Goal: Task Accomplishment & Management: Manage account settings

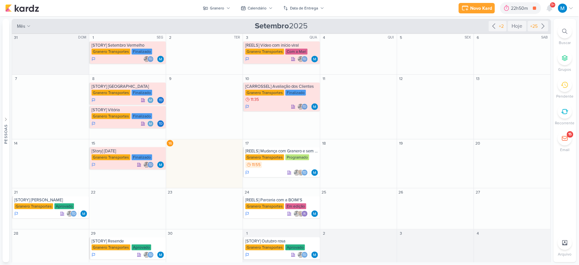
scroll to position [8, 0]
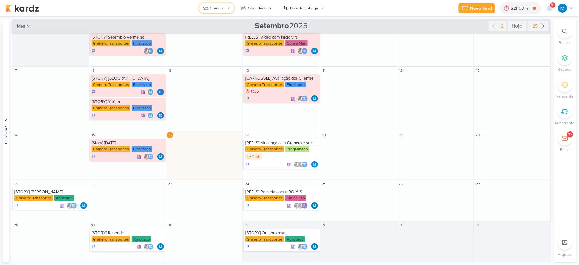
click at [229, 6] on icon at bounding box center [229, 8] width 4 height 4
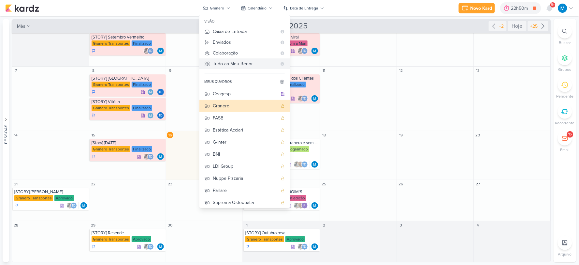
click at [224, 63] on div "Tudo ao Meu Redor" at bounding box center [245, 63] width 64 height 7
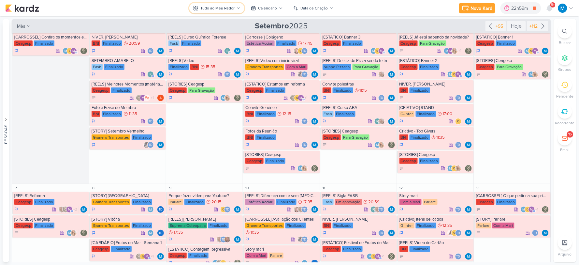
click at [232, 5] on div "Tudo ao Meu Redor" at bounding box center [218, 8] width 34 height 6
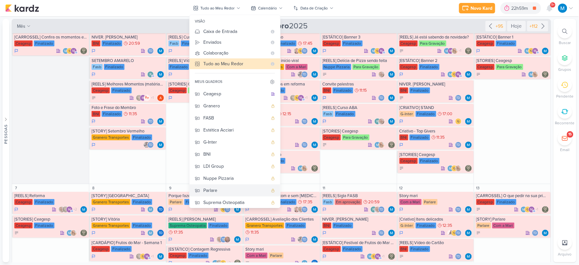
click at [230, 188] on div "Parlare" at bounding box center [235, 190] width 65 height 7
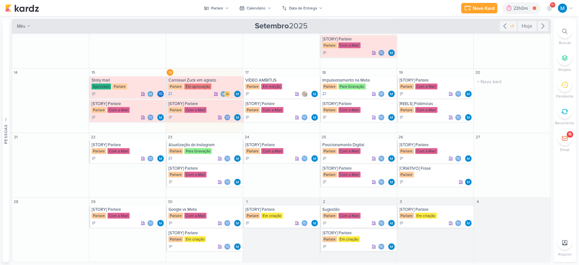
scroll to position [0, 0]
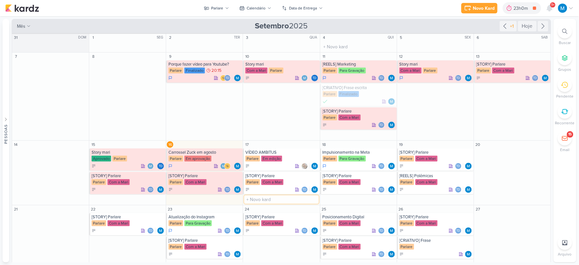
click at [274, 200] on input "text" at bounding box center [282, 199] width 74 height 8
type input "[REELS] Vídeo sobre a minha palestra"
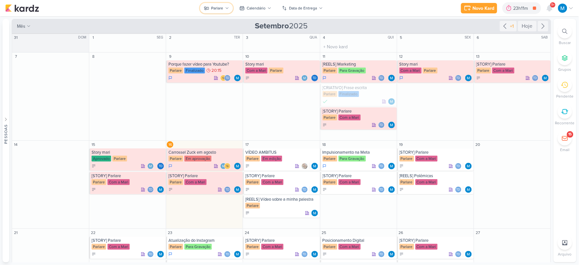
click at [226, 11] on button "Parlare" at bounding box center [216, 8] width 33 height 10
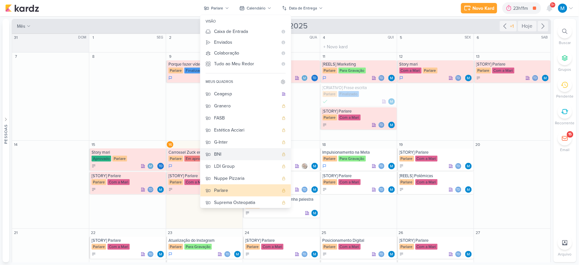
click at [224, 153] on div "BNI" at bounding box center [246, 154] width 65 height 7
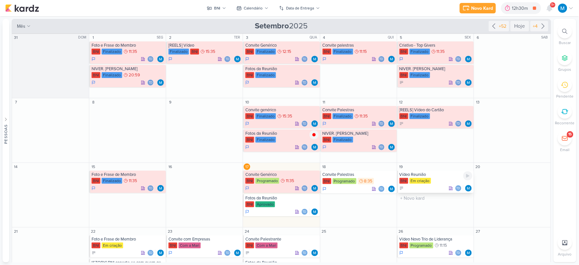
click at [424, 175] on div "Vídeo Reunião" at bounding box center [436, 174] width 73 height 5
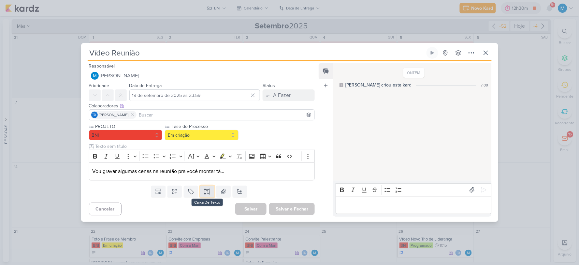
click at [205, 194] on icon at bounding box center [207, 191] width 7 height 7
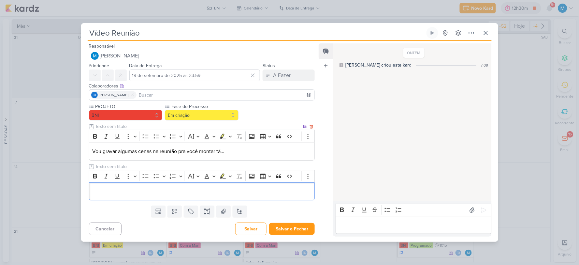
click at [245, 154] on p "Vou gravar algumas cenas na reunião pra você montar tá…" at bounding box center [201, 151] width 219 height 8
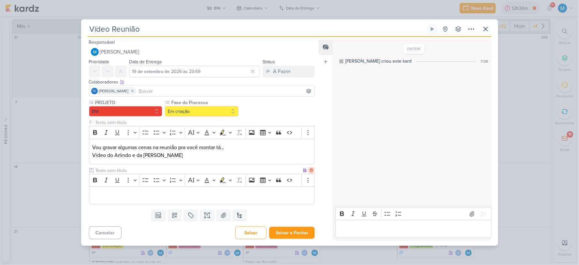
click at [311, 170] on icon at bounding box center [311, 170] width 5 height 5
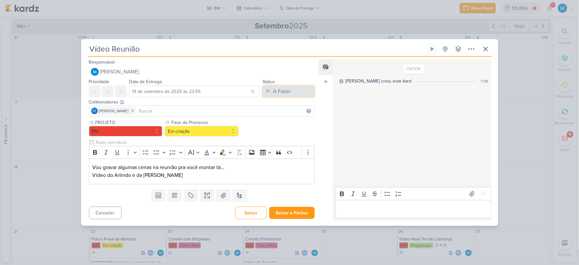
click at [283, 88] on div "A Fazer" at bounding box center [282, 91] width 18 height 8
click at [282, 127] on div "Em Andamento" at bounding box center [283, 127] width 31 height 7
click at [203, 130] on button "Em criação" at bounding box center [202, 131] width 74 height 10
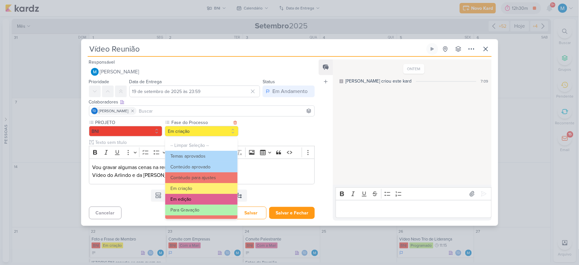
click at [198, 198] on button "Em edição" at bounding box center [201, 199] width 72 height 11
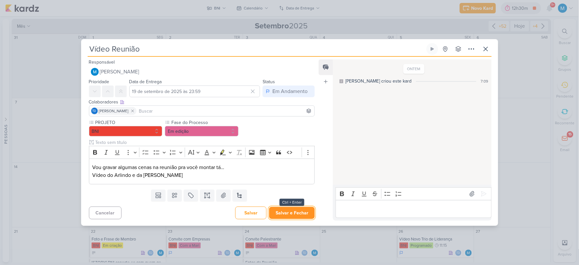
click at [307, 214] on button "Salvar e Fechar" at bounding box center [292, 213] width 46 height 12
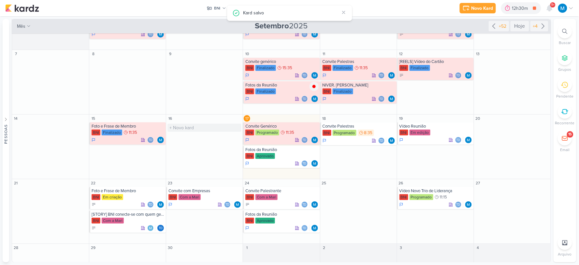
scroll to position [49, 0]
click at [124, 192] on div "Foto e Frase de Membro" at bounding box center [128, 190] width 73 height 5
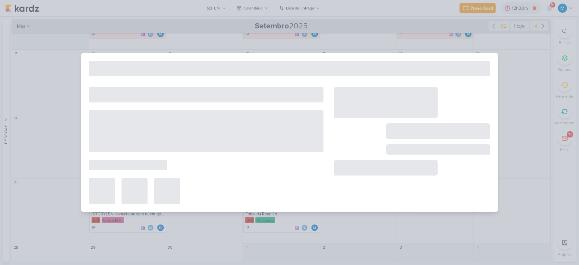
type input "Foto e Frase de Membro"
type input "22 de setembro de 2025 às 23:59"
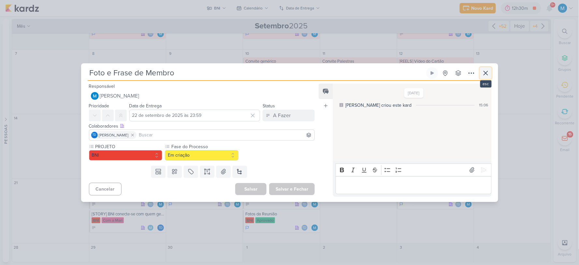
click at [491, 72] on button at bounding box center [486, 73] width 12 height 12
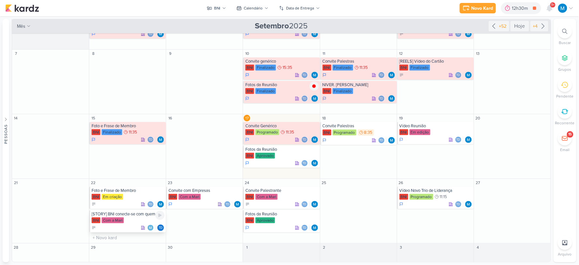
click at [138, 216] on div "[STORY] BNI conecte-se com quem gera valor" at bounding box center [128, 213] width 73 height 5
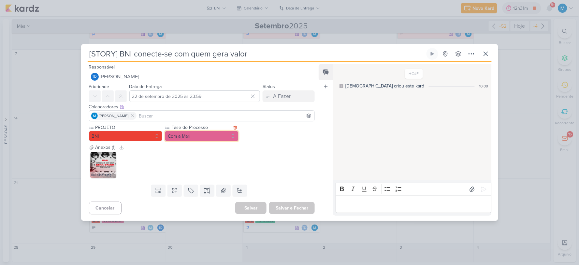
click at [201, 137] on button "Com a Mari" at bounding box center [202, 136] width 74 height 10
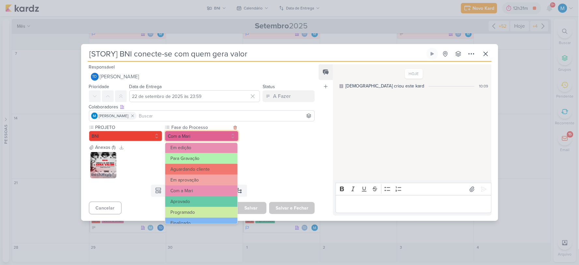
scroll to position [63, 0]
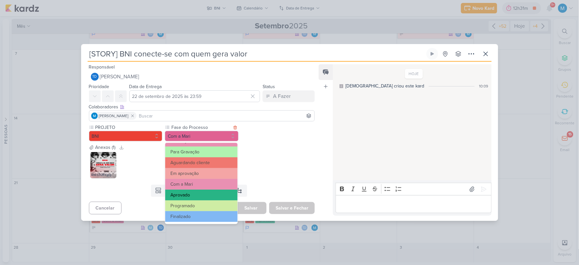
click at [191, 192] on button "Aprovado" at bounding box center [201, 194] width 72 height 11
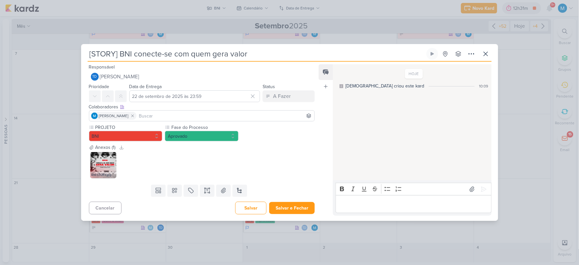
click at [386, 204] on p "Editor editing area: main" at bounding box center [413, 204] width 149 height 8
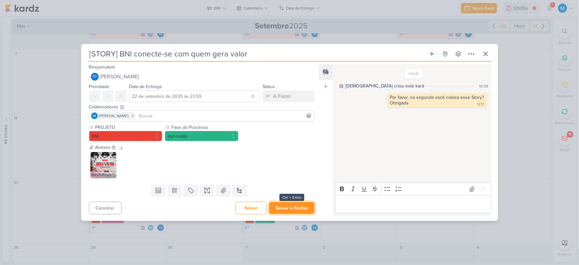
click at [304, 207] on button "Salvar e Fechar" at bounding box center [292, 208] width 46 height 12
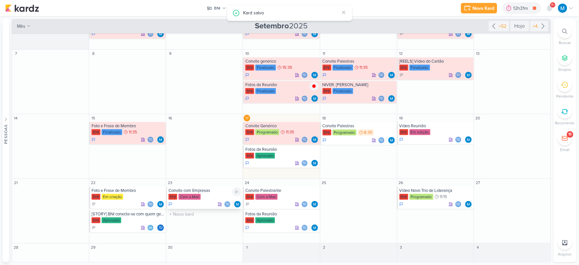
click at [207, 192] on div "Convite com Empresas" at bounding box center [205, 190] width 73 height 5
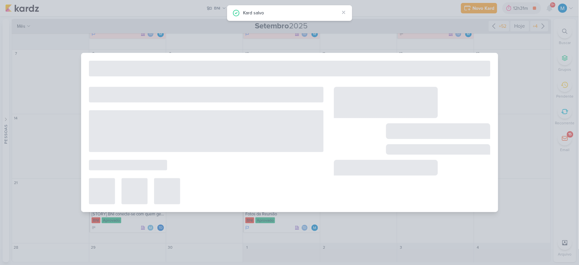
type input "Convite com Empresas"
type input "23 de setembro de 2025 às 23:59"
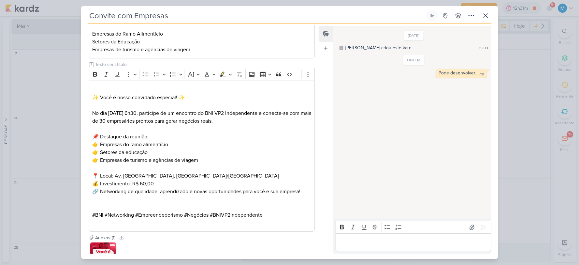
scroll to position [184, 0]
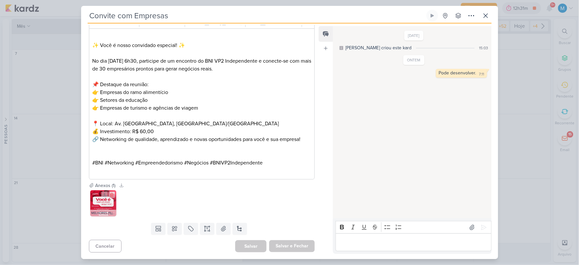
click at [96, 203] on img at bounding box center [103, 203] width 26 height 26
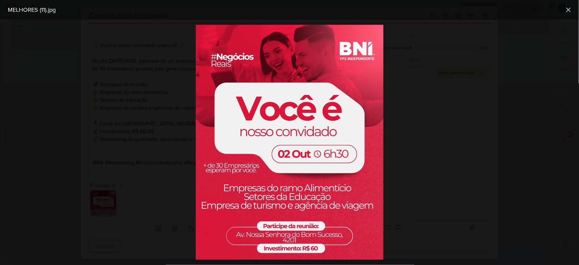
click at [416, 179] on div at bounding box center [289, 142] width 579 height 245
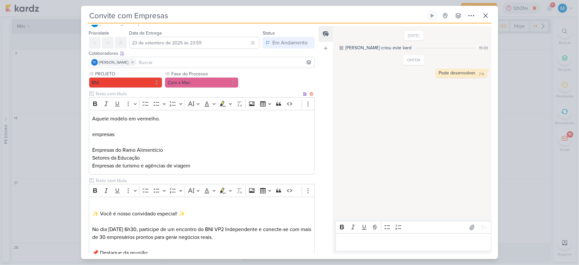
scroll to position [2, 0]
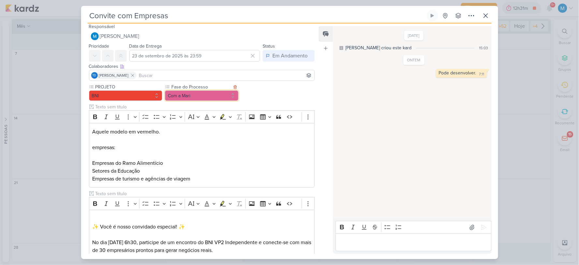
click at [213, 93] on button "Com a Mari" at bounding box center [202, 95] width 74 height 10
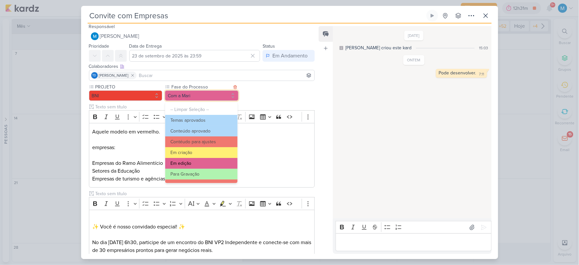
scroll to position [36, 0]
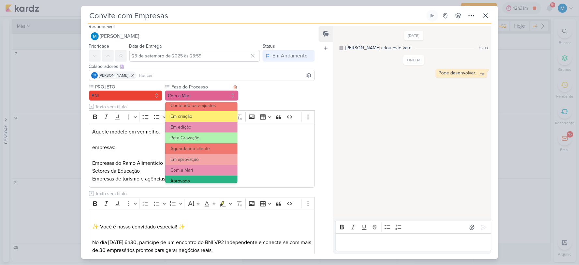
click at [197, 177] on button "Aprovado" at bounding box center [201, 180] width 72 height 11
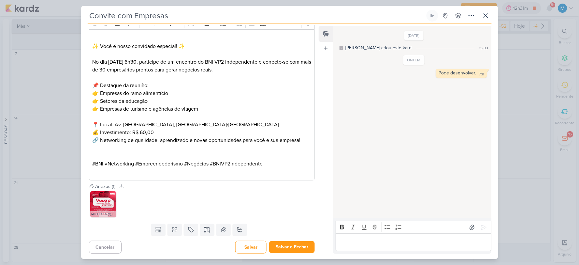
scroll to position [184, 0]
click at [102, 209] on img at bounding box center [103, 203] width 26 height 26
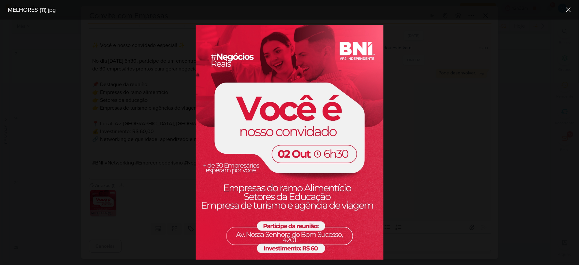
click at [415, 162] on div at bounding box center [289, 142] width 579 height 245
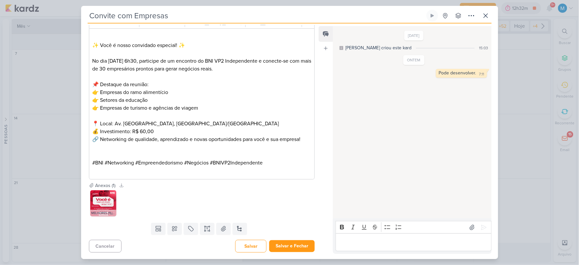
click at [364, 243] on p "Editor editing area: main" at bounding box center [413, 242] width 149 height 8
click at [387, 241] on p "Dia 02 é quinta. As teuniões são as quartas." at bounding box center [413, 242] width 149 height 8
click at [451, 242] on p "Dia 02 é quinta. As reuniões são as quartas." at bounding box center [413, 242] width 149 height 8
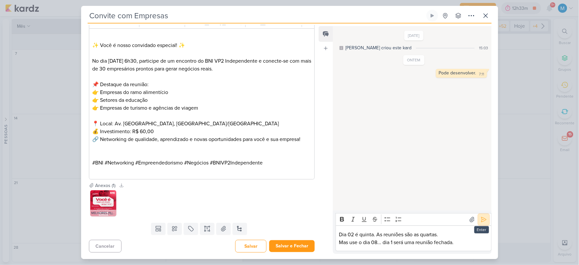
click at [482, 217] on icon at bounding box center [484, 219] width 7 height 7
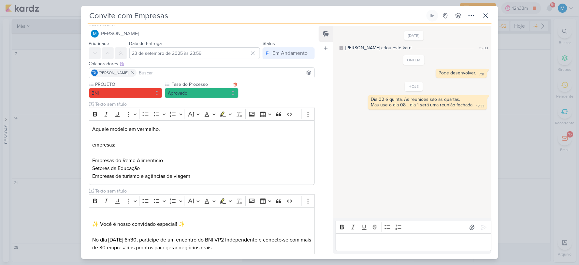
scroll to position [2, 0]
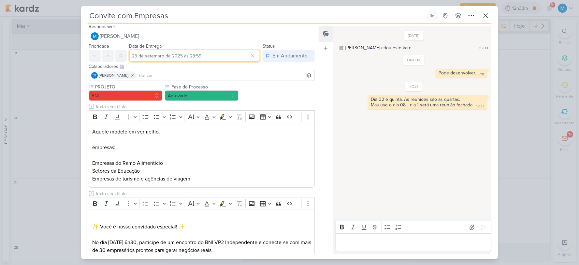
click at [152, 56] on input "23 de setembro de 2025 às 23:59" at bounding box center [194, 56] width 131 height 12
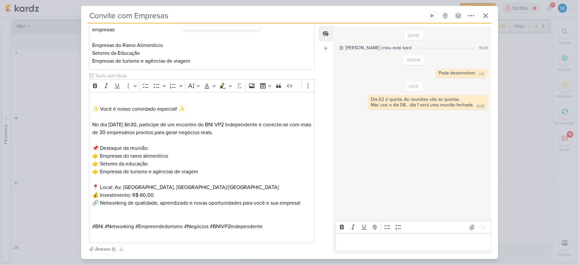
scroll to position [184, 0]
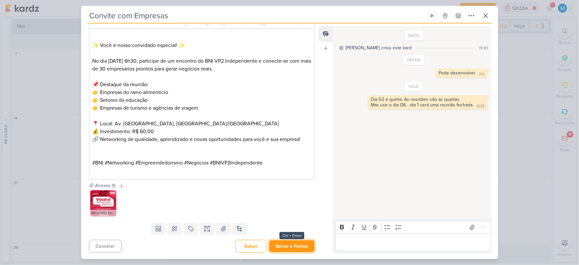
click at [293, 244] on button "Salvar e Fechar" at bounding box center [292, 246] width 46 height 12
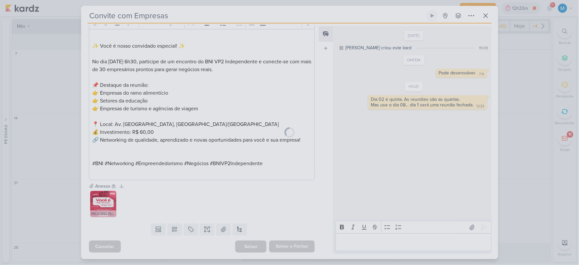
scroll to position [183, 0]
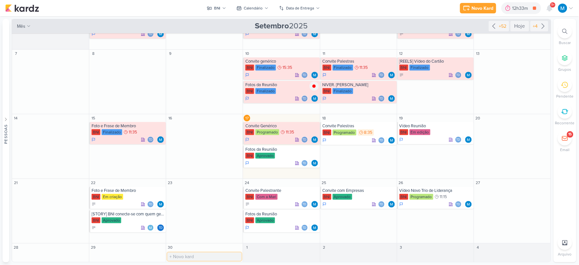
click at [189, 253] on input "text" at bounding box center [205, 256] width 74 height 8
type input "Reunião Fechada"
click at [198, 255] on div "Reunião Fechada" at bounding box center [205, 254] width 73 height 5
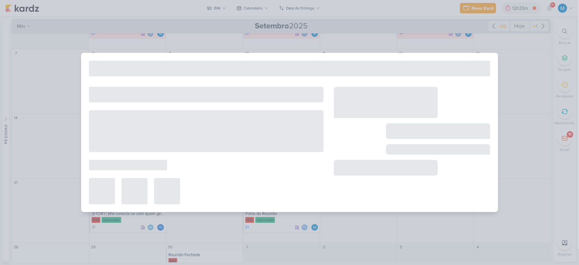
type input "Reunião Fechada"
type input "30 de setembro de 2025 às 23:59"
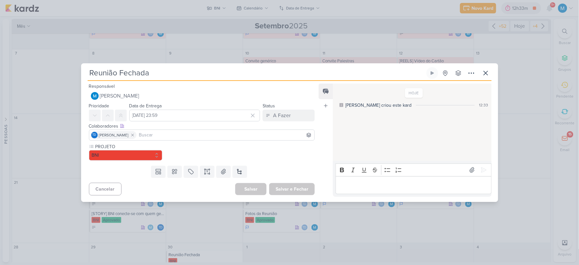
scroll to position [0, 0]
click at [207, 171] on icon at bounding box center [207, 171] width 7 height 7
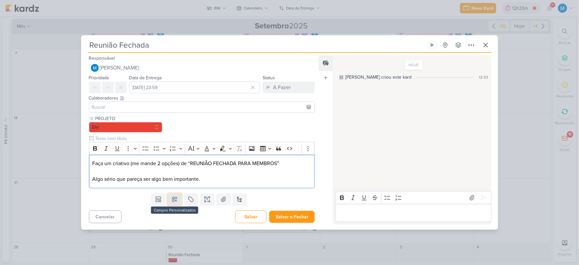
click at [175, 198] on icon at bounding box center [175, 199] width 7 height 7
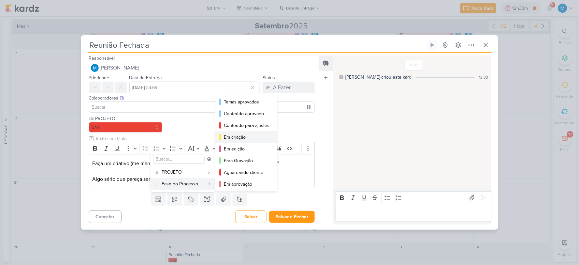
click at [243, 135] on div "Em criação" at bounding box center [247, 137] width 46 height 7
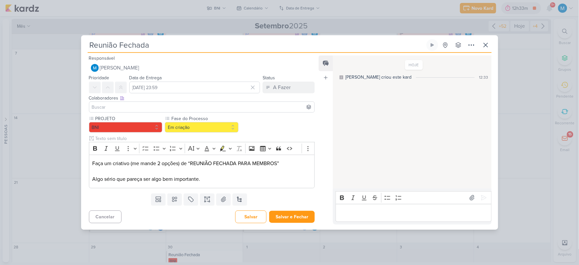
click at [159, 107] on input at bounding box center [202, 107] width 223 height 8
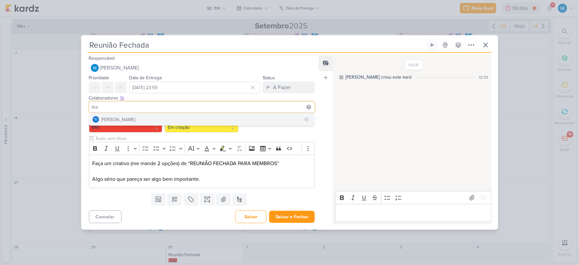
type input "tha"
click at [146, 118] on button "Td Thais de carvalho" at bounding box center [202, 119] width 226 height 12
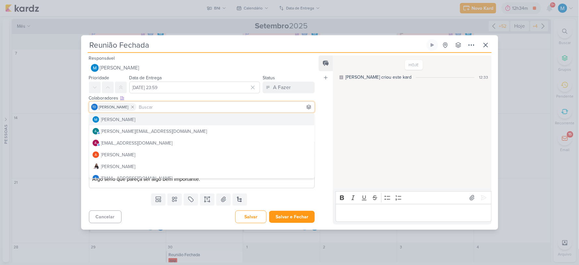
click at [324, 150] on div "Feed Atrelar email Solte o email para atrelar ao kard" at bounding box center [326, 139] width 14 height 169
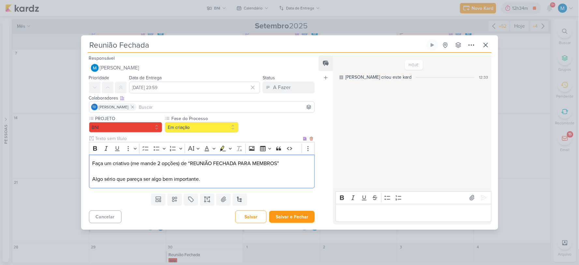
click at [234, 180] on p "Faça um criativo (me mande 2 opções) de “REUNIÃO FECHADA PARA MEMBROS” Algo sér…" at bounding box center [201, 170] width 219 height 23
click at [188, 161] on p "Faça um criativo (me mande 2 opções) de “REUNIÃO FECHADA PARA MEMBROS” Algo sér…" at bounding box center [201, 170] width 219 height 23
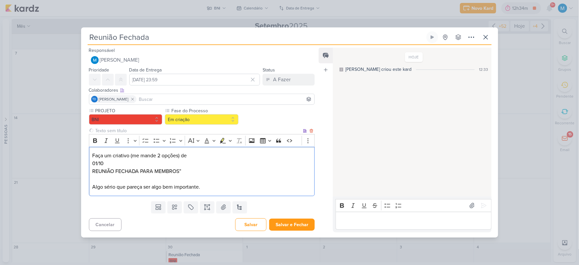
click at [223, 173] on p "Faça um criativo (me mande 2 opções) de 01/10 REUNIÃO FECHADA PARA MEMBROS” Alg…" at bounding box center [201, 171] width 219 height 39
click at [286, 226] on button "Salvar e Fechar" at bounding box center [292, 224] width 46 height 12
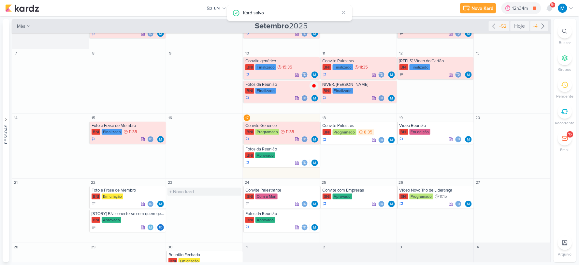
scroll to position [71, 0]
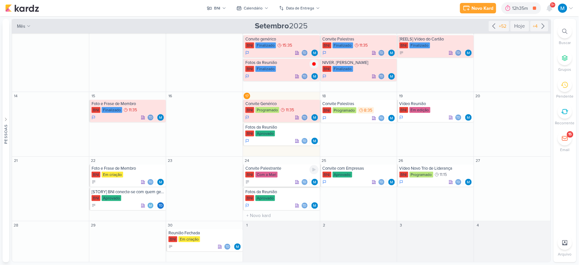
click at [272, 167] on div "Convite Palestrante" at bounding box center [282, 168] width 73 height 5
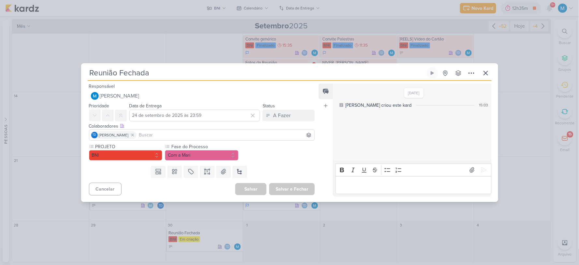
type input "Convite Palestrante"
click at [486, 73] on icon at bounding box center [486, 73] width 4 height 4
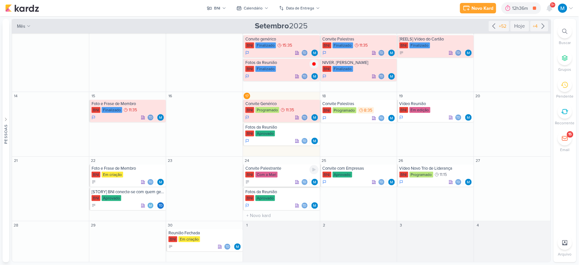
click at [286, 170] on div "Convite Palestrante" at bounding box center [282, 168] width 73 height 5
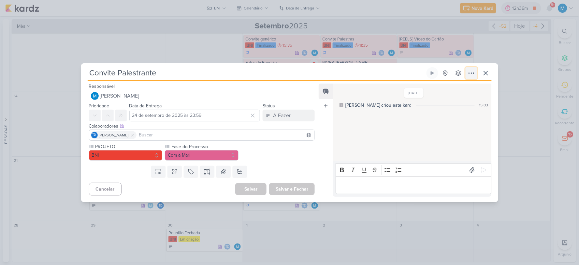
click at [476, 69] on button at bounding box center [472, 73] width 12 height 12
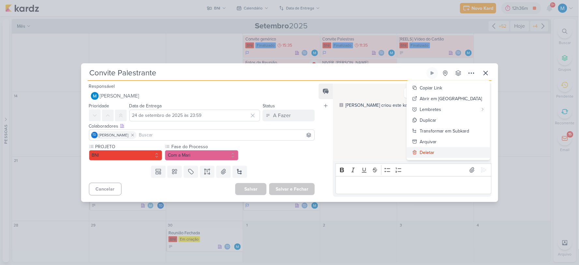
click at [435, 150] on div "Deletar" at bounding box center [427, 152] width 15 height 7
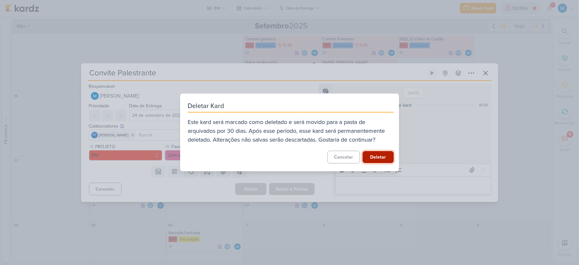
click at [385, 158] on button "Deletar" at bounding box center [378, 157] width 31 height 12
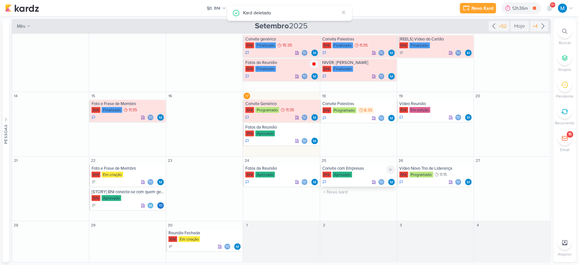
click at [363, 171] on div "Convite com Empresas" at bounding box center [359, 168] width 73 height 5
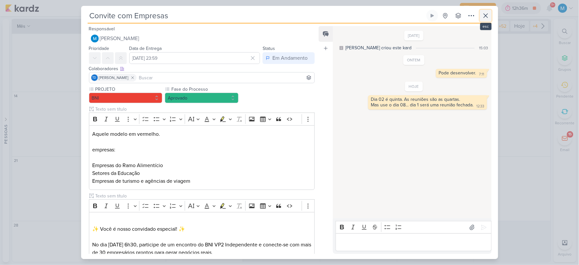
click at [487, 16] on icon at bounding box center [486, 16] width 8 height 8
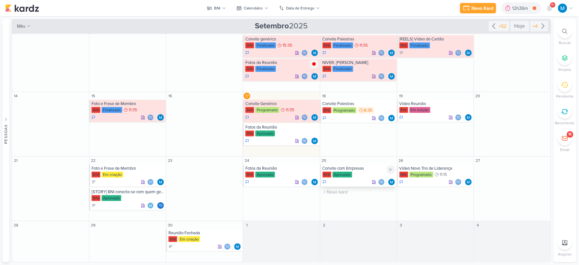
click at [359, 169] on div "Convite com Empresas" at bounding box center [359, 168] width 73 height 5
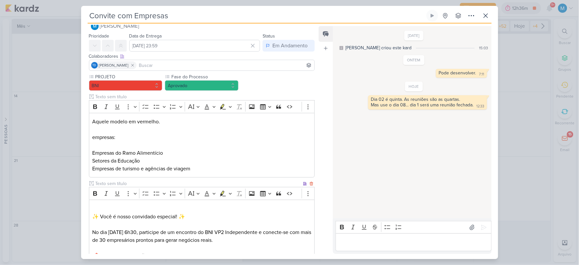
scroll to position [0, 0]
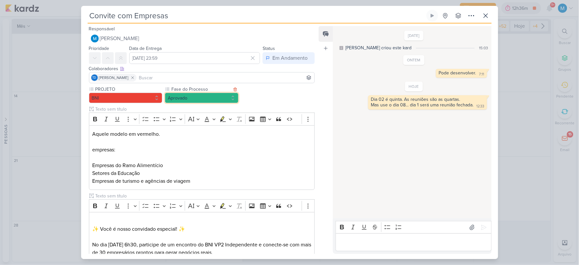
click at [196, 95] on button "Aprovado" at bounding box center [202, 98] width 74 height 10
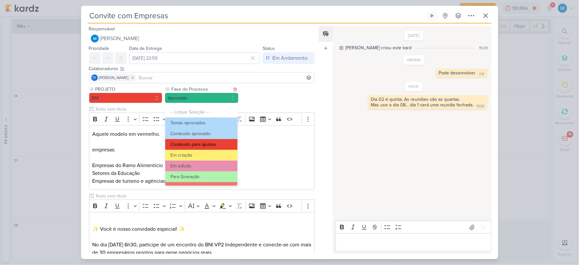
click at [198, 145] on button "Contéudo para ajustes" at bounding box center [201, 144] width 72 height 11
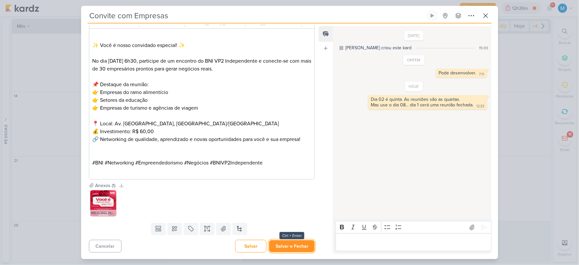
click at [291, 242] on button "Salvar e Fechar" at bounding box center [292, 246] width 46 height 12
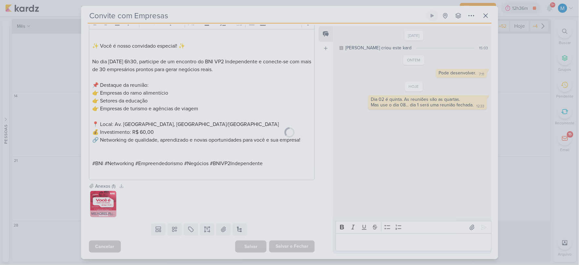
scroll to position [183, 0]
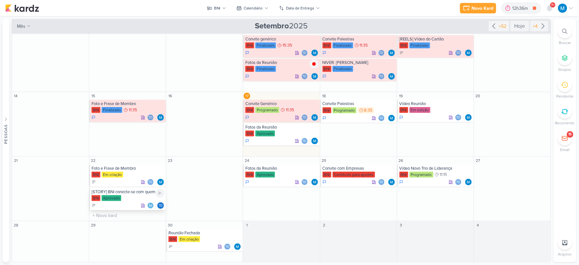
click at [126, 193] on div "[STORY] BNI conecte-se com quem gera valor" at bounding box center [128, 191] width 73 height 5
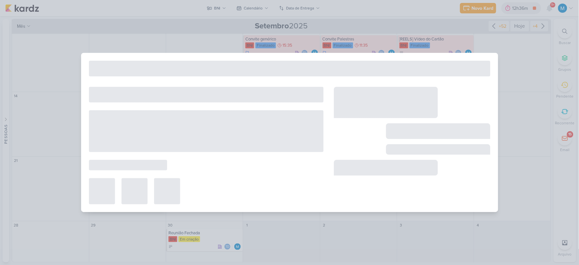
type input "[STORY] BNI conecte-se com quem gera valor"
type input "22 de setembro de 2025 às 23:59"
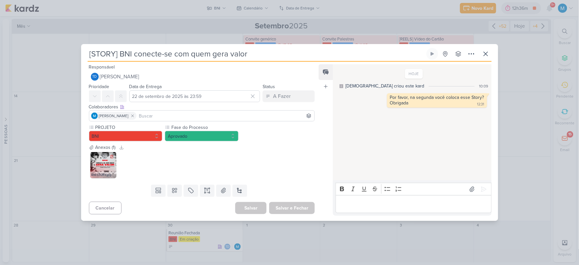
click at [103, 167] on img at bounding box center [103, 165] width 26 height 26
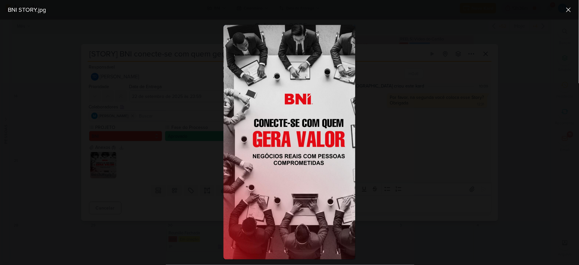
click at [443, 162] on div at bounding box center [289, 142] width 579 height 245
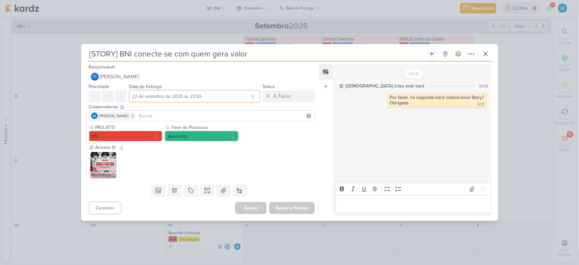
click at [193, 97] on input "22 de setembro de 2025 às 23:59" at bounding box center [194, 96] width 131 height 12
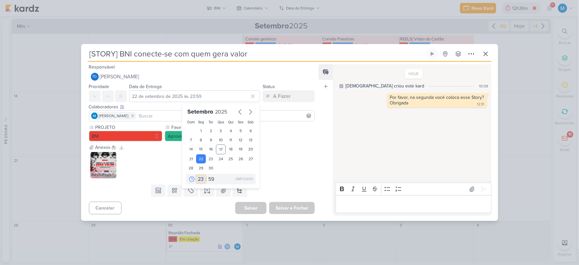
click at [198, 179] on select "00 01 02 03 04 05 06 07 08 09 10 11 12 13 14 15 16 17 18 19 20 21 22 23" at bounding box center [201, 179] width 9 height 8
select select "10"
click at [197, 175] on select "00 01 02 03 04 05 06 07 08 09 10 11 12 13 14 15 16 17 18 19 20 21 22 23" at bounding box center [201, 179] width 9 height 8
type input "22 de setembro de 2025 às 10:59"
click at [209, 179] on select "00 05 10 15 20 25 30 35 40 45 50 55 59" at bounding box center [211, 179] width 9 height 8
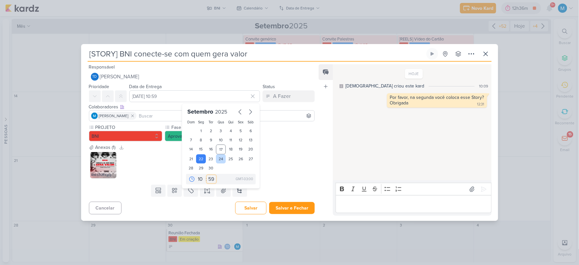
select select "45"
click at [207, 175] on select "00 05 10 15 20 25 30 35 40 45 50 55 59" at bounding box center [211, 179] width 9 height 8
type input "22 de setembro de 2025 às 10:45"
click at [293, 206] on button "Salvar e Fechar" at bounding box center [292, 208] width 46 height 12
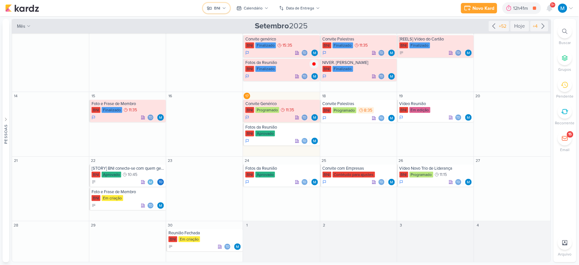
click at [215, 7] on div "BNI" at bounding box center [217, 8] width 6 height 6
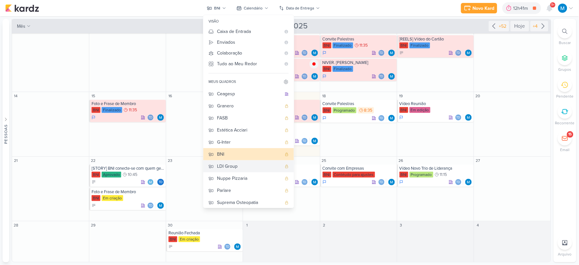
click at [228, 164] on div "LDI Group" at bounding box center [249, 166] width 65 height 7
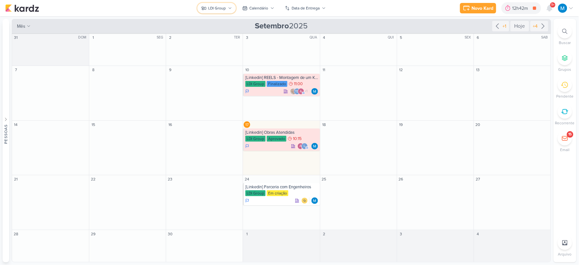
click at [223, 7] on div "LDI Group" at bounding box center [218, 8] width 18 height 6
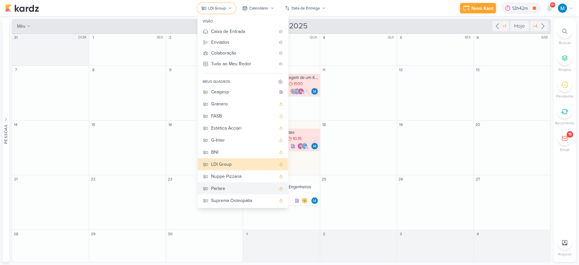
scroll to position [2, 0]
click at [369, 14] on div "Novo Kard Ctrl + k 12h44m Fotos da Reunião 0h14m Hoje 12h44m Semana 0h14m Mês 0…" at bounding box center [289, 8] width 569 height 16
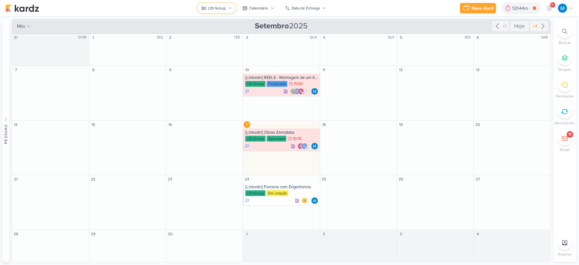
click at [224, 7] on div "LDI Group" at bounding box center [218, 8] width 18 height 6
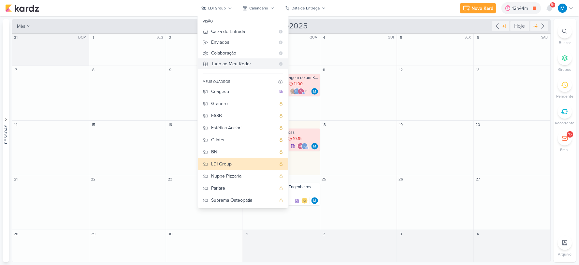
click at [229, 63] on div "Tudo ao Meu Redor" at bounding box center [244, 63] width 64 height 7
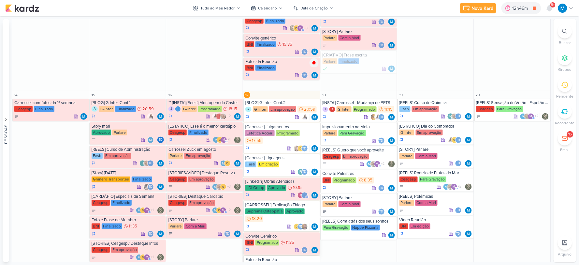
scroll to position [326, 0]
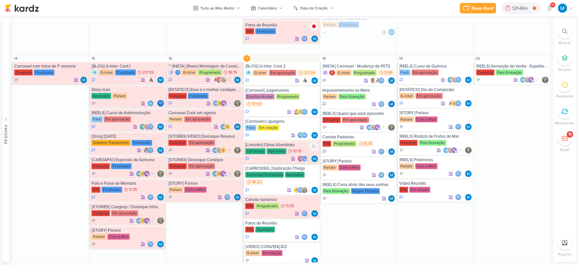
click at [288, 142] on div "[Linkedin] Obras Atendidas" at bounding box center [282, 144] width 73 height 5
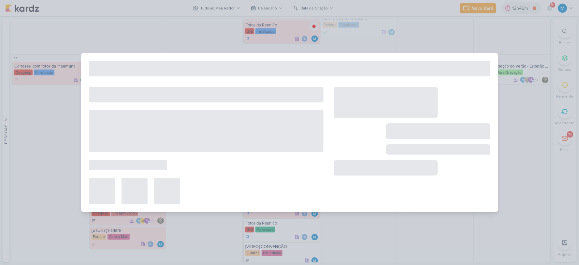
type input "[Linkedin] Obras Atendidas"
type input "17 de setembro de 2025 às 10:15"
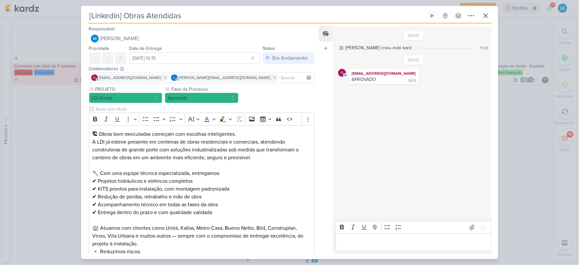
click at [280, 76] on input at bounding box center [297, 78] width 34 height 8
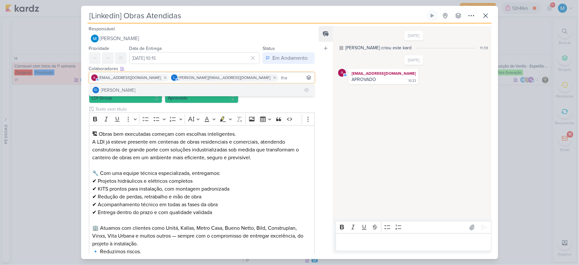
type input "tha"
click at [161, 88] on button "Td Thais de carvalho" at bounding box center [202, 90] width 226 height 12
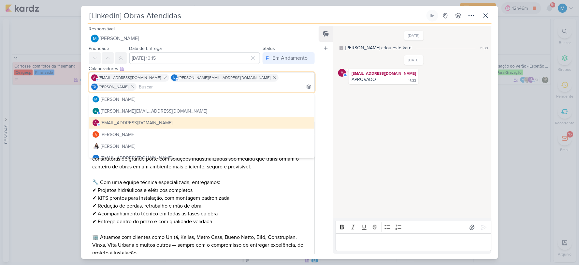
click at [320, 147] on div "Feed Atrelar email Solte o email para atrelar ao kard" at bounding box center [326, 140] width 14 height 228
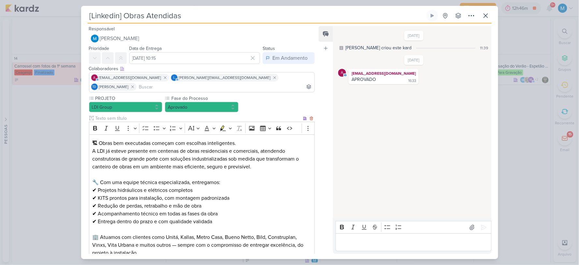
scroll to position [167, 0]
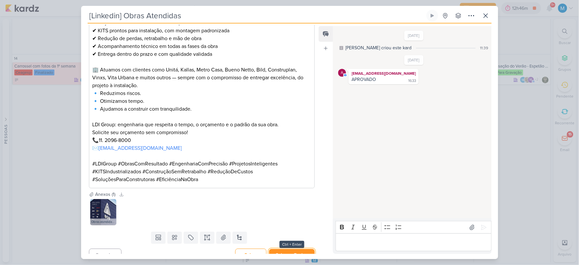
click at [298, 249] on button "Salvar e Fechar" at bounding box center [292, 255] width 46 height 12
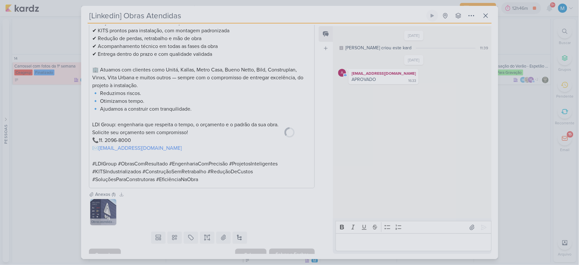
scroll to position [167, 0]
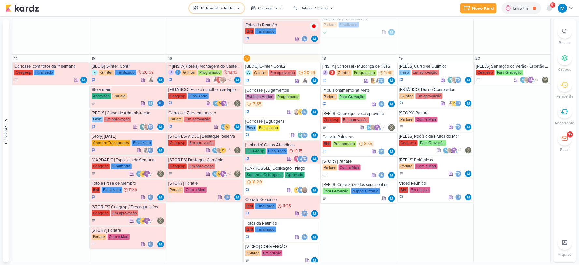
click at [236, 8] on button "Tudo ao Meu Redor" at bounding box center [216, 8] width 55 height 10
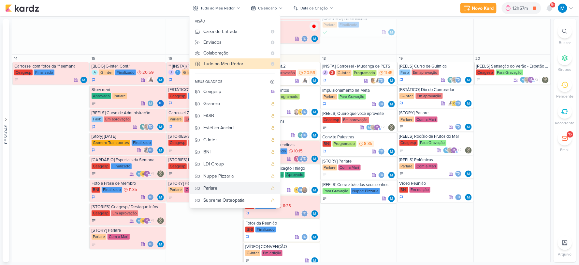
click at [229, 185] on div "Parlare" at bounding box center [235, 188] width 65 height 7
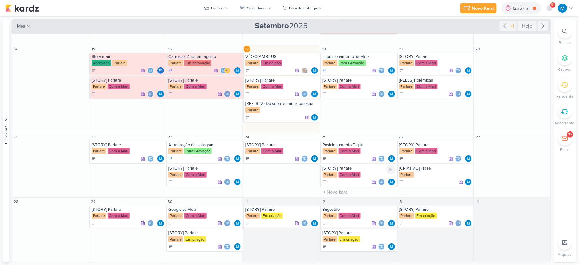
scroll to position [96, 0]
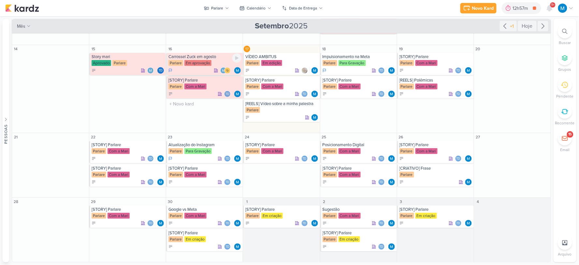
click at [208, 57] on div "Carrossel Zuck em agosto" at bounding box center [205, 56] width 73 height 5
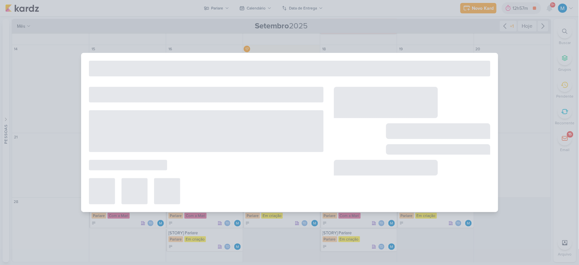
type input "Carrossel Zuck em agosto"
type input "16 de setembro de 2025 às 23:59"
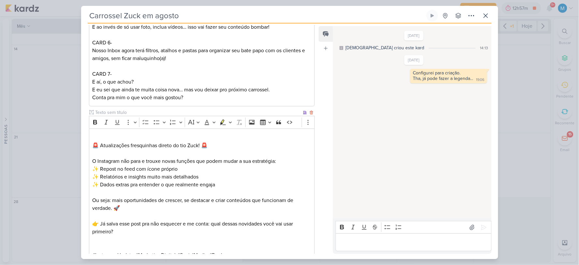
scroll to position [411, 0]
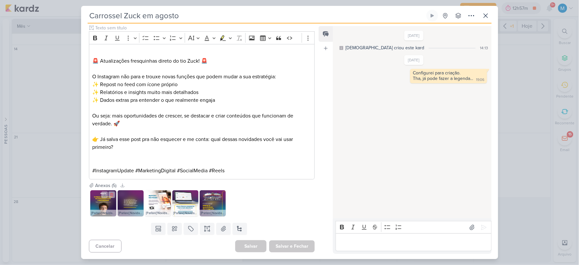
click at [108, 204] on img at bounding box center [103, 203] width 26 height 26
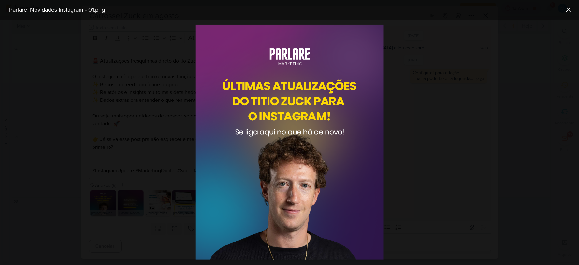
click at [480, 74] on div at bounding box center [289, 142] width 579 height 245
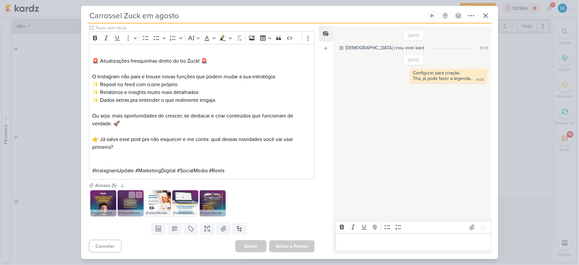
click at [131, 208] on img at bounding box center [131, 203] width 26 height 26
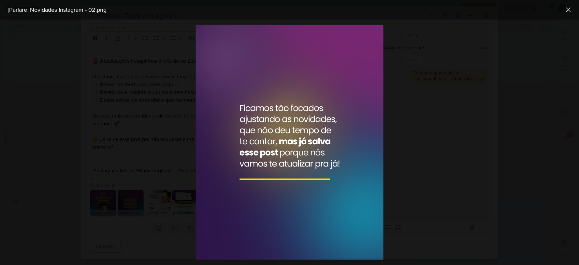
click at [440, 124] on div at bounding box center [289, 142] width 579 height 245
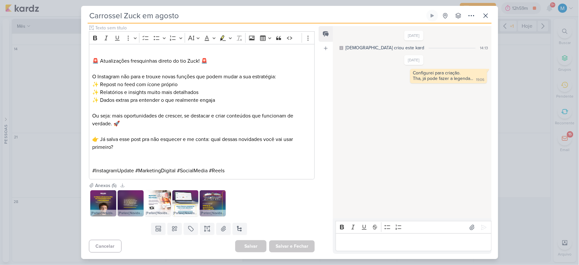
click at [157, 202] on img at bounding box center [158, 203] width 26 height 26
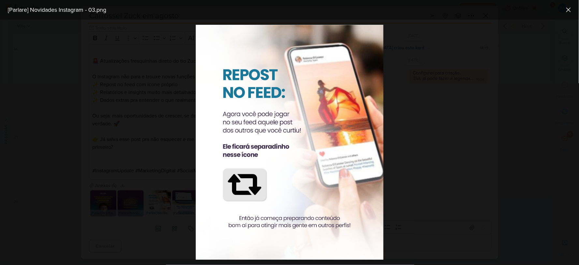
click at [451, 171] on div at bounding box center [289, 142] width 579 height 245
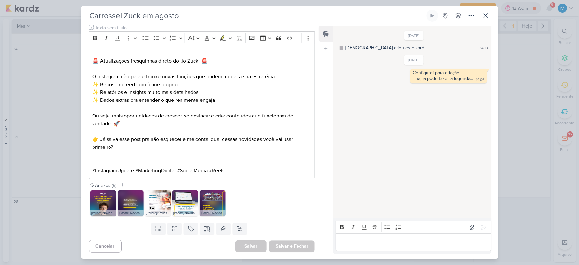
click at [164, 203] on img at bounding box center [158, 203] width 26 height 26
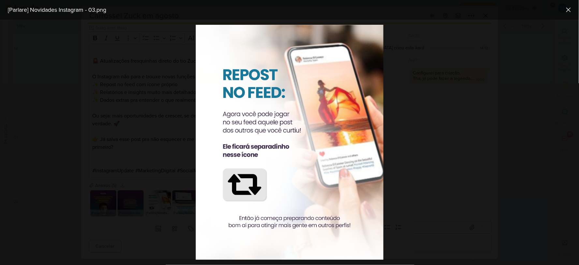
click at [430, 140] on div at bounding box center [289, 142] width 579 height 245
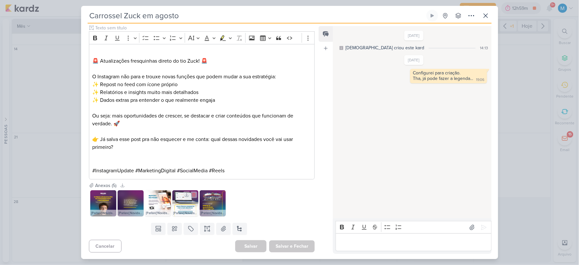
click at [189, 204] on img at bounding box center [185, 203] width 26 height 26
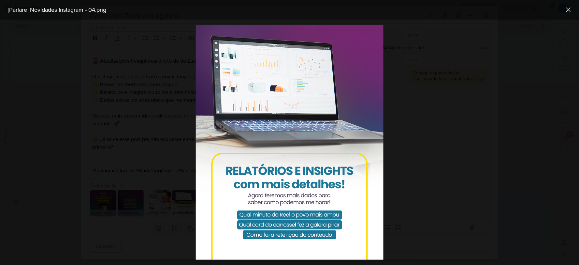
click at [455, 149] on div at bounding box center [289, 142] width 579 height 245
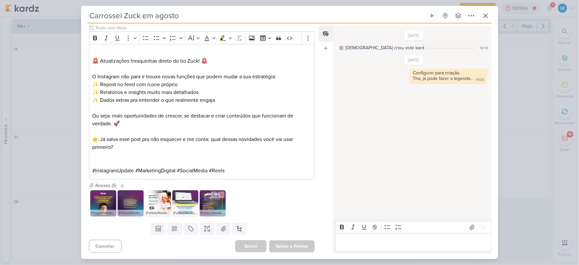
click at [212, 204] on img at bounding box center [213, 203] width 26 height 26
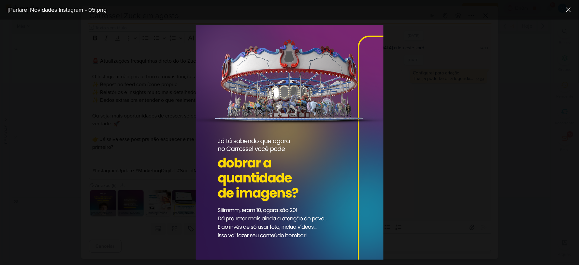
click at [459, 159] on div at bounding box center [289, 142] width 579 height 245
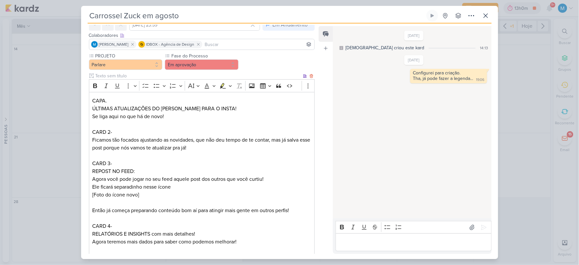
scroll to position [0, 0]
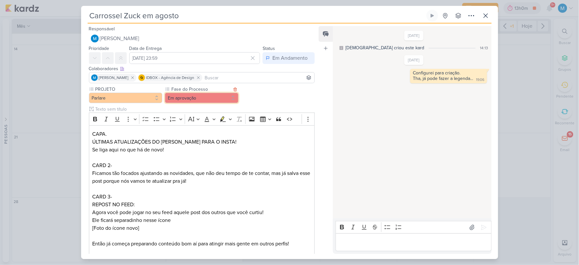
click at [201, 99] on button "Em aprovação" at bounding box center [202, 98] width 74 height 10
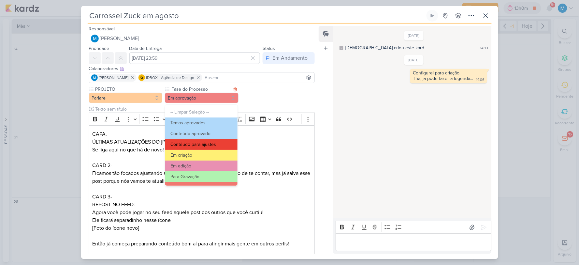
click at [210, 144] on button "Contéudo para ajustes" at bounding box center [201, 144] width 72 height 11
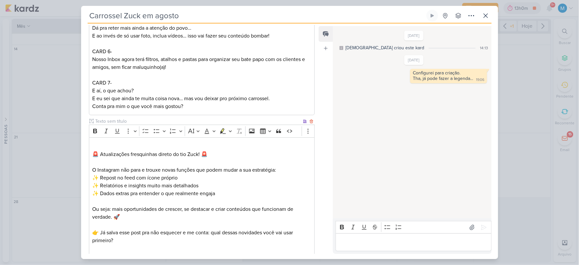
scroll to position [411, 0]
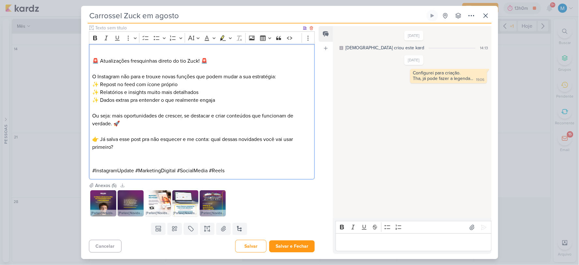
click at [159, 50] on p "⁠⁠⁠⁠⁠⁠⁠ 🚨 Atualizações fresquinhas direto do tio Zuck! 🚨" at bounding box center [201, 57] width 219 height 16
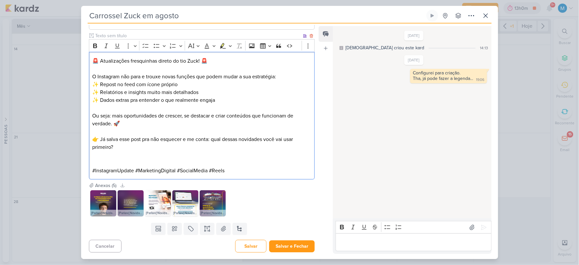
click at [185, 60] on p "⁠⁠⁠⁠⁠⁠⁠🚨 Atualizações fresquinhas direto do tio Zuck! 🚨" at bounding box center [201, 61] width 219 height 8
click at [183, 60] on p "⁠⁠⁠⁠⁠⁠⁠🚨 Atualizações fresquinhas direto do tio Zuck! 🚨" at bounding box center [201, 61] width 219 height 8
click at [197, 83] on p "✨ Repost no feed com ícone próprio ✨ Relatórios e insights muito mais detalhado…" at bounding box center [201, 92] width 219 height 23
click at [137, 77] on p "O Instagram não para e trouxe novas funções que podem mudar a sua estratégia:" at bounding box center [201, 73] width 219 height 16
click at [139, 130] on p "Editor editing area: main" at bounding box center [201, 131] width 219 height 8
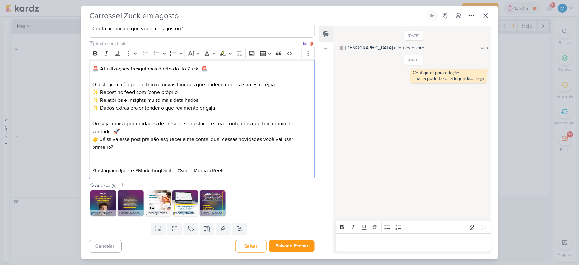
scroll to position [387, 0]
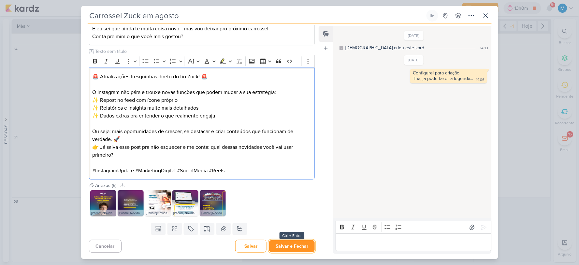
click at [302, 247] on button "Salvar e Fechar" at bounding box center [292, 246] width 46 height 12
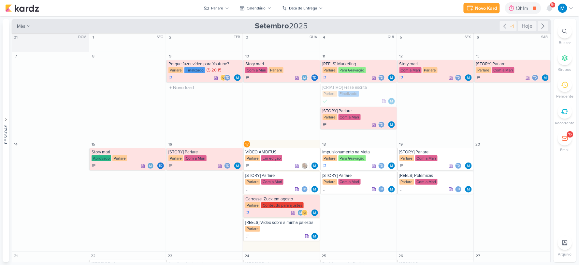
scroll to position [0, 0]
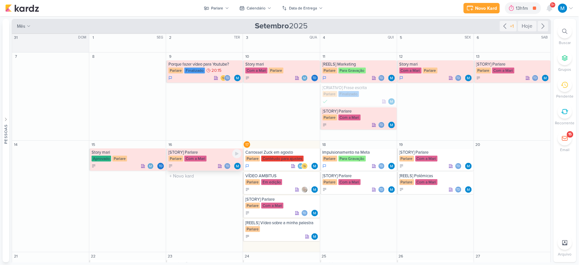
click at [187, 155] on div "[STORY] Parlare Parlare Com a Mari Td" at bounding box center [204, 159] width 77 height 22
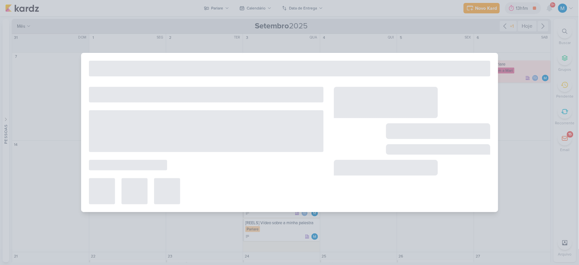
type input "[STORY] Parlare"
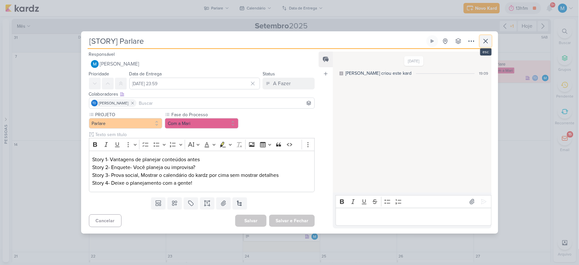
click at [487, 43] on icon at bounding box center [486, 41] width 8 height 8
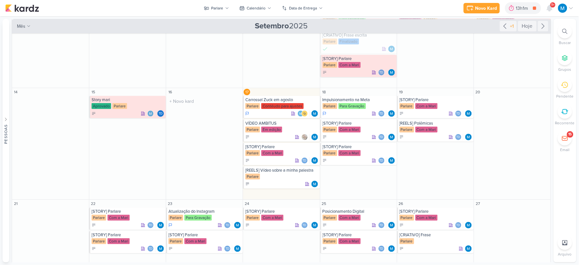
scroll to position [72, 0]
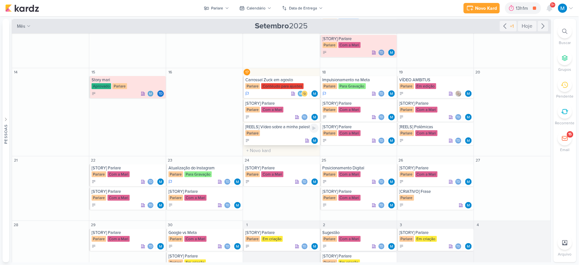
click at [277, 129] on div "[REELS] Vídeo sobre a minha palestra" at bounding box center [282, 126] width 73 height 5
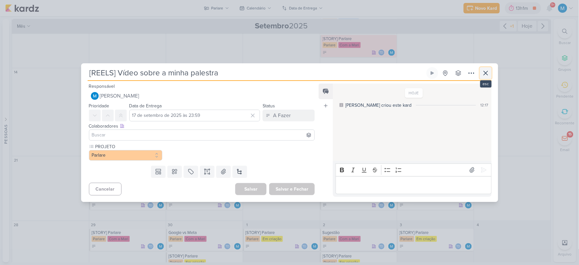
click at [485, 72] on icon at bounding box center [486, 73] width 8 height 8
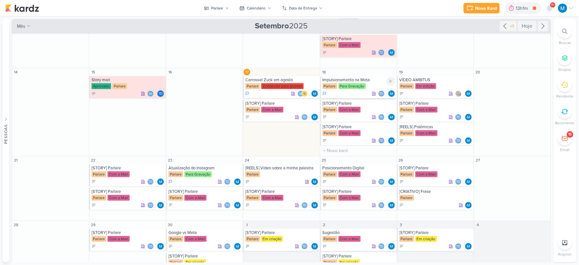
click at [369, 81] on div "Impulsionamento na Meta" at bounding box center [359, 79] width 73 height 5
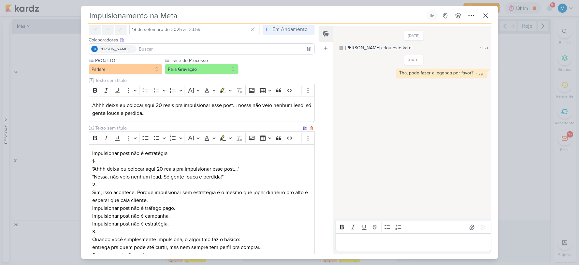
scroll to position [109, 0]
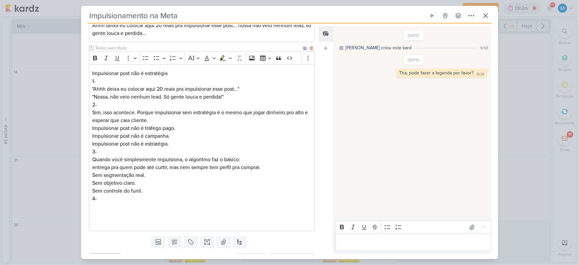
click at [127, 206] on p "Editor editing area: main" at bounding box center [201, 206] width 219 height 8
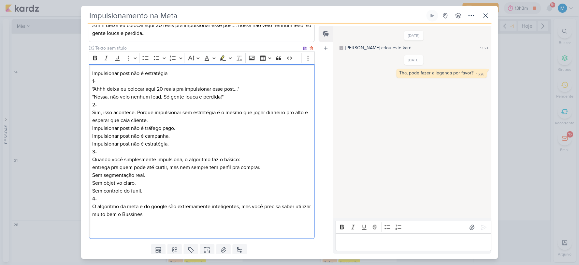
drag, startPoint x: 140, startPoint y: 214, endPoint x: 181, endPoint y: 211, distance: 41.2
click at [181, 211] on p "O algoritmo da meta e do google são extremamente inteligentes, mas você precisa…" at bounding box center [201, 210] width 219 height 16
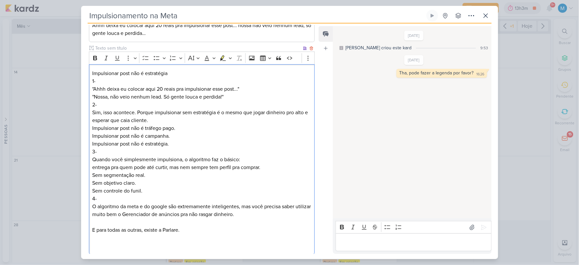
click at [107, 229] on p "E para todas as outras, existe a Parlare." at bounding box center [201, 230] width 219 height 8
click at [207, 231] on p "E para essa e todas as outras, existe a Parlare." at bounding box center [201, 230] width 219 height 8
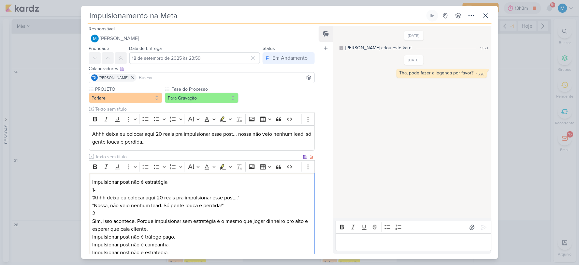
scroll to position [145, 0]
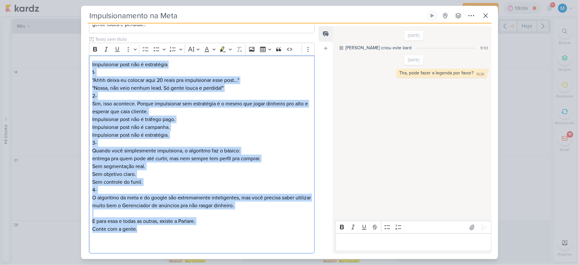
drag, startPoint x: 148, startPoint y: 203, endPoint x: 76, endPoint y: 20, distance: 197.0
click at [75, 20] on div "Impulsionamento na Meta Criado por mim" at bounding box center [289, 132] width 579 height 265
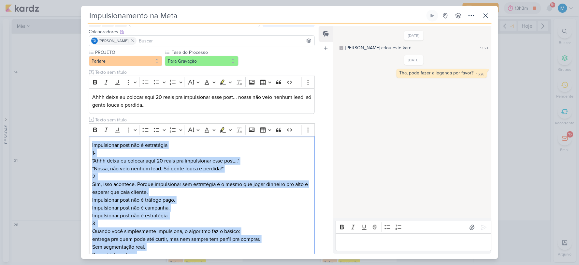
copy div "Impulsionar post não é estratégia 1- "Ahhh deixa eu colocar aqui 20 reais pra i…"
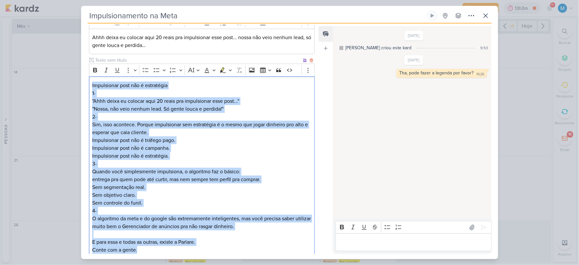
scroll to position [154, 0]
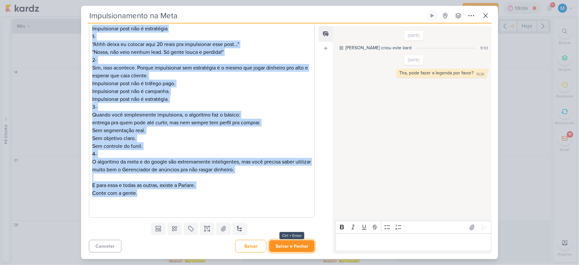
click at [297, 245] on button "Salvar e Fechar" at bounding box center [292, 246] width 46 height 12
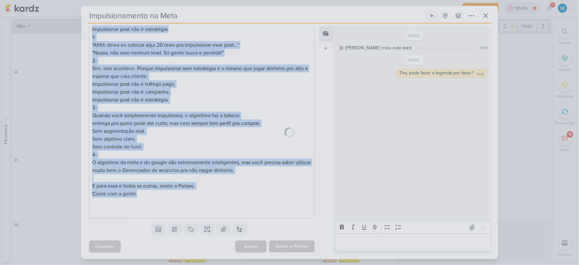
scroll to position [153, 0]
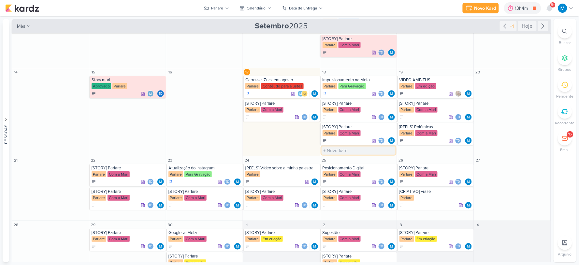
click at [340, 148] on input "text" at bounding box center [359, 150] width 74 height 8
type input "[STORY] Gravação que fiz no celular"
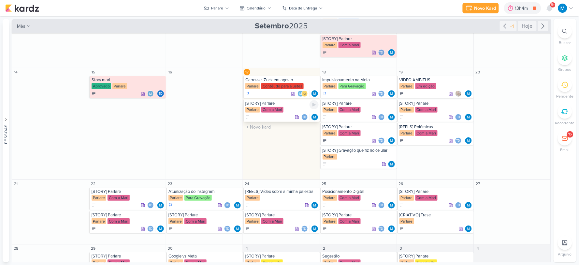
click at [266, 102] on div "[STORY] Parlare" at bounding box center [282, 103] width 73 height 5
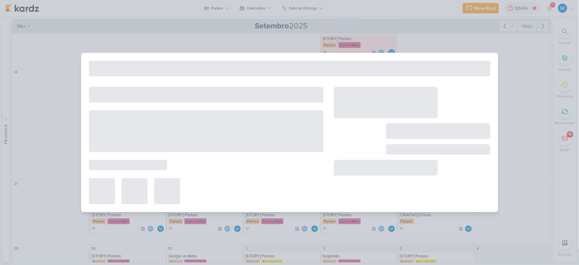
type input "[STORY] Parlare"
type input "17 de setembro de 2025 às 23:59"
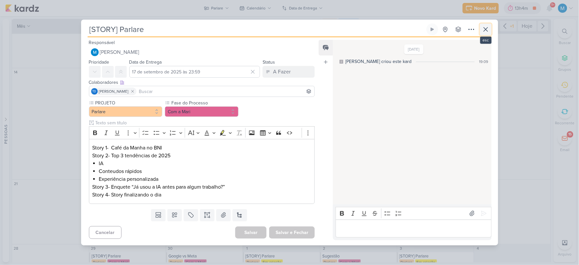
click at [487, 29] on icon at bounding box center [486, 29] width 8 height 8
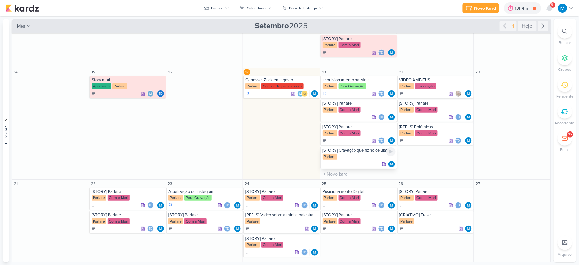
click at [356, 152] on div "[STORY] Gravação que fiz no celular" at bounding box center [359, 150] width 73 height 5
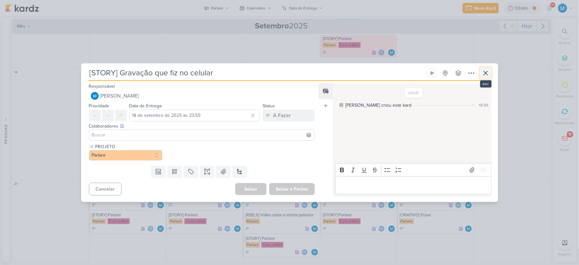
click at [487, 73] on icon at bounding box center [486, 73] width 8 height 8
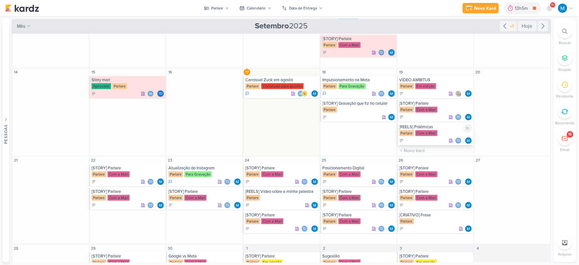
click at [430, 128] on div "[REELS] Polêmicas" at bounding box center [436, 126] width 73 height 5
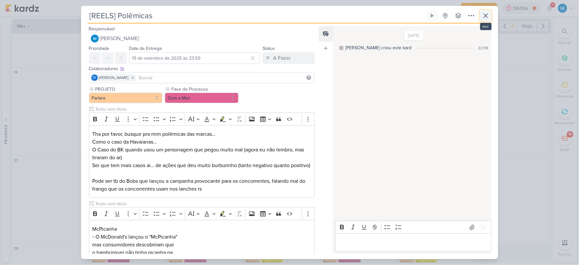
click at [488, 14] on icon at bounding box center [486, 16] width 8 height 8
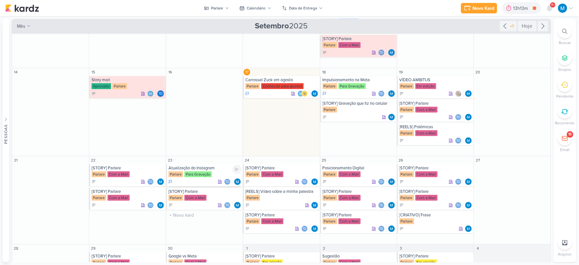
click at [198, 169] on div "Atualização do Instagram" at bounding box center [205, 167] width 73 height 5
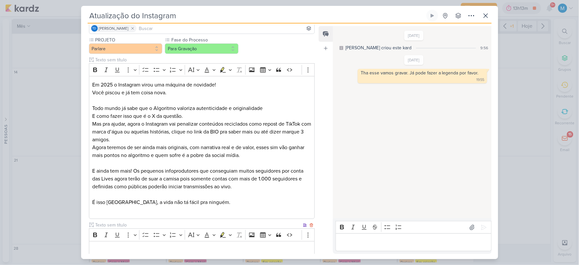
scroll to position [35, 0]
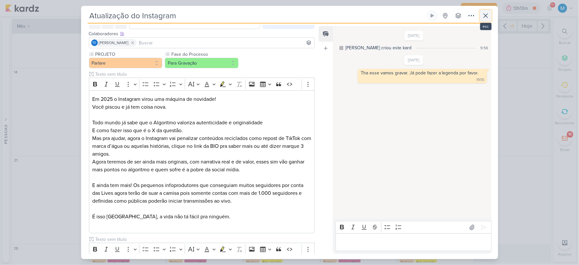
click at [485, 15] on icon at bounding box center [486, 16] width 8 height 8
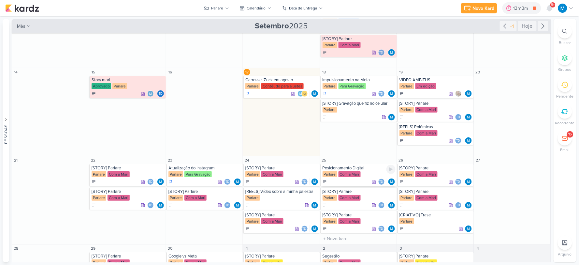
click at [363, 168] on div "Posicionamento Digital" at bounding box center [359, 167] width 73 height 5
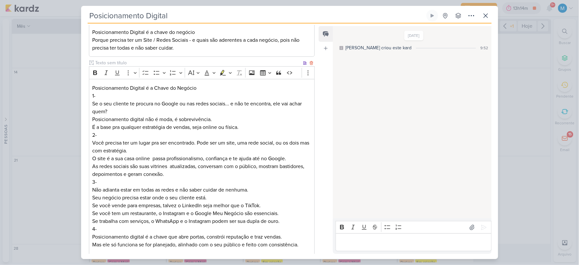
scroll to position [89, 0]
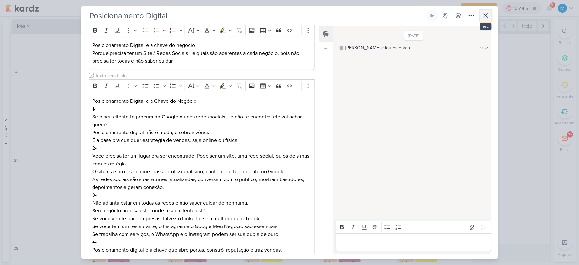
click at [486, 15] on icon at bounding box center [486, 16] width 8 height 8
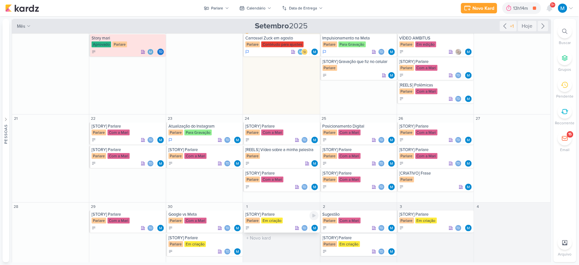
scroll to position [119, 0]
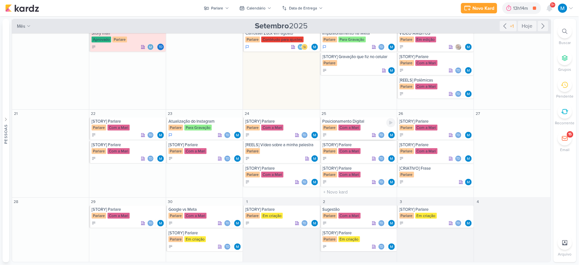
click at [338, 121] on div "Posicionamento Digital" at bounding box center [359, 121] width 73 height 5
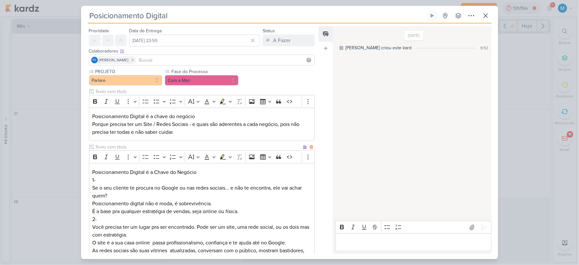
scroll to position [16, 0]
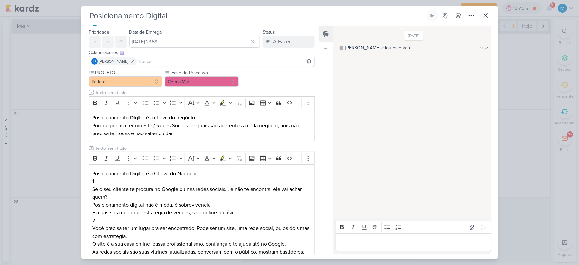
click at [90, 17] on input "Posicionamento Digital" at bounding box center [257, 16] width 338 height 12
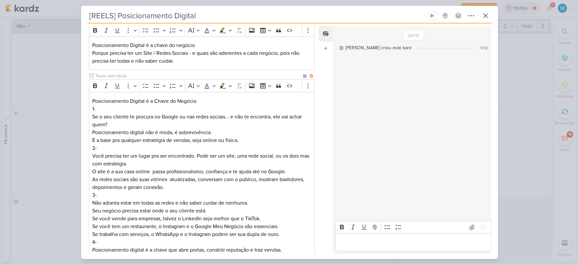
scroll to position [125, 0]
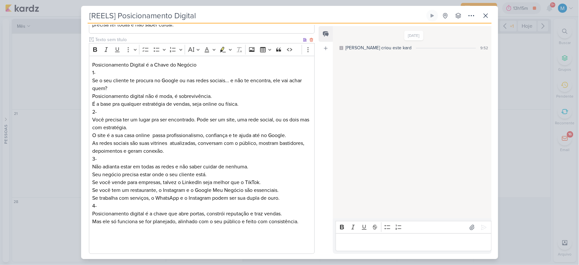
type input "[REELS] Posicionamento Digital"
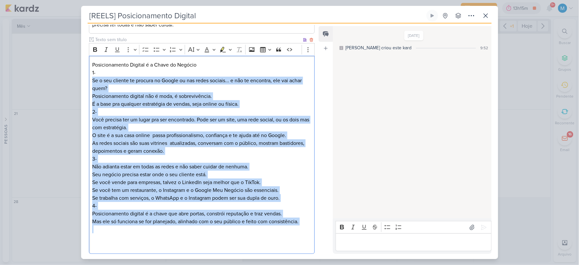
drag, startPoint x: 92, startPoint y: 80, endPoint x: 307, endPoint y: 228, distance: 260.5
click at [307, 228] on div "Posicionamento Digital é a Chave do Negócio 1- Se o seu cliente te procura no G…" at bounding box center [202, 155] width 226 height 198
copy div "Se o seu cliente te procura no Google ou nas redes sociais... e não te encontra…"
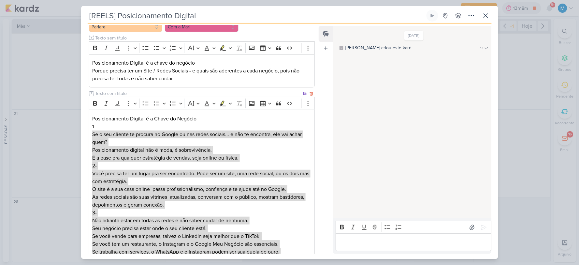
scroll to position [161, 0]
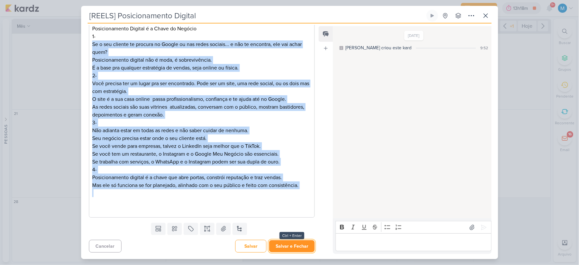
click at [307, 246] on button "Salvar e Fechar" at bounding box center [292, 246] width 46 height 12
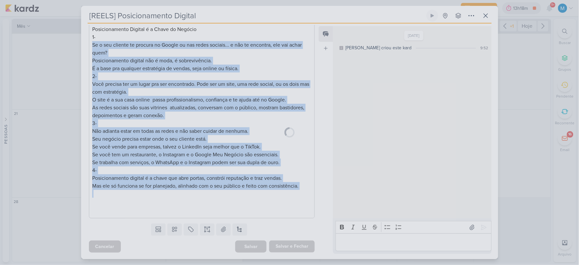
scroll to position [160, 0]
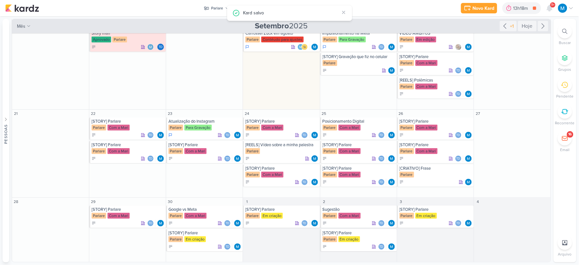
click at [567, 35] on div at bounding box center [565, 31] width 14 height 14
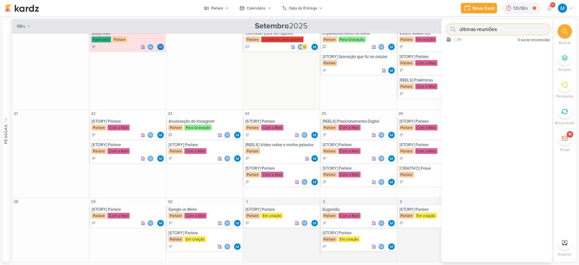
type input "últimas reuniões"
click at [413, 6] on div "Novo Kard Ctrl + k 13h18m Fotos da Reunião 0h48m Hoje 13h18m Semana 0h48m Mês 0…" at bounding box center [289, 8] width 569 height 16
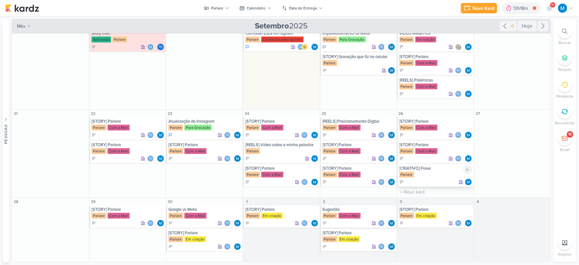
click at [418, 169] on div "[CRIATIVO] Frase" at bounding box center [436, 168] width 73 height 5
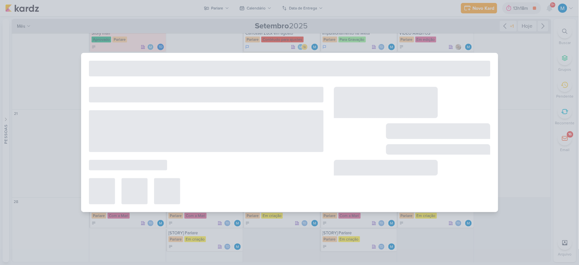
type input "[CRIATIVO] Frase"
type input "26 de setembro de 2025 às 23:59"
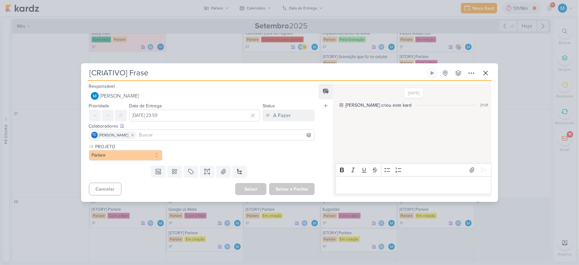
scroll to position [0, 0]
click at [136, 135] on input at bounding box center [202, 135] width 223 height 8
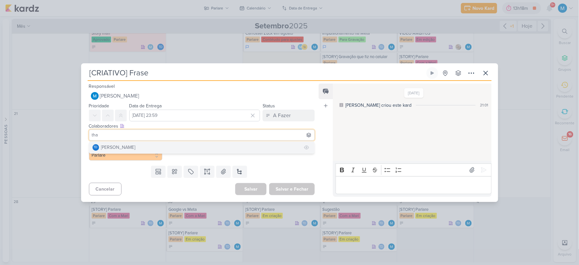
type input "tha"
click at [145, 145] on button "Td Thais de carvalho" at bounding box center [202, 148] width 226 height 12
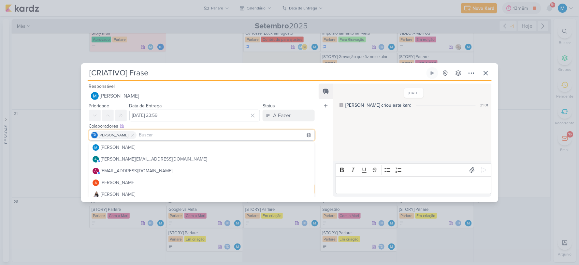
click at [320, 127] on div "Feed Atrelar email Solte o email para atrelar ao kard" at bounding box center [326, 139] width 14 height 113
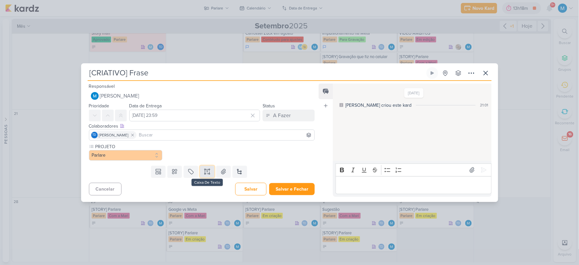
click at [210, 173] on button at bounding box center [207, 172] width 14 height 12
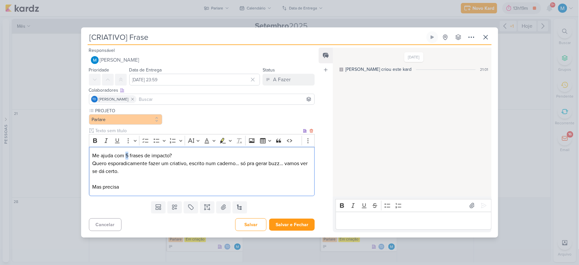
click at [128, 155] on p "Me ajuda com 5 frases de impacto? Quero esporadicamente fazer um criativo, escr…" at bounding box center [201, 163] width 219 height 23
drag, startPoint x: 127, startPoint y: 188, endPoint x: 91, endPoint y: 187, distance: 36.9
click at [91, 187] on div "Me ajuda com 10 frases de impacto? Quero esporadicamente fazer um criativo, esc…" at bounding box center [202, 171] width 226 height 49
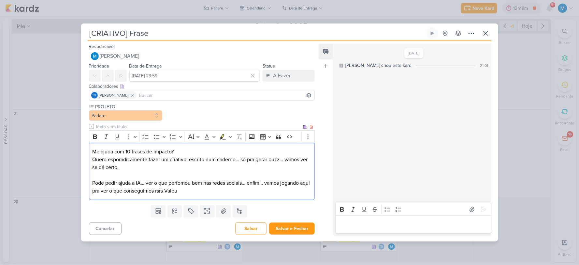
click at [151, 168] on p "Me ajuda com 10 frases de impacto? Quero esporadicamente fazer um criativo, esc…" at bounding box center [201, 159] width 219 height 23
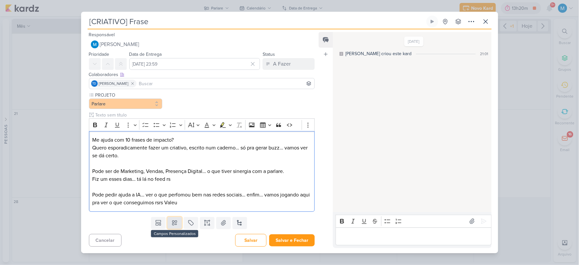
click at [172, 223] on icon at bounding box center [175, 222] width 7 height 7
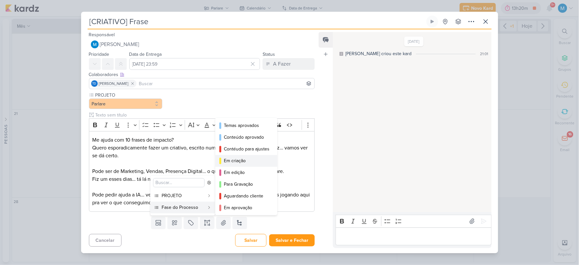
click at [237, 159] on div "Em criação" at bounding box center [247, 160] width 46 height 7
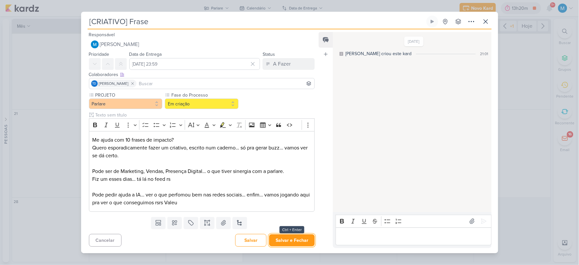
click at [293, 239] on button "Salvar e Fechar" at bounding box center [292, 240] width 46 height 12
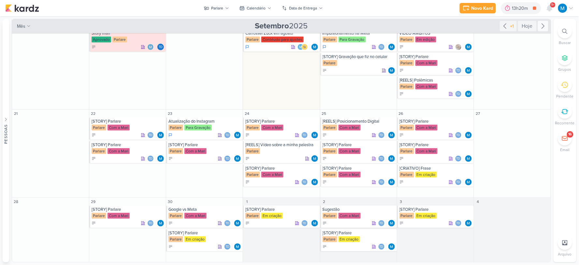
click at [540, 24] on icon at bounding box center [544, 26] width 8 height 8
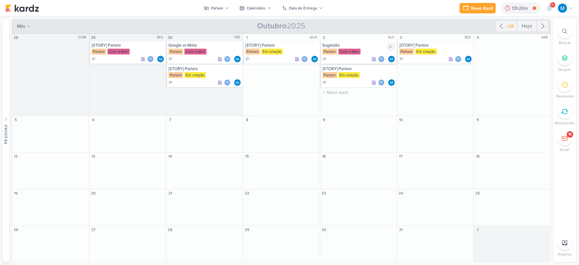
click at [337, 47] on div "Sugestão" at bounding box center [359, 45] width 73 height 5
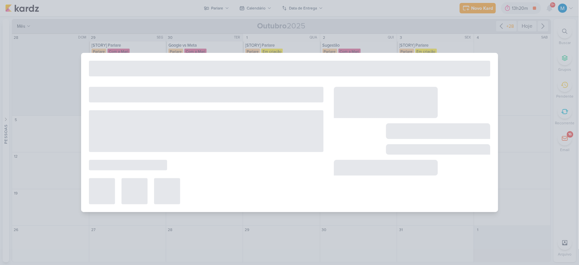
type input "Sugestão"
type input "2 de outubro de 2025 às 23:59"
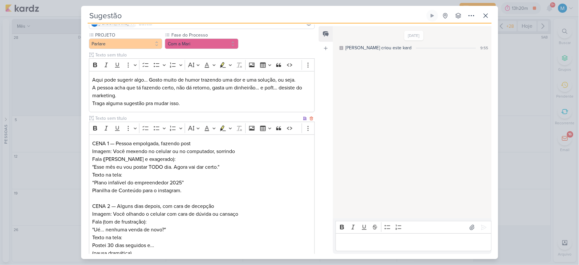
scroll to position [72, 0]
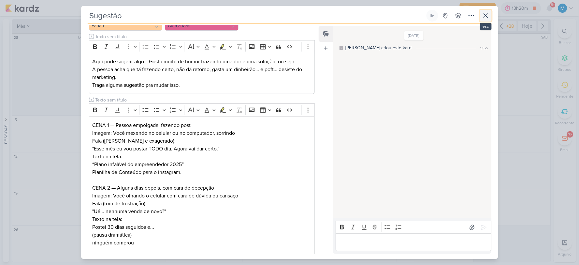
click at [488, 13] on icon at bounding box center [486, 16] width 8 height 8
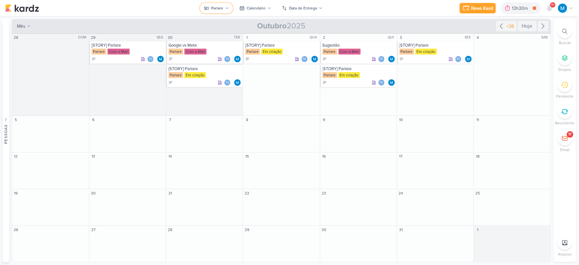
click at [228, 8] on icon at bounding box center [227, 7] width 3 height 1
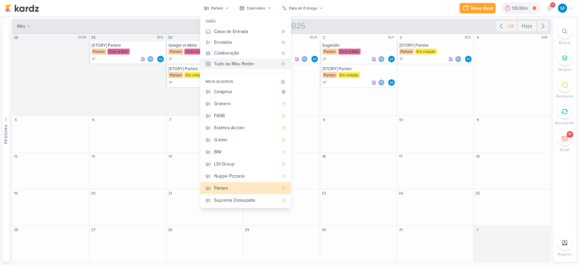
click at [242, 64] on div "Tudo ao Meu Redor" at bounding box center [246, 63] width 64 height 7
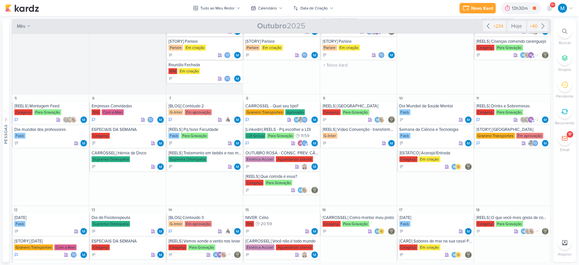
scroll to position [0, 0]
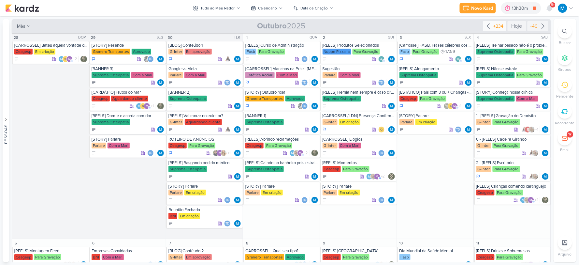
click at [487, 26] on icon at bounding box center [489, 26] width 8 height 8
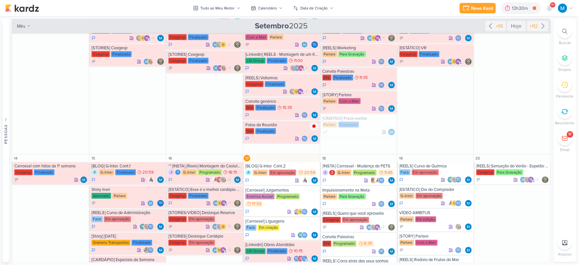
scroll to position [253, 0]
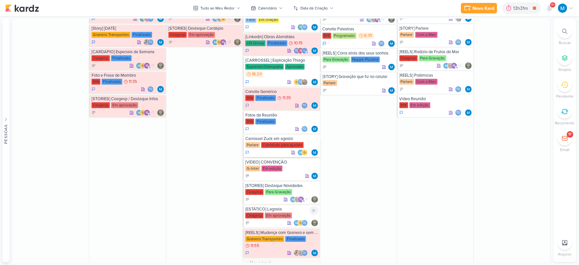
scroll to position [435, 0]
click at [276, 136] on div "Carrossel Zuck em agosto" at bounding box center [282, 138] width 73 height 5
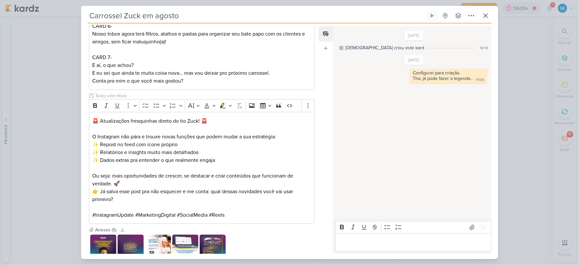
scroll to position [387, 0]
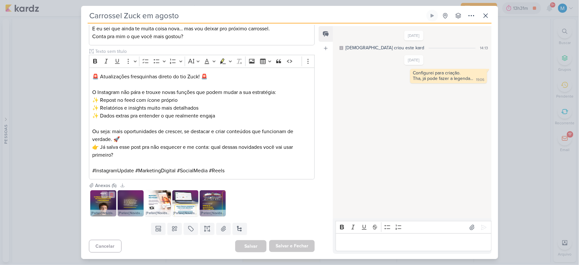
click at [106, 206] on img at bounding box center [103, 203] width 26 height 26
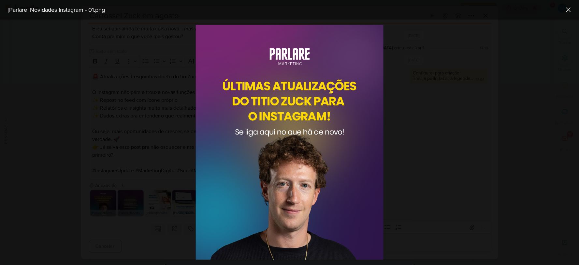
click at [500, 115] on div at bounding box center [289, 142] width 579 height 245
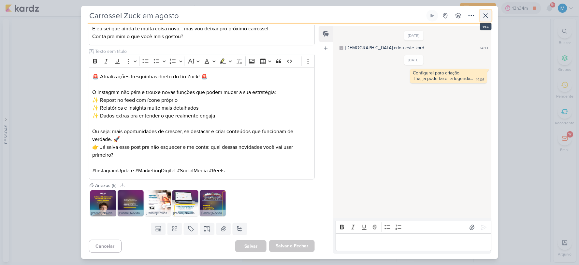
click at [481, 17] on button at bounding box center [486, 16] width 12 height 12
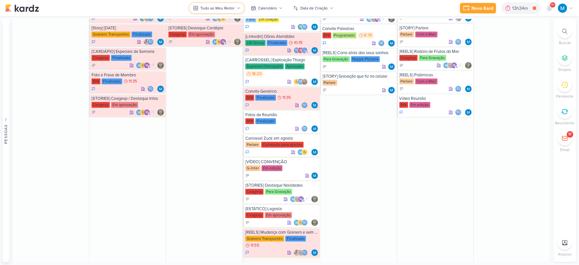
click at [229, 7] on div "Tudo ao Meu Redor" at bounding box center [218, 8] width 34 height 6
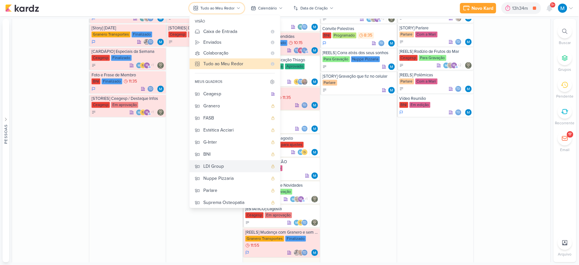
scroll to position [0, 0]
click at [214, 190] on div "Parlare" at bounding box center [235, 190] width 65 height 7
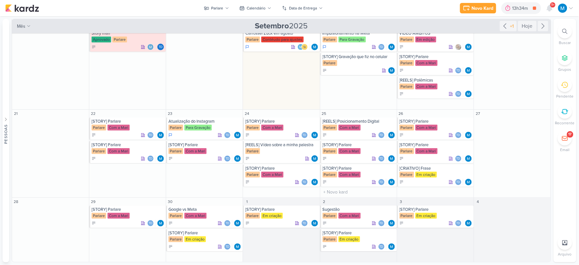
scroll to position [119, 0]
click at [540, 27] on icon at bounding box center [544, 26] width 8 height 8
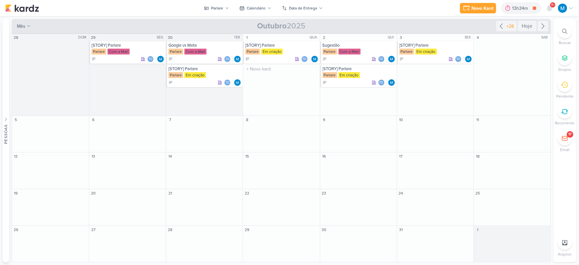
scroll to position [0, 0]
click at [175, 130] on input "text" at bounding box center [205, 129] width 74 height 8
type input "[REELS] Bullying"
click at [195, 126] on div "[REELS] Bullying" at bounding box center [205, 123] width 73 height 5
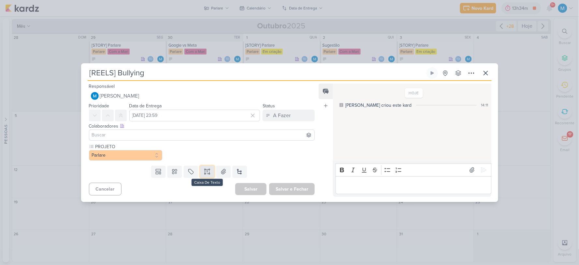
click at [207, 172] on icon at bounding box center [207, 171] width 7 height 7
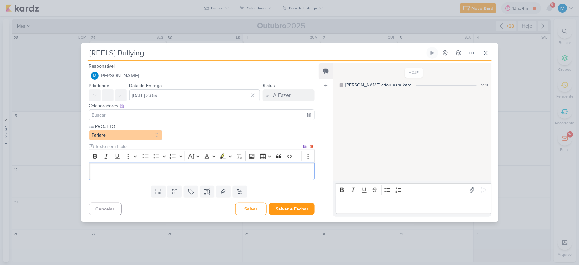
click at [116, 170] on p "Editor editing area: main" at bounding box center [201, 171] width 219 height 8
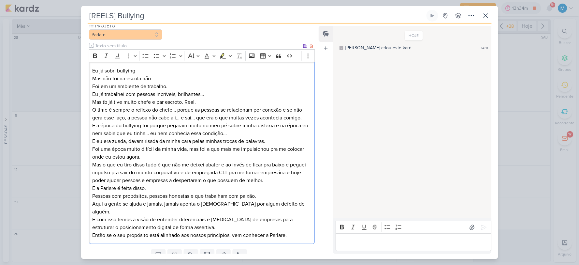
scroll to position [82, 0]
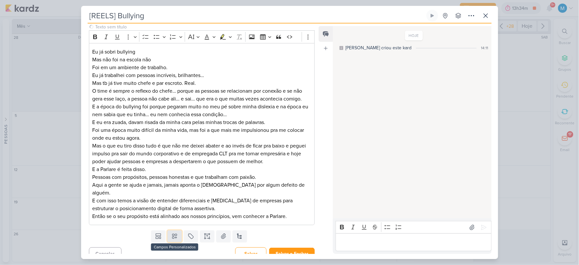
click at [172, 233] on icon at bounding box center [175, 236] width 7 height 7
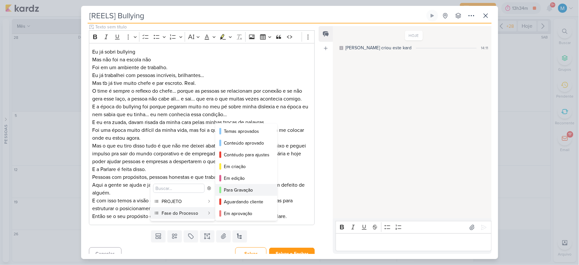
click at [252, 188] on div "Para Gravação" at bounding box center [247, 190] width 46 height 7
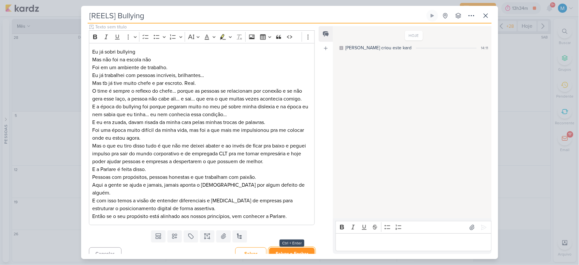
click at [305, 249] on button "Salvar e Fechar" at bounding box center [292, 253] width 46 height 12
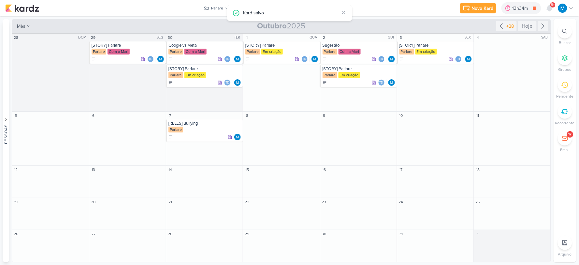
scroll to position [0, 0]
click at [224, 7] on button "Parlare" at bounding box center [216, 8] width 33 height 10
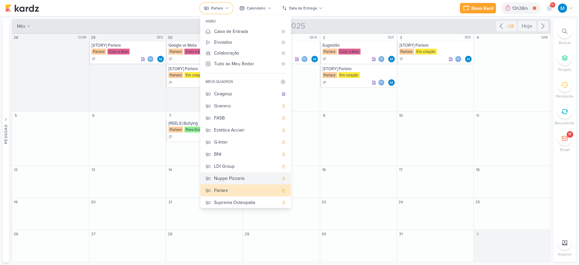
scroll to position [2, 0]
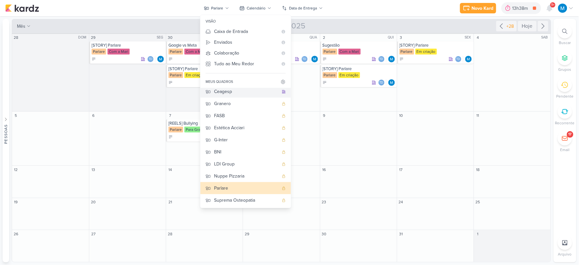
click at [236, 90] on div "Ceagesp" at bounding box center [246, 91] width 65 height 7
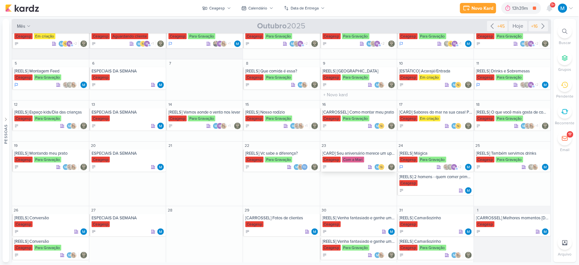
scroll to position [24, 0]
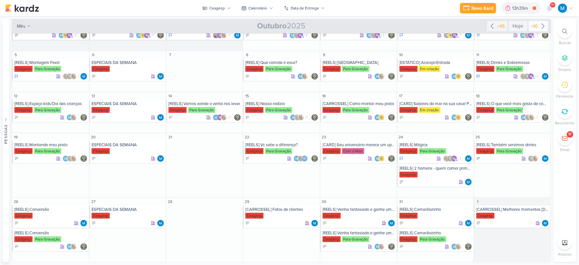
click at [542, 24] on icon at bounding box center [544, 26] width 8 height 8
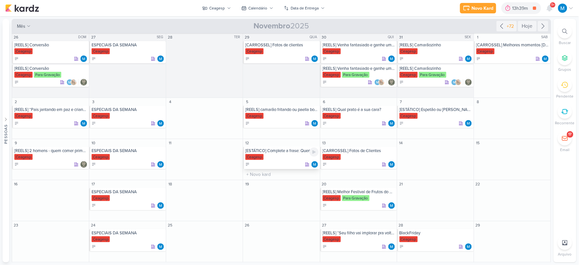
scroll to position [0, 0]
click at [492, 112] on input "text" at bounding box center [513, 111] width 74 height 8
click at [498, 26] on icon at bounding box center [502, 26] width 8 height 8
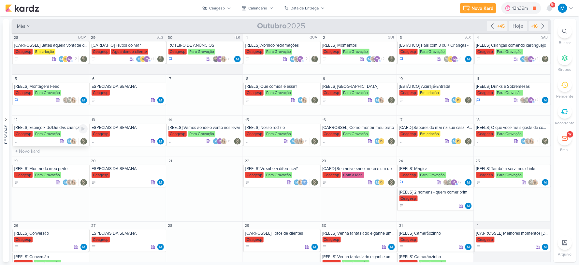
click at [50, 127] on div "[REELS] Espaço kids/Dia das crianças" at bounding box center [50, 127] width 73 height 5
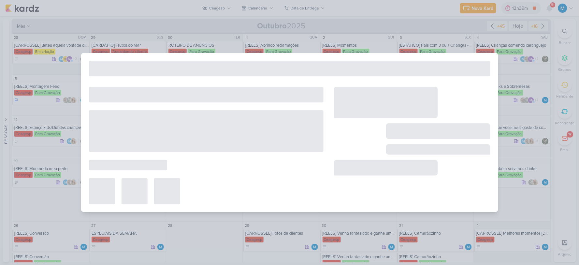
type input "[REELS] Espaço kids/Dia das crianças"
type input "12 de outubro de 2025 às 23:59"
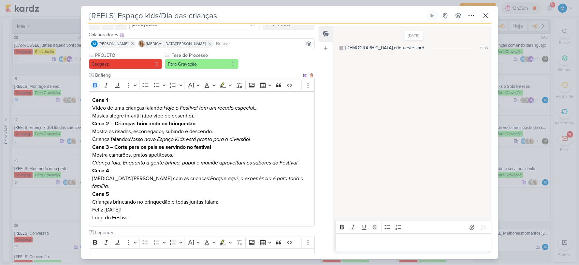
scroll to position [109, 0]
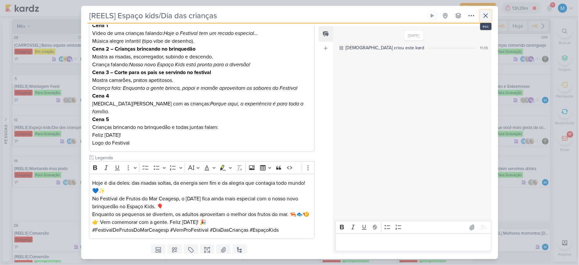
click at [484, 16] on icon at bounding box center [486, 16] width 8 height 8
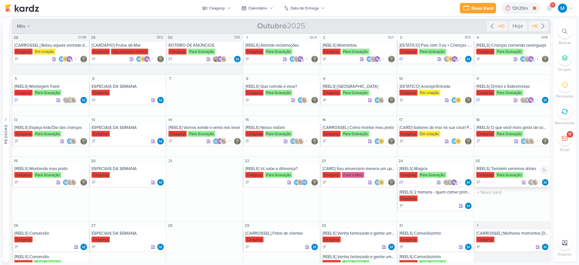
click at [516, 170] on div "[REELS] Também servimos drinks" at bounding box center [513, 168] width 73 height 5
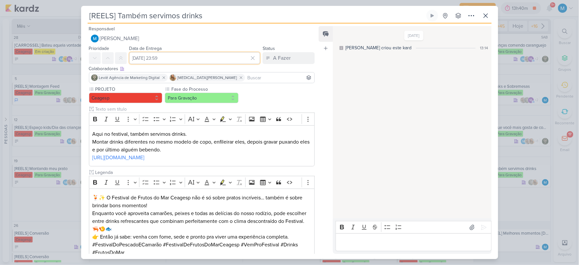
click at [165, 58] on input "25 de outubro de 2025 às 23:59" at bounding box center [194, 58] width 131 height 12
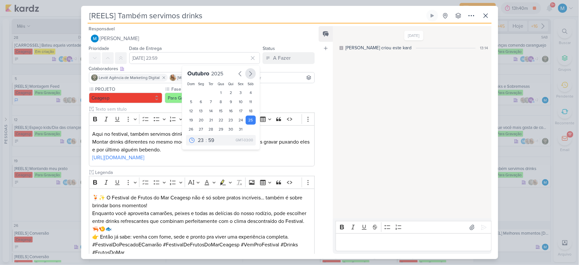
click at [247, 73] on icon "button" at bounding box center [251, 74] width 8 height 8
click at [248, 100] on div "8" at bounding box center [251, 101] width 10 height 9
type input "8 de novembro de 2025 às 23:59"
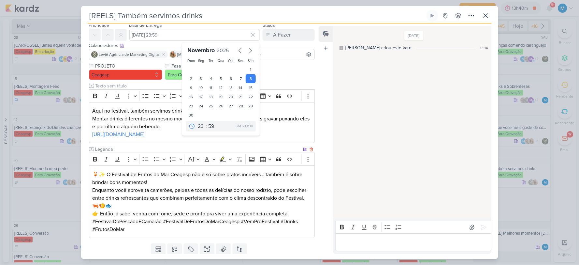
scroll to position [44, 0]
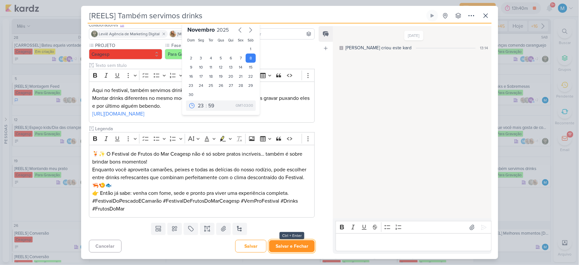
click at [301, 242] on button "Salvar e Fechar" at bounding box center [292, 246] width 46 height 12
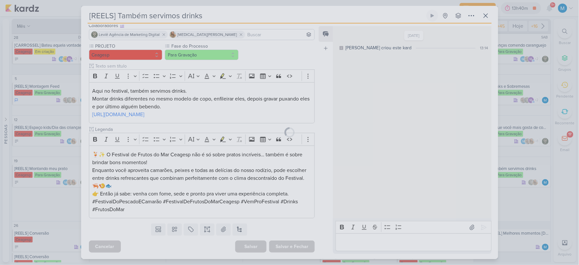
scroll to position [43, 0]
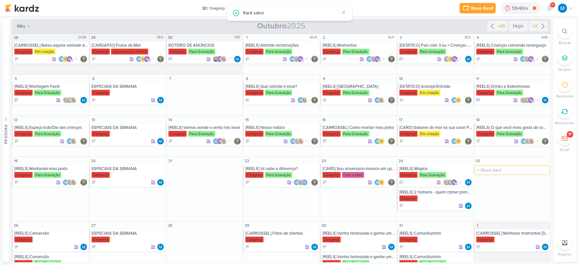
click at [486, 168] on input "text" at bounding box center [513, 170] width 74 height 8
type input "[REELS] Experiência"
click at [504, 170] on div "[REELS] Experiência" at bounding box center [513, 168] width 73 height 5
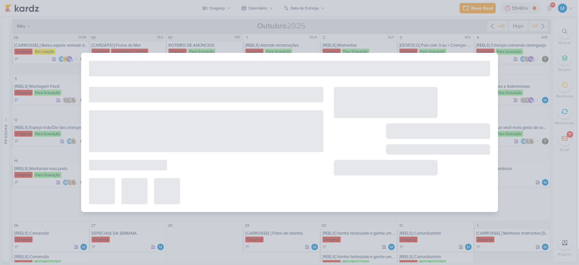
type input "[REELS] Experiência"
type input "25 de outubro de 2025 às 23:59"
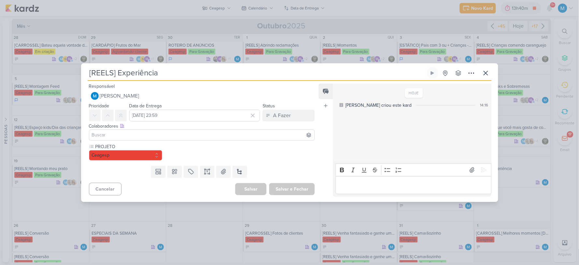
click at [120, 133] on input at bounding box center [202, 135] width 223 height 8
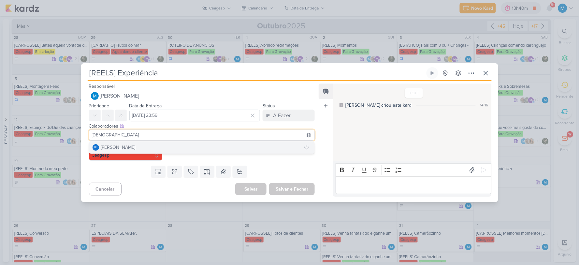
type input "thais"
click at [148, 146] on button "Td Thais de carvalho" at bounding box center [202, 148] width 226 height 12
type input "levi"
click at [173, 145] on button "Leviê Agência de Marketing Digital" at bounding box center [202, 148] width 226 height 12
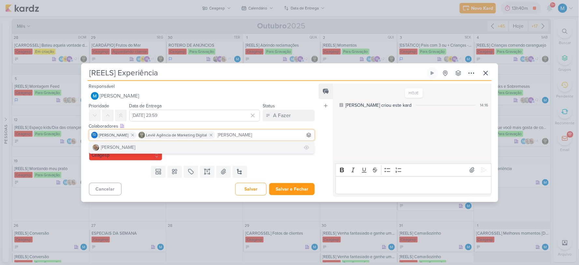
type input "sarah"
click at [191, 147] on button "[PERSON_NAME]" at bounding box center [202, 148] width 226 height 12
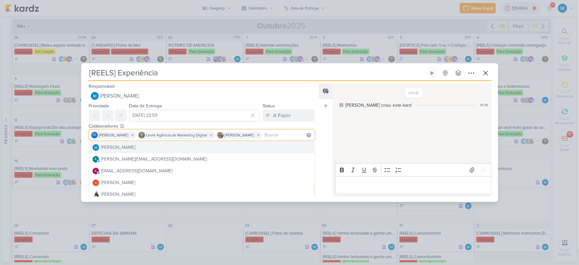
click at [327, 134] on div "Feed Atrelar email Solte o email para atrelar ao kard" at bounding box center [326, 139] width 14 height 113
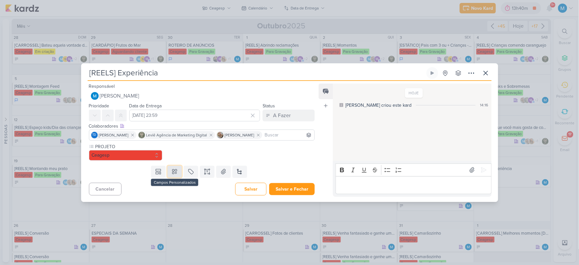
click at [175, 171] on icon at bounding box center [174, 171] width 5 height 5
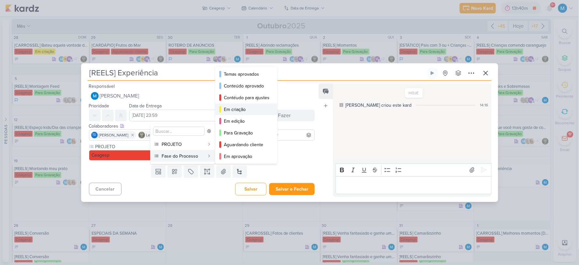
click at [244, 109] on div "Em criação" at bounding box center [247, 109] width 46 height 7
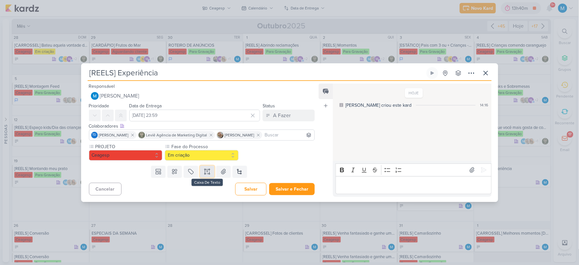
click at [207, 171] on icon at bounding box center [207, 172] width 0 height 2
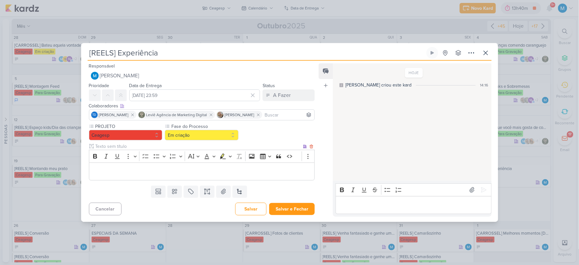
click at [107, 145] on input "text" at bounding box center [198, 146] width 208 height 7
type input "LEGENDA"
click at [172, 192] on icon at bounding box center [175, 191] width 7 height 7
click at [271, 190] on div "Templates Campos Personalizados PROJETO Fasb BNI" at bounding box center [199, 191] width 237 height 17
click at [205, 191] on icon at bounding box center [207, 191] width 7 height 7
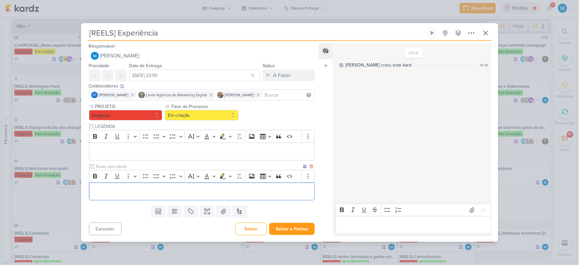
click at [115, 164] on input "text" at bounding box center [198, 166] width 208 height 7
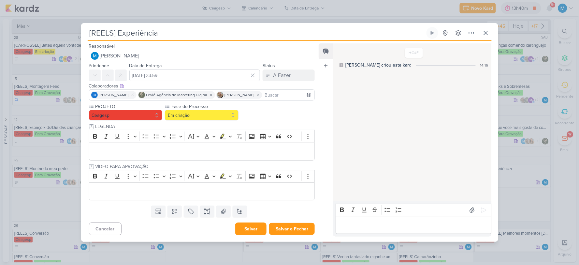
type input "VÍDEO PARA APROVAÇÃO"
click at [242, 229] on button "Salvar" at bounding box center [250, 228] width 31 height 13
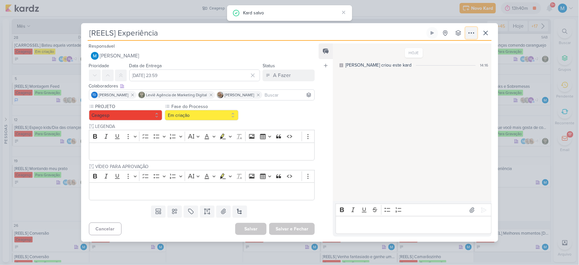
click at [471, 33] on icon at bounding box center [472, 33] width 8 height 8
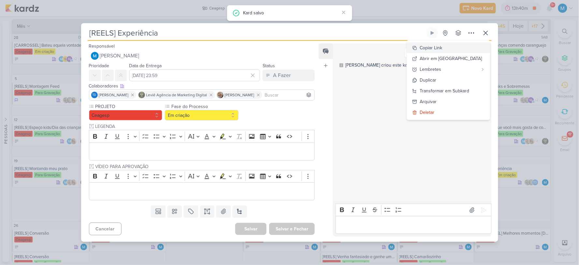
click at [443, 48] on div "Copiar Link" at bounding box center [431, 47] width 22 height 7
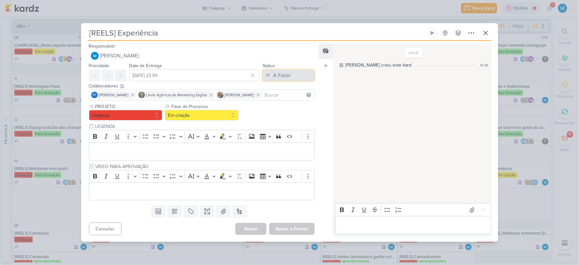
click at [291, 77] on button "A Fazer" at bounding box center [289, 75] width 52 height 12
click at [292, 113] on div "Em Andamento" at bounding box center [283, 111] width 31 height 7
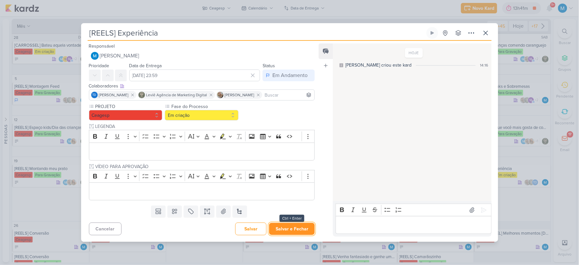
click at [301, 230] on button "Salvar e Fechar" at bounding box center [292, 229] width 46 height 12
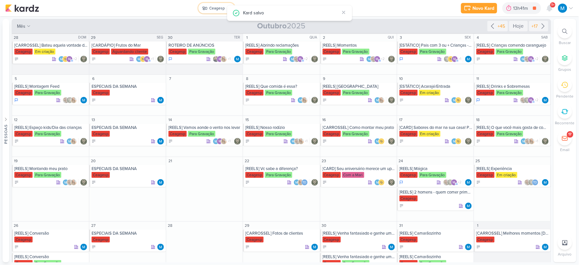
click at [219, 7] on div "Ceagesp" at bounding box center [218, 8] width 16 height 6
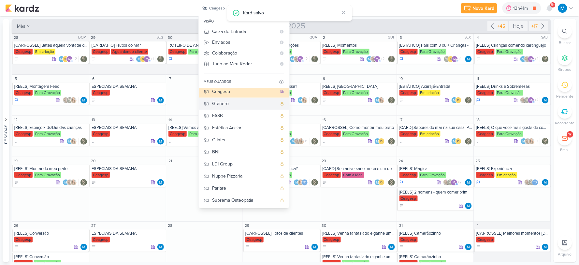
click at [234, 104] on div "Granero" at bounding box center [245, 103] width 65 height 7
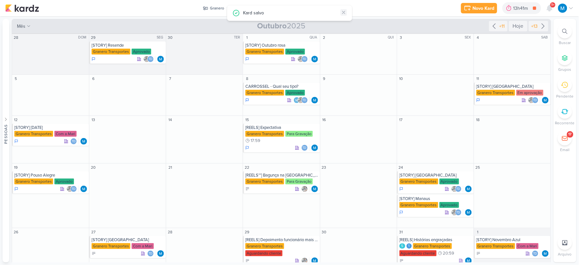
click at [345, 13] on icon at bounding box center [344, 12] width 3 height 3
click at [495, 25] on icon at bounding box center [495, 26] width 8 height 8
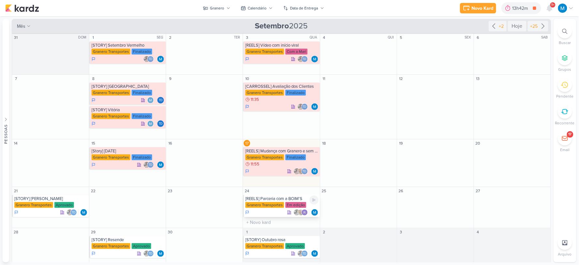
click at [289, 199] on div "[REELS] Parceria com a BOIM'S" at bounding box center [282, 198] width 73 height 5
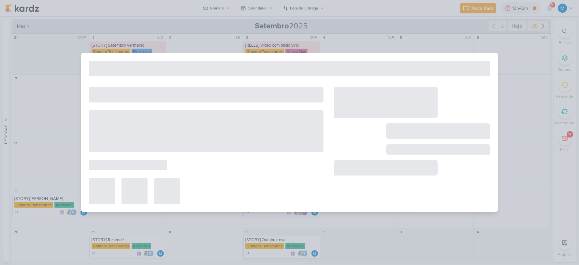
type input "[REELS] Parceria com a BOIM'S"
type input "24 de setembro de 2025 às 23:59"
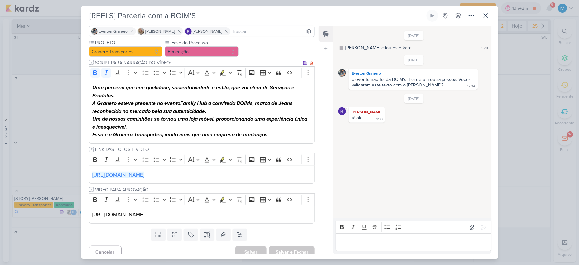
scroll to position [52, 0]
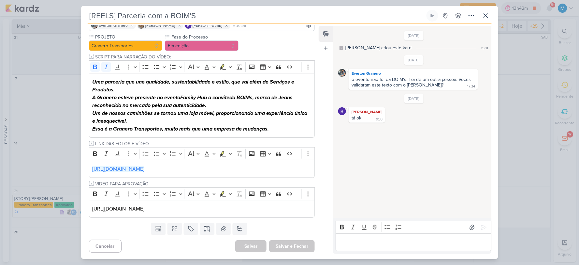
click at [241, 27] on input at bounding box center [273, 26] width 82 height 8
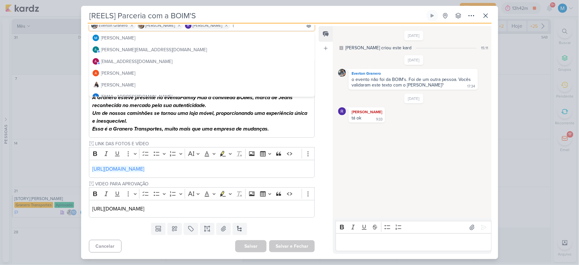
scroll to position [50, 0]
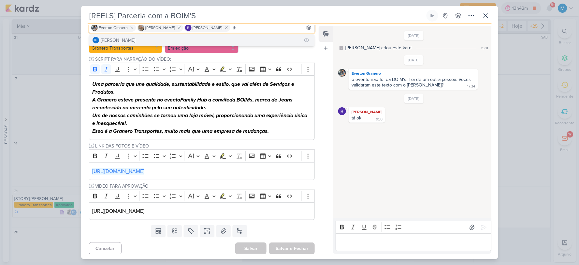
type input "th"
click at [139, 39] on button "Td Thais de carvalho" at bounding box center [202, 40] width 226 height 12
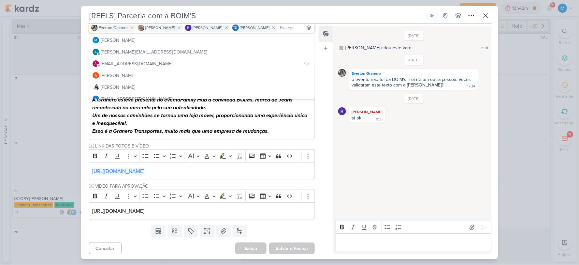
scroll to position [49, 0]
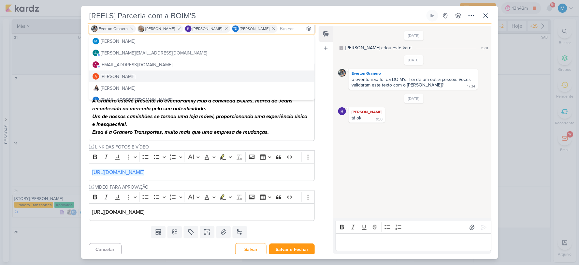
click at [358, 199] on div "4/9/25 MARIANA criou este kard 15:11 9/9/25 Everton Granero 17:34 17:34" at bounding box center [412, 122] width 158 height 191
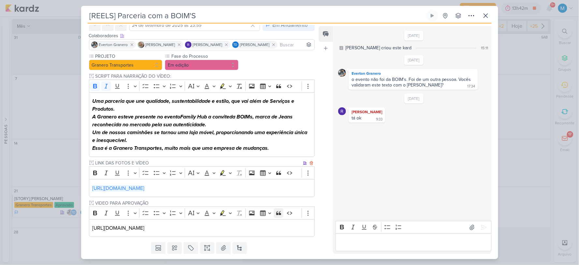
scroll to position [52, 0]
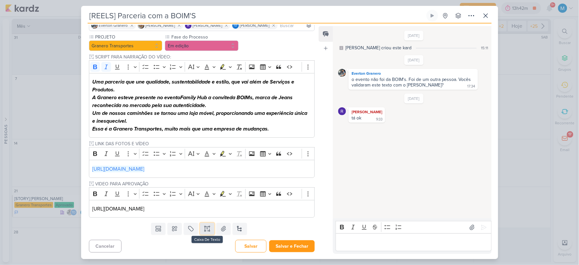
click at [205, 229] on icon at bounding box center [207, 228] width 7 height 7
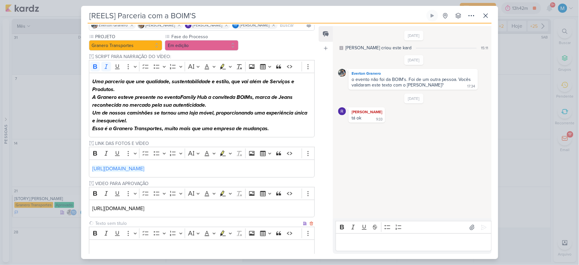
click at [112, 224] on input "text" at bounding box center [198, 223] width 208 height 7
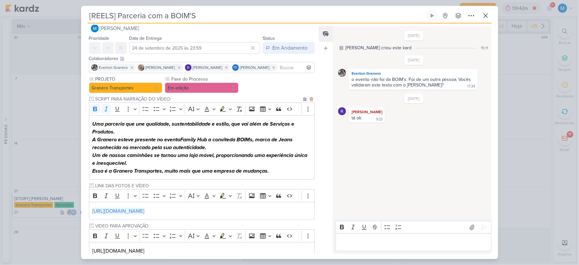
scroll to position [0, 0]
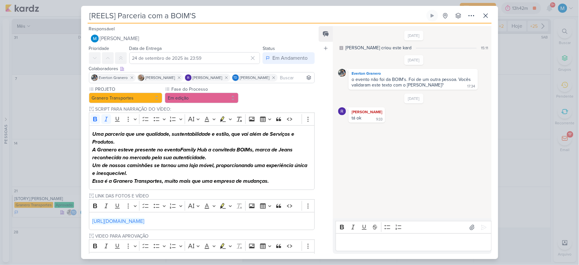
type input "LEGENDA DO POST"
click at [206, 98] on button "Em edição" at bounding box center [202, 98] width 74 height 10
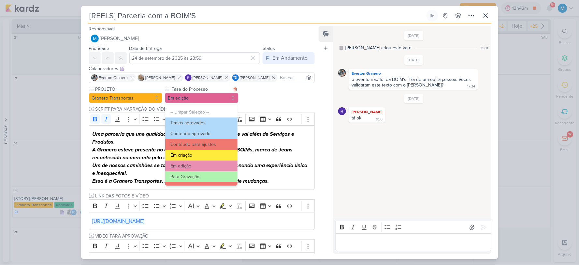
click at [197, 155] on button "Em criação" at bounding box center [201, 155] width 72 height 11
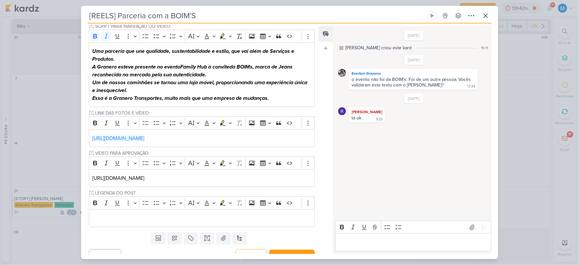
scroll to position [93, 0]
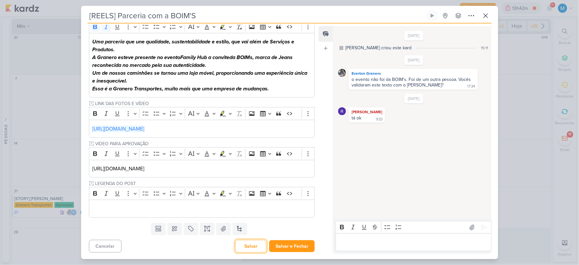
drag, startPoint x: 250, startPoint y: 246, endPoint x: 255, endPoint y: 242, distance: 6.1
click at [251, 246] on button "Salvar" at bounding box center [250, 246] width 31 height 13
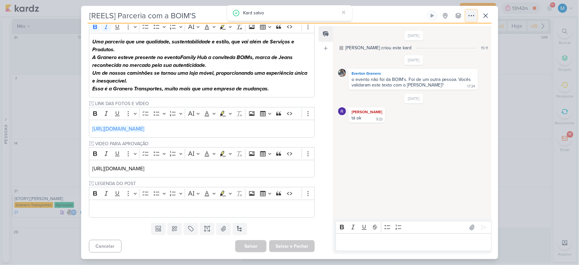
click at [472, 14] on icon at bounding box center [472, 16] width 8 height 8
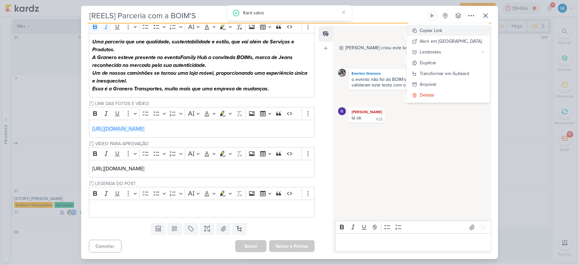
click at [457, 30] on button "Copiar Link" at bounding box center [448, 30] width 83 height 11
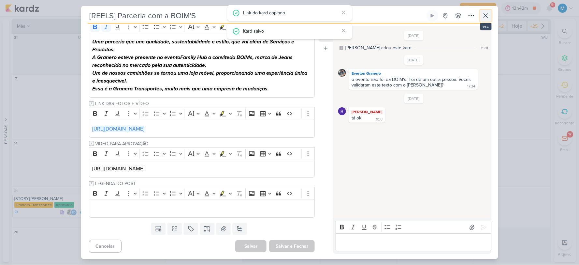
click at [487, 14] on icon at bounding box center [486, 16] width 4 height 4
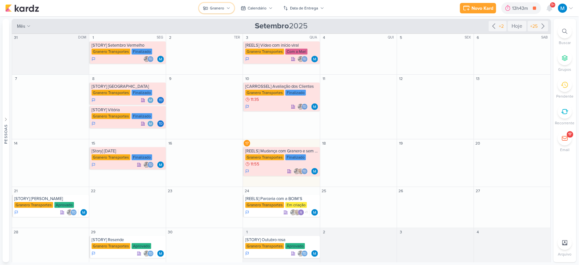
click at [226, 7] on button "Granero" at bounding box center [216, 8] width 35 height 10
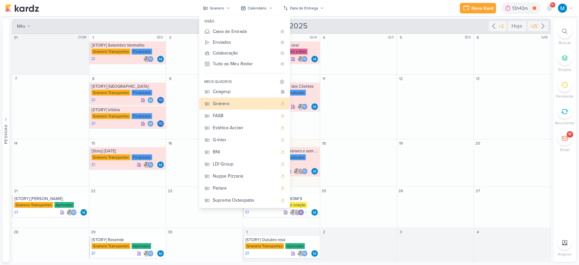
click at [400, 10] on div "Novo Kard Ctrl + k 13h43m Fotos da Reunião 1h12m Hoje 13h43m Semana 1h12m Mês 1…" at bounding box center [289, 8] width 569 height 16
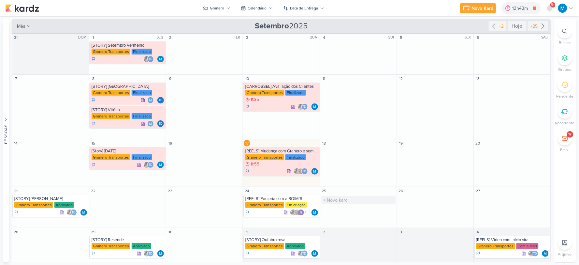
scroll to position [7, 0]
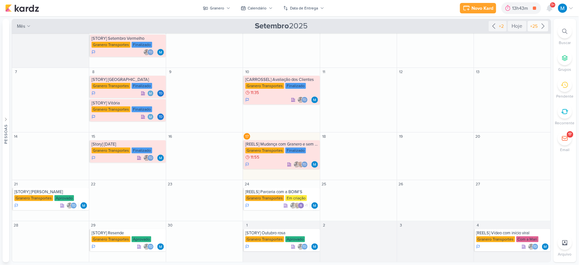
click at [543, 27] on icon at bounding box center [544, 26] width 8 height 8
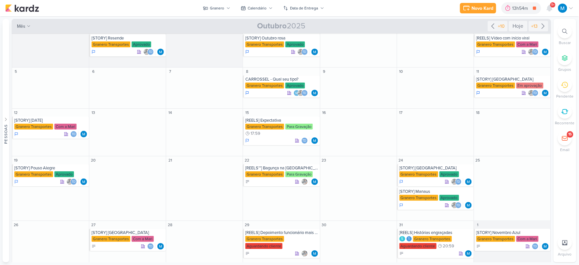
click at [490, 28] on icon at bounding box center [493, 26] width 8 height 8
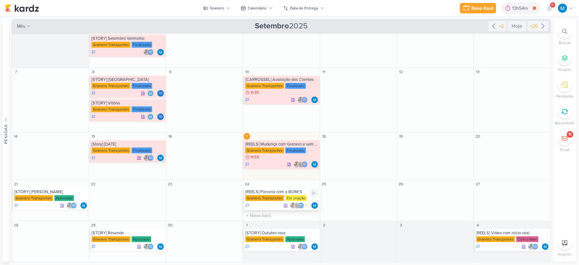
click at [295, 192] on div "[REELS] Parceria com a BOIM'S" at bounding box center [282, 191] width 73 height 5
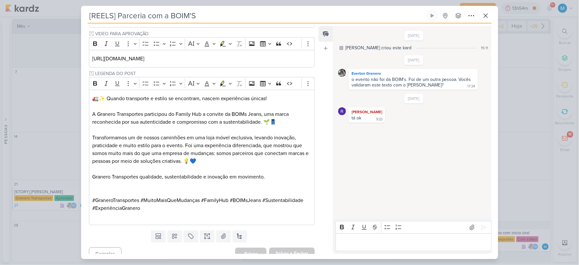
scroll to position [210, 0]
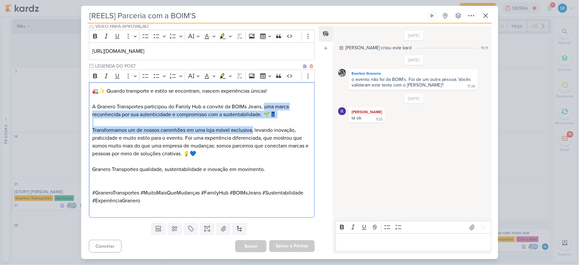
drag, startPoint x: 266, startPoint y: 106, endPoint x: 255, endPoint y: 129, distance: 25.8
click at [255, 129] on div "🚛✨ Quando transporte e estilo se encontram, nascem experiências únicas! A Grane…" at bounding box center [202, 149] width 226 height 135
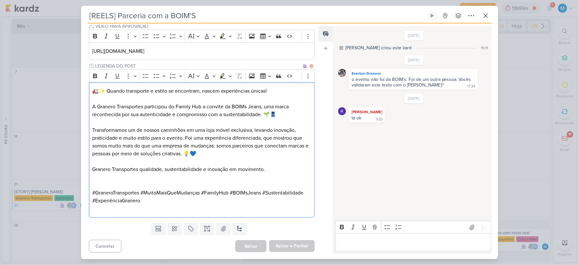
scroll to position [187, 0]
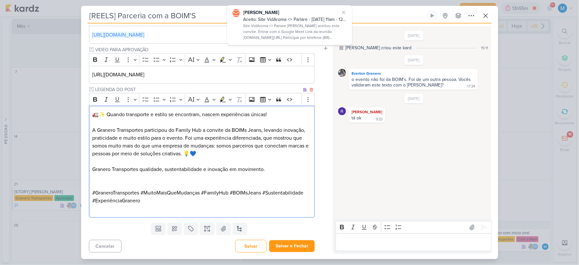
click at [105, 138] on p "A Granero Transportes participou do Family Hub a convite da BOIMs Jeans, levand…" at bounding box center [201, 141] width 219 height 31
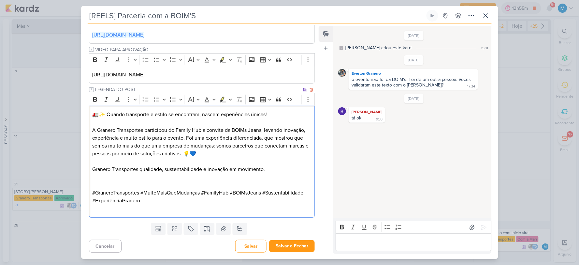
click at [138, 162] on p "Editor editing area: main" at bounding box center [201, 161] width 219 height 8
click at [141, 166] on p "Granero Transportes qualidade, sustentabilidade e inovação em movimento." at bounding box center [201, 169] width 219 height 8
click at [228, 180] on p "Editor editing area: main" at bounding box center [201, 177] width 219 height 8
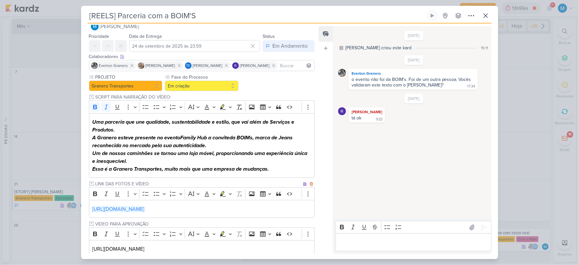
scroll to position [0, 0]
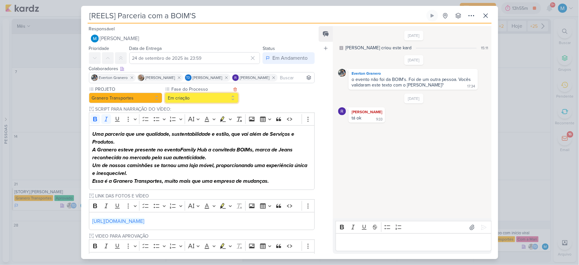
click at [202, 98] on button "Em criação" at bounding box center [202, 98] width 74 height 10
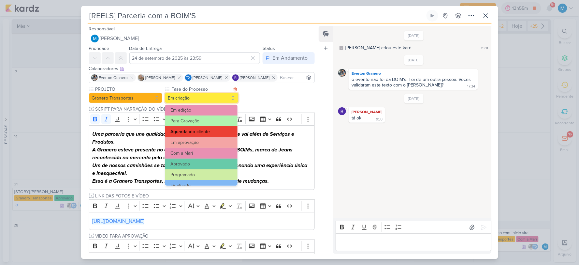
scroll to position [63, 0]
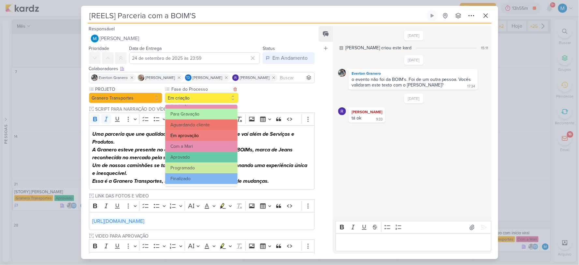
click at [197, 135] on button "Em aprovação" at bounding box center [201, 135] width 72 height 11
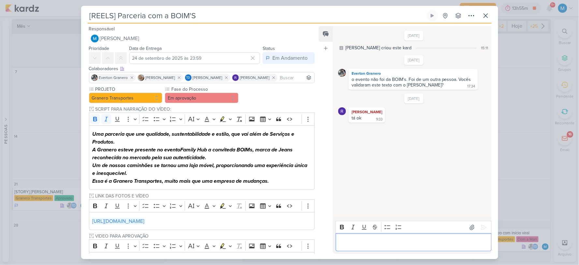
click at [386, 238] on p "Editor editing area: main" at bounding box center [413, 242] width 149 height 8
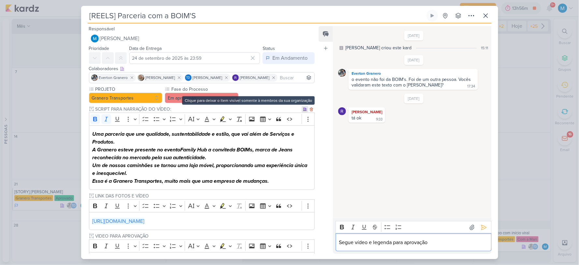
click at [303, 108] on icon at bounding box center [305, 109] width 4 height 4
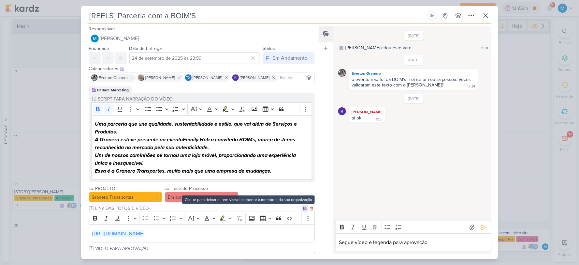
click at [303, 209] on icon at bounding box center [305, 208] width 4 height 4
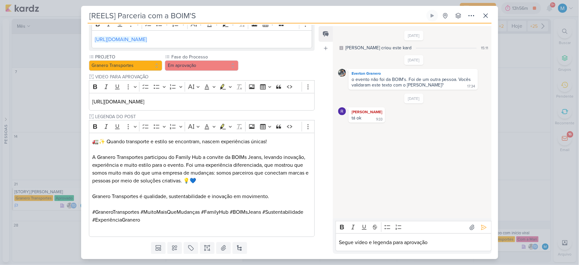
scroll to position [181, 0]
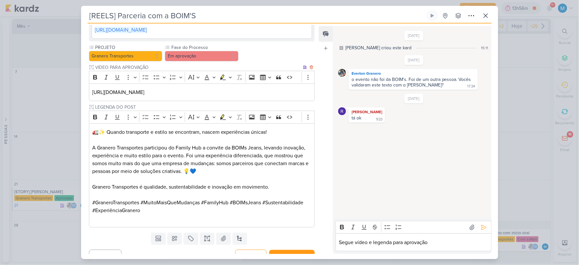
click at [277, 94] on p "https://drive.google.com/drive/folders/1ZMT7k7uYlZBngffibkRj1z45udHui--8" at bounding box center [201, 92] width 219 height 8
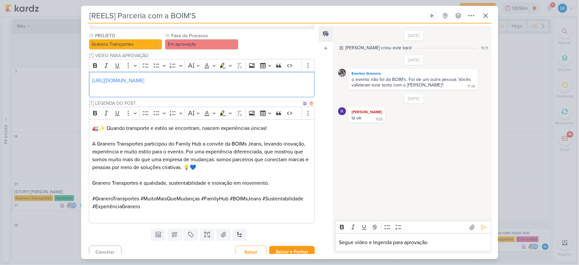
scroll to position [199, 0]
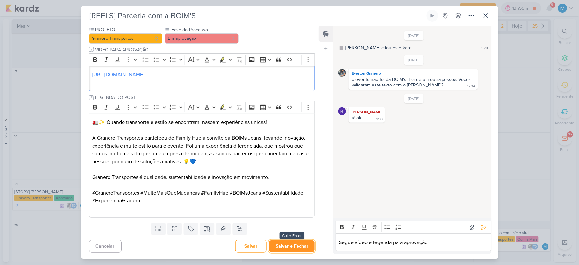
click at [297, 245] on button "Salvar e Fechar" at bounding box center [292, 246] width 46 height 12
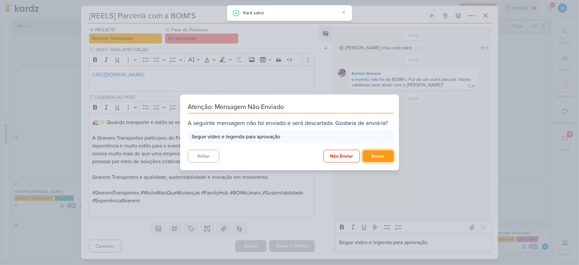
click at [376, 156] on button "Enviar" at bounding box center [378, 156] width 31 height 12
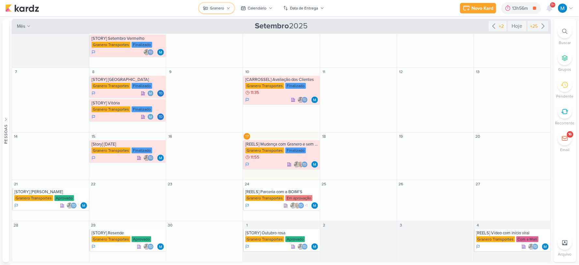
click at [217, 6] on div "Granero" at bounding box center [217, 8] width 14 height 6
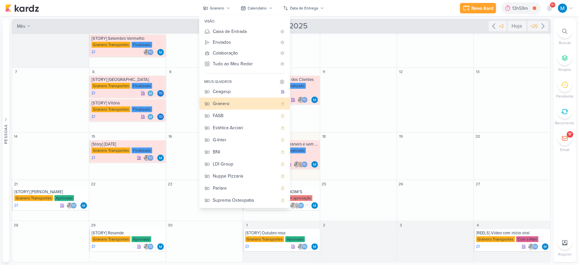
click at [407, 9] on div "Novo Kard Ctrl + k 13h59m Fotos da Reunião 1h28m Hoje 13h59m Semana 1h28m Mês 1…" at bounding box center [289, 8] width 569 height 16
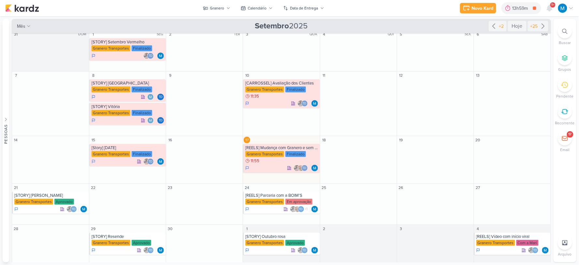
scroll to position [0, 0]
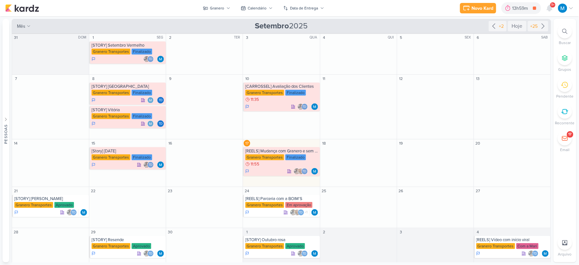
click at [572, 8] on icon at bounding box center [571, 8] width 5 height 5
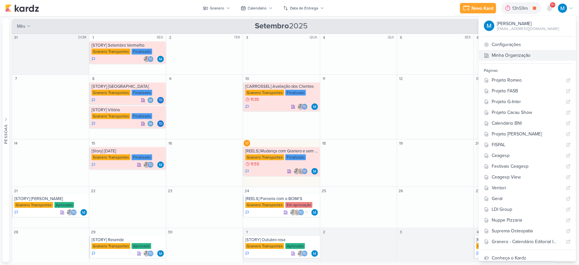
click at [511, 53] on link "Minha Organização" at bounding box center [527, 55] width 97 height 11
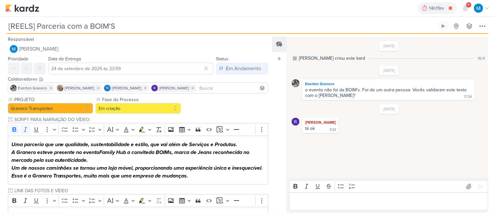
scroll to position [135, 0]
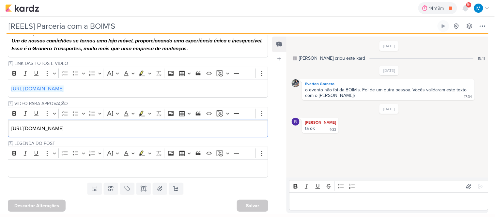
drag, startPoint x: 187, startPoint y: 129, endPoint x: 0, endPoint y: 125, distance: 186.9
click at [0, 125] on div "PROJETO Granero Transportes Fase do Processo" at bounding box center [135, 74] width 271 height 211
copy p "https://drive.google.com/drive/folders/1ZMT7k7uYlZBngffibkRj1z45udHui--8"
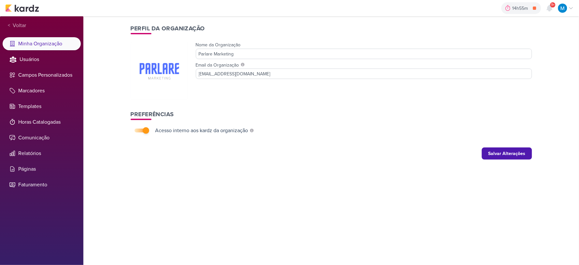
click at [62, 41] on li "Minha Organização" at bounding box center [42, 43] width 78 height 13
click at [30, 171] on li "Páginas" at bounding box center [42, 168] width 78 height 13
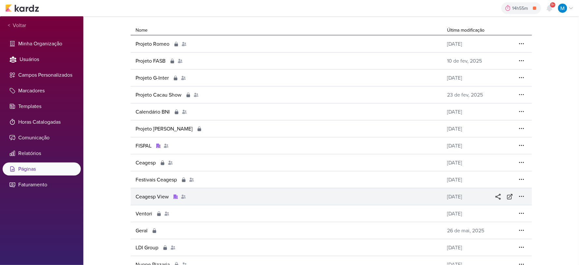
scroll to position [86, 0]
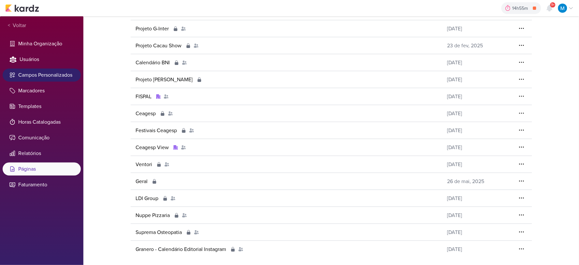
click at [36, 78] on li "Campos Personalizados" at bounding box center [42, 74] width 78 height 13
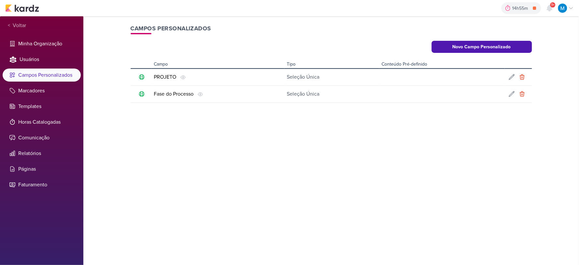
click at [509, 78] on icon at bounding box center [512, 77] width 7 height 7
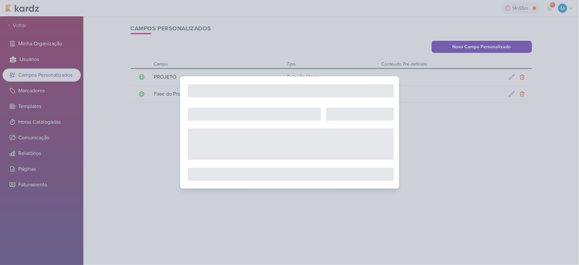
type input "PROJETO"
select select "single-select"
select select "1"
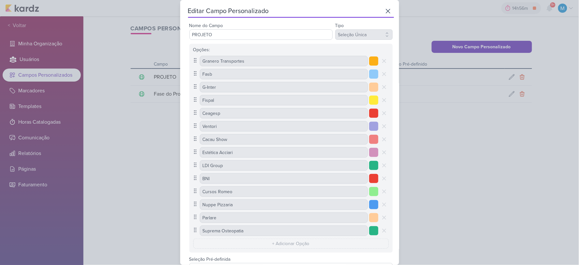
scroll to position [57, 0]
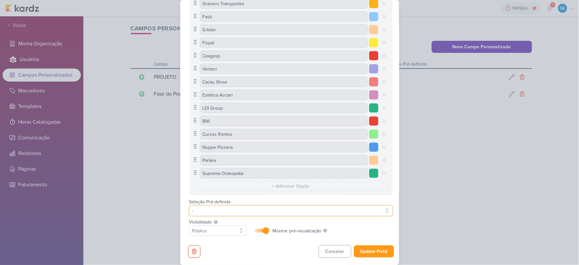
click at [219, 209] on button "-" at bounding box center [290, 210] width 203 height 10
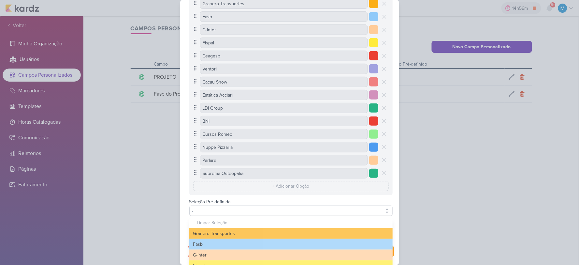
click at [395, 178] on div "Editar Campo Personalizado Nome do Campo PROJETO Tipo Texto Seleção Única Opçõe…" at bounding box center [289, 132] width 219 height 265
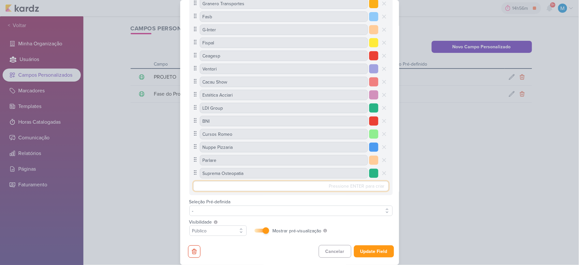
click at [288, 186] on input "text" at bounding box center [291, 186] width 196 height 10
type input "Instituto Freitas"
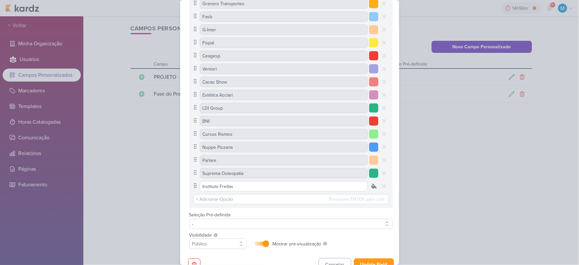
click at [371, 185] on icon at bounding box center [373, 186] width 5 height 5
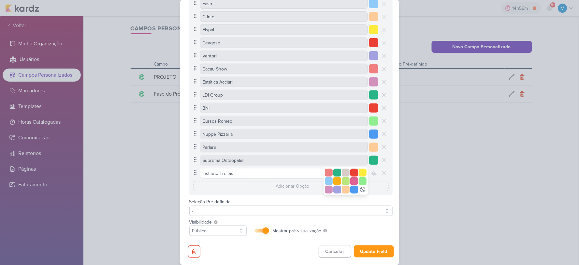
scroll to position [34, 0]
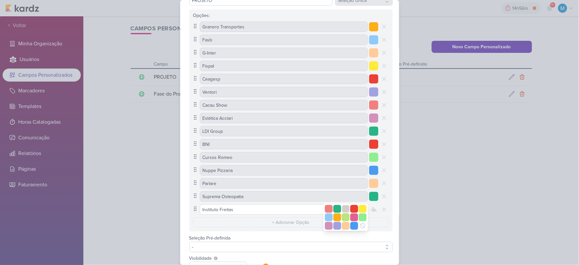
click at [342, 207] on div at bounding box center [346, 209] width 8 height 8
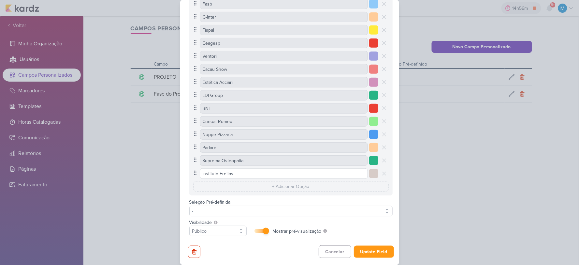
scroll to position [70, 0]
click at [384, 253] on button "Update Field" at bounding box center [374, 251] width 40 height 12
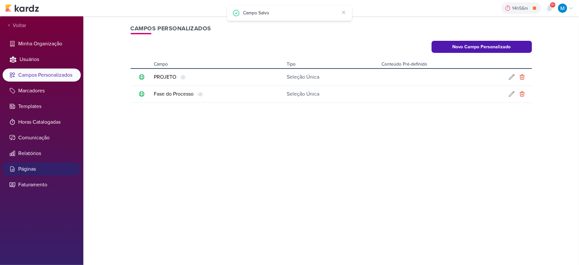
click at [28, 164] on li "Páginas" at bounding box center [42, 168] width 78 height 13
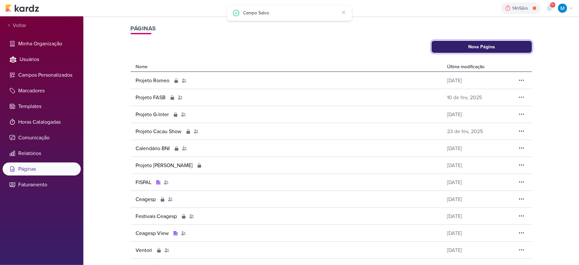
click at [479, 48] on button "Nova Página" at bounding box center [482, 47] width 100 height 12
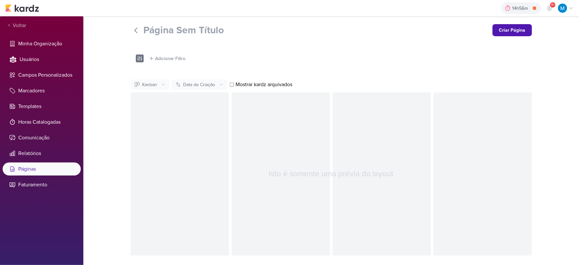
click at [180, 30] on input "Página Sem Título" at bounding box center [316, 30] width 344 height 12
type input "Instituto Freitas"
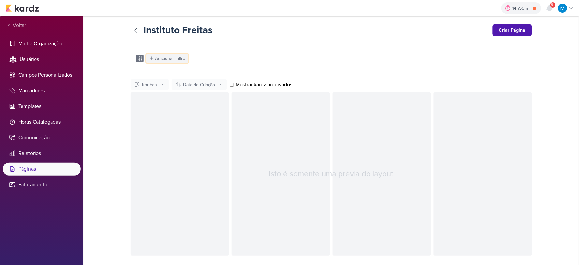
click at [160, 57] on div "Adicionar Filtro" at bounding box center [171, 58] width 30 height 7
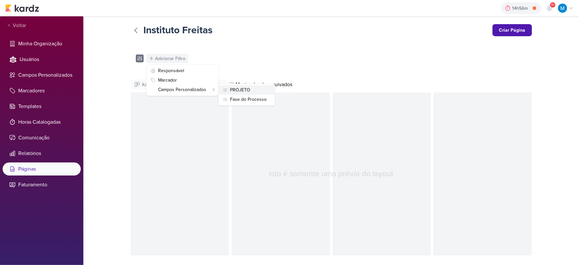
click at [253, 90] on button "PROJETO" at bounding box center [247, 89] width 56 height 9
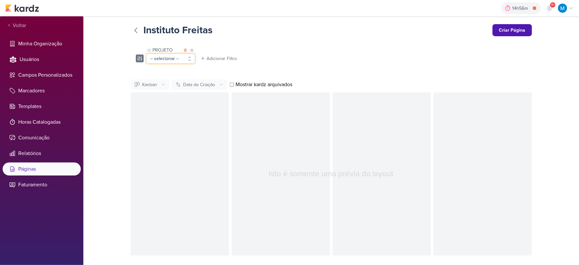
click at [180, 60] on button "-- selecionar --" at bounding box center [170, 58] width 49 height 10
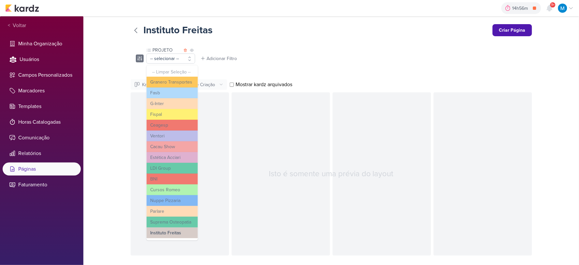
click at [183, 232] on button "Instituto Freitas" at bounding box center [172, 232] width 51 height 11
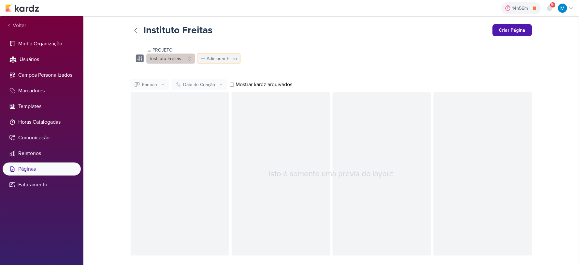
click at [222, 58] on div "Adicionar Filtro" at bounding box center [222, 58] width 30 height 7
click at [311, 101] on div "Fase do Processo" at bounding box center [300, 99] width 37 height 7
click at [249, 61] on button "-- selecionar --" at bounding box center [230, 58] width 65 height 10
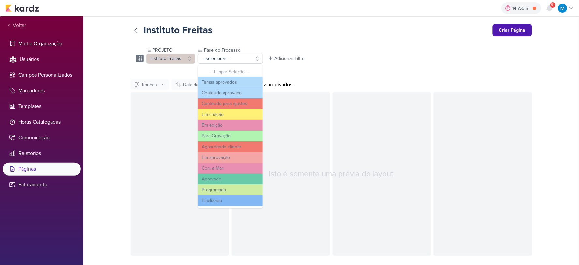
click at [368, 57] on div "PROJETO Instituto Freitas -- Limpar Seleção -- Granero Transportes Fasb G-Inter…" at bounding box center [331, 55] width 391 height 17
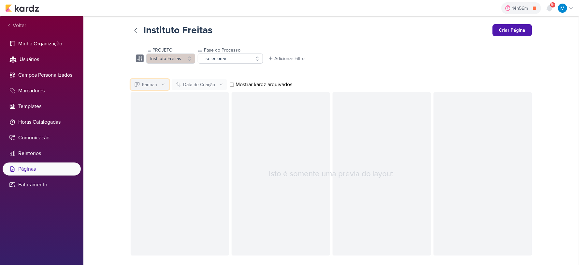
click at [156, 85] on div "Kanban" at bounding box center [149, 84] width 15 height 7
click at [155, 110] on div "Calendário" at bounding box center [154, 109] width 22 height 7
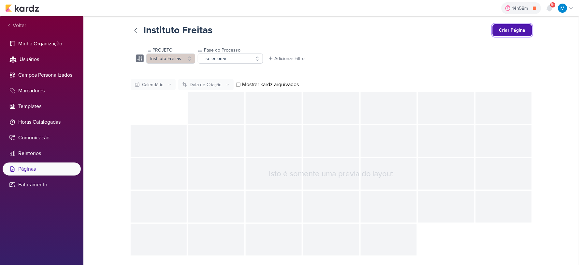
click at [517, 33] on button "Criar Página" at bounding box center [512, 30] width 39 height 12
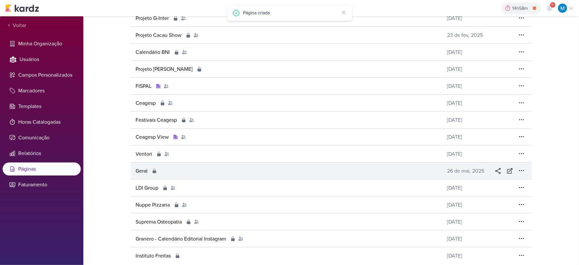
scroll to position [103, 0]
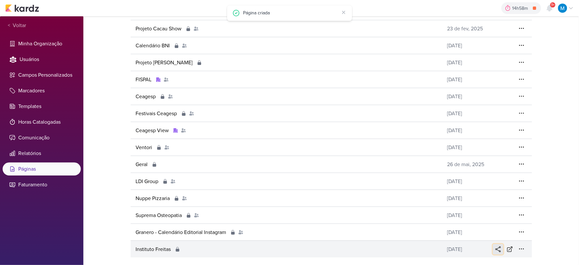
click at [500, 250] on icon at bounding box center [498, 249] width 7 height 7
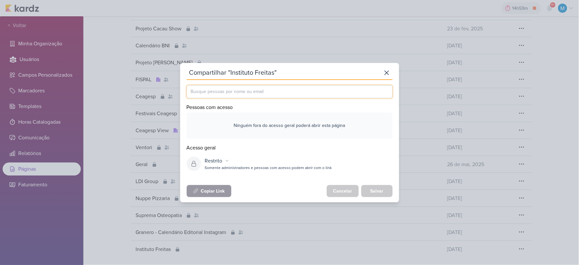
click at [226, 91] on input "text" at bounding box center [290, 91] width 206 height 13
paste input "giselyrlfreitas@gmail.com"
type input "giselyrlfreitas@gmail.com"
click at [219, 108] on div "giselyrlfreitas@gmail.com" at bounding box center [227, 106] width 53 height 7
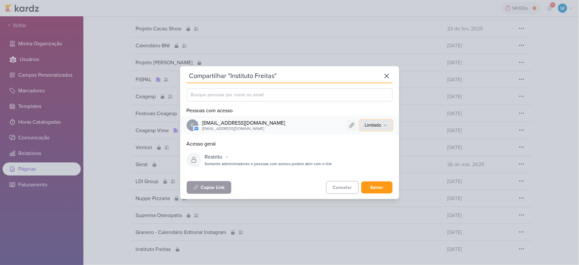
click at [389, 124] on button "Limitado" at bounding box center [376, 125] width 33 height 10
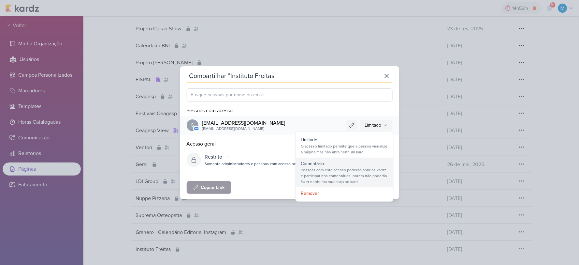
click at [364, 168] on div "Pessoas com este acesso poderão abrir os kardz e participar nos comentários, po…" at bounding box center [344, 176] width 87 height 18
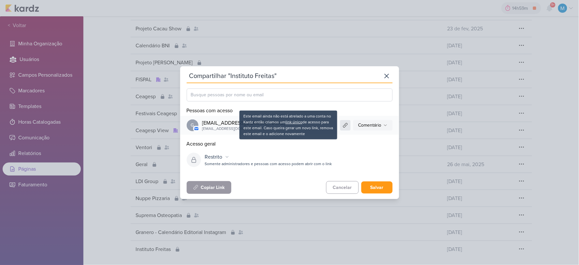
click at [346, 125] on icon at bounding box center [345, 125] width 5 height 5
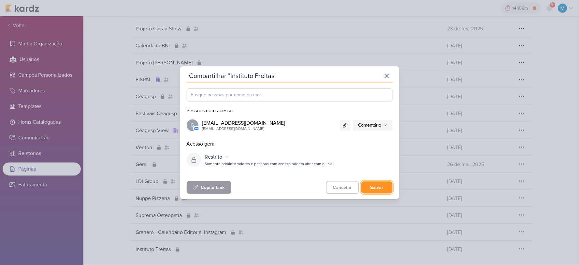
click at [385, 187] on button "Salvar" at bounding box center [377, 187] width 31 height 12
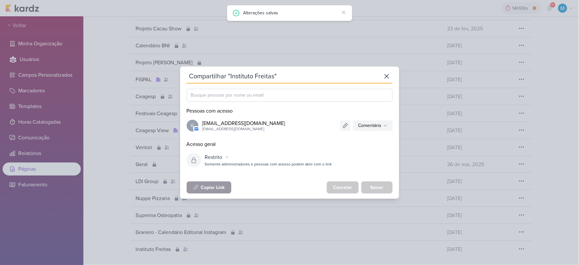
click at [381, 187] on div "Cancelar Salvar" at bounding box center [360, 187] width 66 height 12
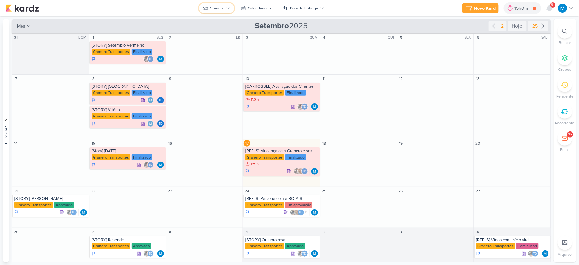
click at [213, 7] on div "Granero" at bounding box center [217, 8] width 14 height 6
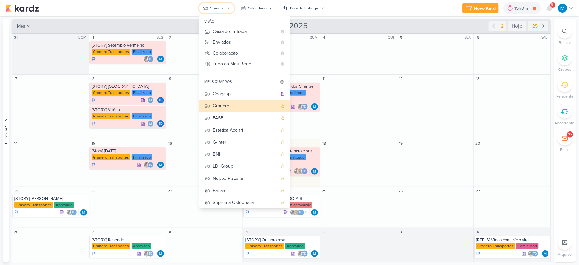
scroll to position [2, 0]
click at [282, 82] on icon at bounding box center [282, 81] width 1 height 1
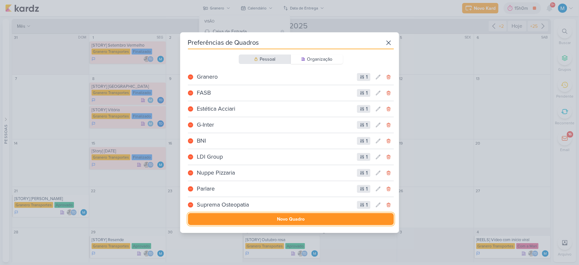
click at [289, 220] on button "Novo Quadro" at bounding box center [291, 219] width 206 height 12
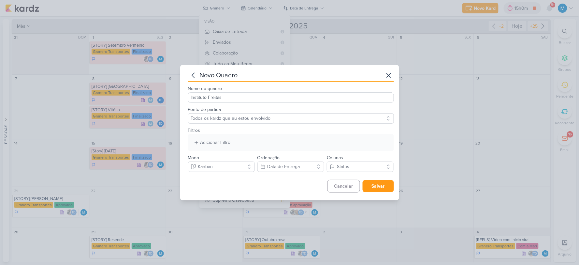
type input "Instituto Freitas"
click at [284, 117] on select "Todos os kardz que eu estou envolvido" at bounding box center [291, 118] width 206 height 10
click at [283, 119] on select "Todos os kardz que eu estou envolvido" at bounding box center [291, 118] width 206 height 10
click at [218, 141] on div "Adicionar Filtro" at bounding box center [216, 142] width 30 height 7
click at [303, 172] on button "PROJETO" at bounding box center [292, 173] width 56 height 9
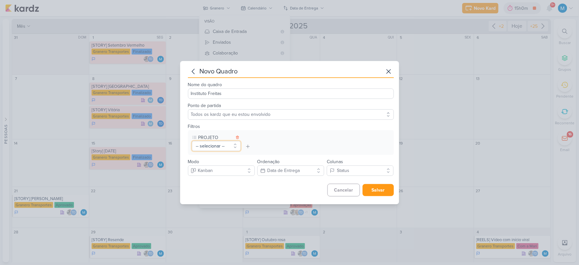
click at [217, 144] on button "-- selecionar --" at bounding box center [216, 146] width 49 height 10
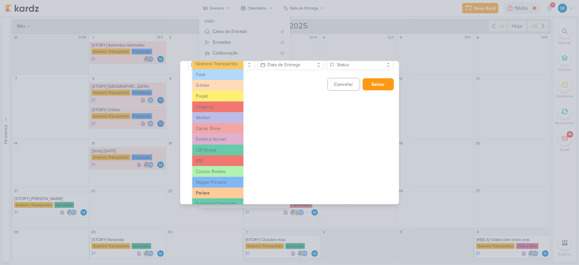
scroll to position [123, 0]
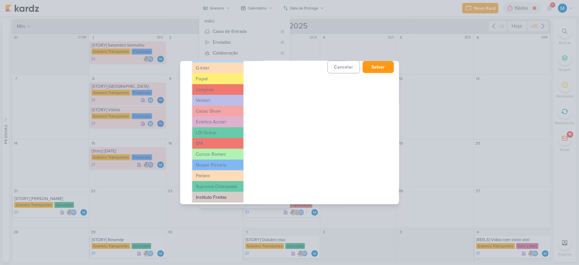
click at [216, 193] on button "Instituto Freitas" at bounding box center [217, 197] width 51 height 11
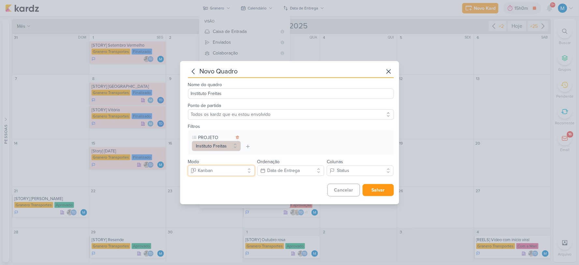
click at [225, 169] on button "Kanban" at bounding box center [221, 170] width 67 height 10
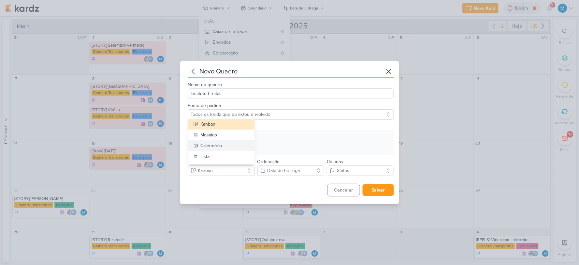
click at [219, 144] on div "Calendário" at bounding box center [212, 145] width 22 height 7
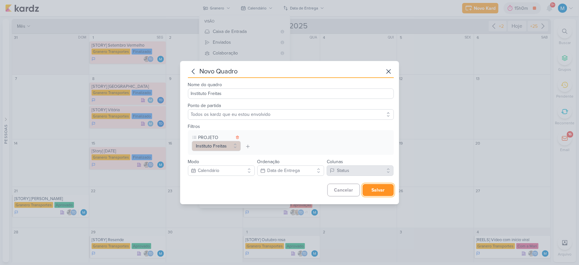
click at [379, 191] on button "Salvar" at bounding box center [378, 190] width 31 height 12
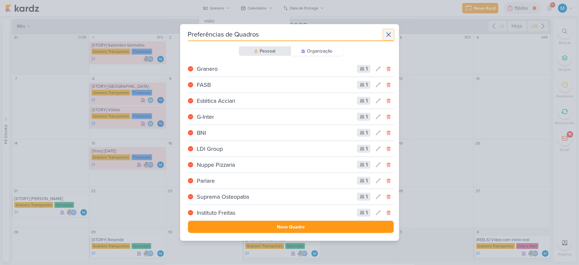
click at [385, 34] on icon at bounding box center [389, 35] width 8 height 8
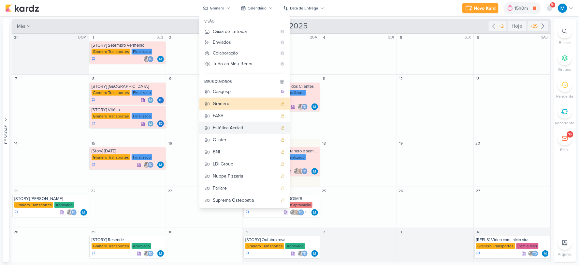
click at [240, 129] on div "Estética Acciari" at bounding box center [245, 127] width 65 height 7
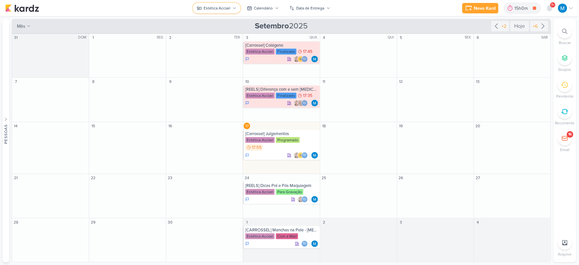
click at [226, 8] on div "Estética Acciari" at bounding box center [217, 8] width 27 height 6
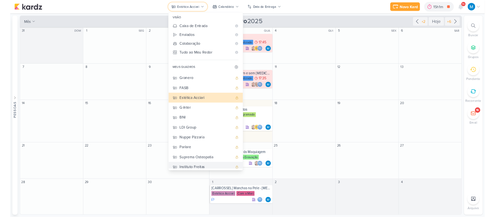
scroll to position [14, 0]
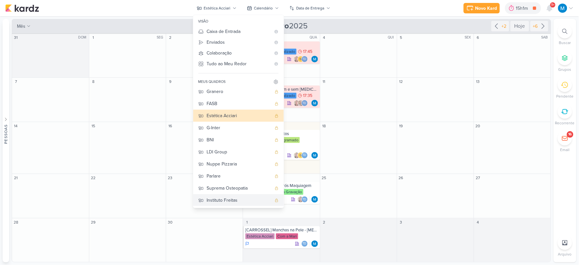
click at [232, 198] on div "Instituto Freitas" at bounding box center [239, 200] width 65 height 7
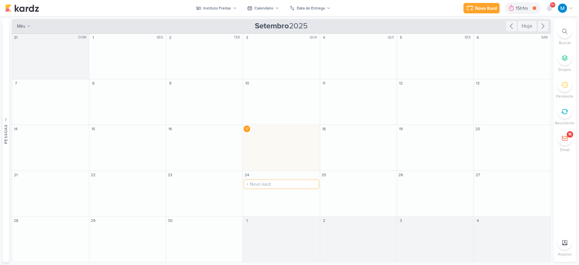
click at [271, 184] on input "text" at bounding box center [282, 184] width 74 height 8
type input "[CARROSSEL]"
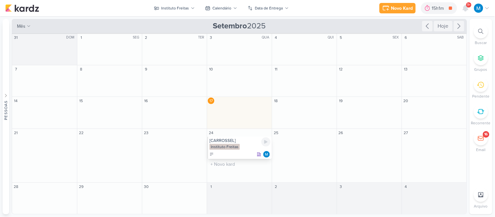
click at [235, 139] on div "[CARROSSEL]" at bounding box center [239, 140] width 61 height 5
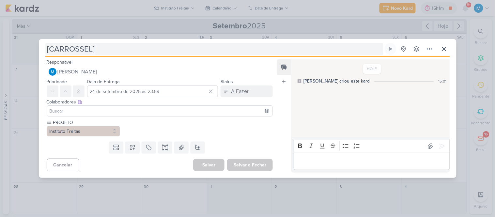
click at [120, 49] on input "[CARROSSEL]" at bounding box center [214, 49] width 338 height 12
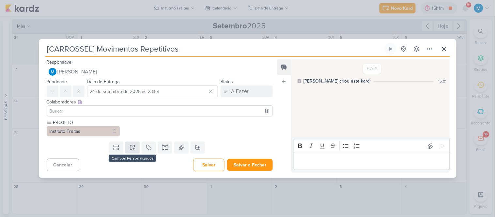
type input "[CARROSSEL] Movimentos Repetitivos"
click at [130, 147] on icon at bounding box center [132, 147] width 5 height 5
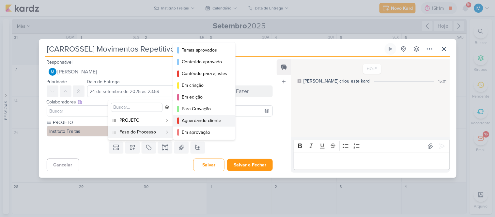
click at [210, 119] on div "Aguardando cliente" at bounding box center [205, 120] width 46 height 7
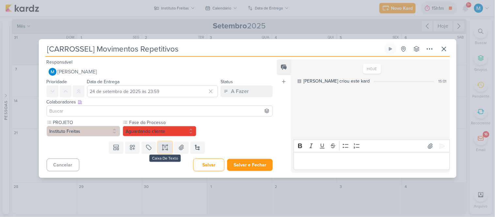
click at [164, 145] on icon at bounding box center [165, 147] width 7 height 7
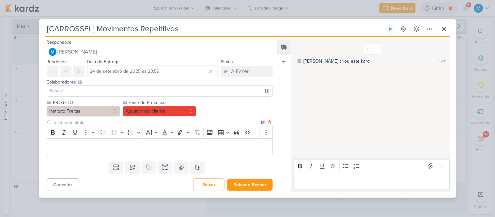
click at [67, 119] on input "text" at bounding box center [156, 122] width 208 height 7
type input "BRIEFING"
click at [66, 146] on p "Editor editing area: main" at bounding box center [159, 147] width 219 height 8
click at [86, 143] on p "Editor editing area: main" at bounding box center [159, 147] width 219 height 8
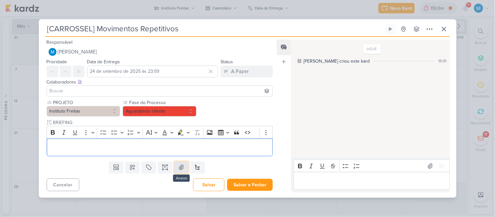
click at [178, 165] on icon at bounding box center [181, 167] width 7 height 7
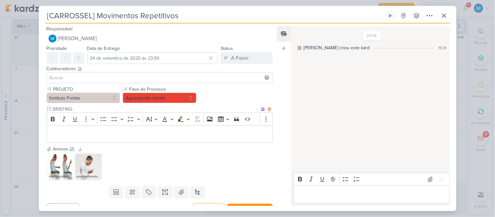
click at [172, 131] on p "Editor editing area: main" at bounding box center [159, 134] width 219 height 8
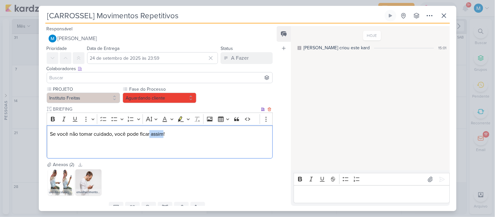
drag, startPoint x: 151, startPoint y: 135, endPoint x: 165, endPoint y: 133, distance: 14.5
click at [165, 133] on p "Se você não tomar cuidado, você pode ficar assim!" at bounding box center [159, 134] width 219 height 8
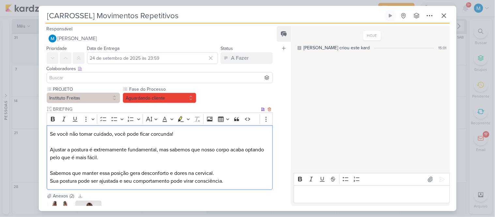
click at [240, 182] on p "Sua postura pode ser ajustada e seu comportamento pode virar consciência." at bounding box center [159, 181] width 219 height 8
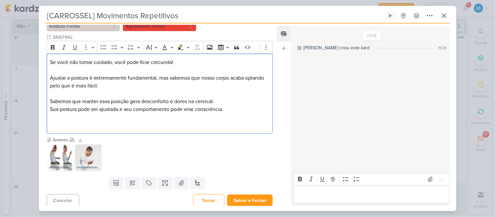
scroll to position [73, 0]
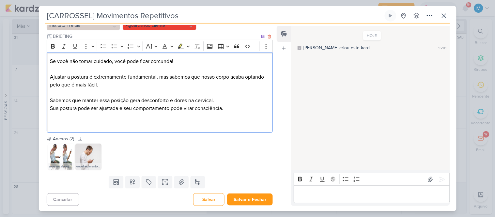
click at [49, 60] on div "Se você não tomar cuidado, você pode ficar corcunda! Ajustar a postura é extrem…" at bounding box center [160, 92] width 226 height 81
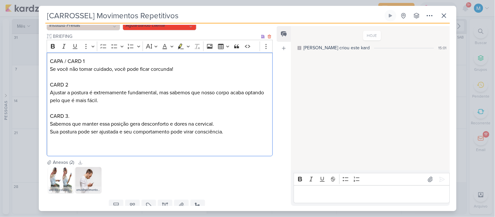
click at [71, 82] on p "CARD 2" at bounding box center [159, 81] width 219 height 16
click at [86, 60] on p "CAPA / CARD 1 Se você não tomar cuidado, você pode ficar corcunda!" at bounding box center [159, 65] width 219 height 16
click at [72, 142] on p "Editor editing area: main" at bounding box center [159, 140] width 219 height 8
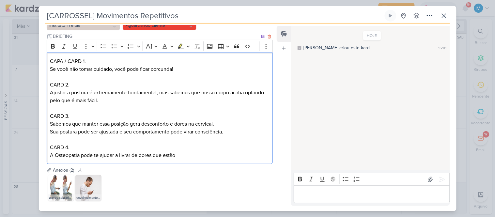
click at [118, 155] on p "A Osteopatia pode te ajudar a livrar de dores que estão" at bounding box center [159, 155] width 219 height 8
click at [193, 155] on p "A Osteopatia pode te ajudar a se livrar de dores que estão" at bounding box center [159, 155] width 219 height 8
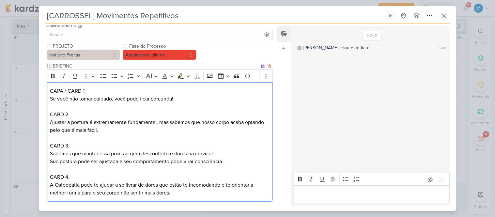
scroll to position [37, 0]
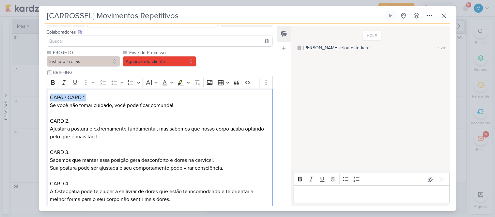
drag, startPoint x: 95, startPoint y: 97, endPoint x: 45, endPoint y: 86, distance: 51.2
click at [36, 87] on div "[CARROSSEL] Movimentos Repetitivos Criado por mim" at bounding box center [247, 108] width 495 height 217
click at [54, 83] on icon "Editor toolbar" at bounding box center [53, 82] width 7 height 7
drag, startPoint x: 68, startPoint y: 118, endPoint x: 31, endPoint y: 113, distance: 36.8
click at [31, 113] on div "[CARROSSEL] Movimentos Repetitivos Criado por mim" at bounding box center [247, 108] width 495 height 217
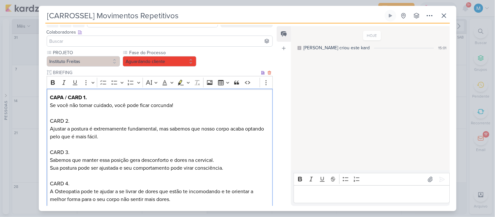
click at [72, 119] on p "CARD 2." at bounding box center [159, 117] width 219 height 16
drag, startPoint x: 80, startPoint y: 121, endPoint x: 35, endPoint y: 117, distance: 45.2
click at [35, 117] on div "[CARROSSEL] Movimentos Repetitivos Criado por mim" at bounding box center [247, 108] width 495 height 217
click at [52, 80] on icon "Editor toolbar" at bounding box center [53, 82] width 7 height 7
drag, startPoint x: 66, startPoint y: 149, endPoint x: 35, endPoint y: 143, distance: 31.7
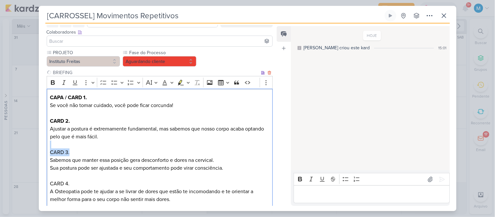
click at [35, 143] on div "[CARROSSEL] Movimentos Repetitivos Criado por mim" at bounding box center [247, 108] width 495 height 217
click at [52, 79] on icon "Editor toolbar" at bounding box center [53, 82] width 7 height 7
drag, startPoint x: 65, startPoint y: 181, endPoint x: 38, endPoint y: 176, distance: 27.4
click at [36, 177] on div "[CARROSSEL] Movimentos Repetitivos Criado por mim" at bounding box center [247, 108] width 495 height 217
click at [52, 78] on button "Bold" at bounding box center [53, 83] width 10 height 10
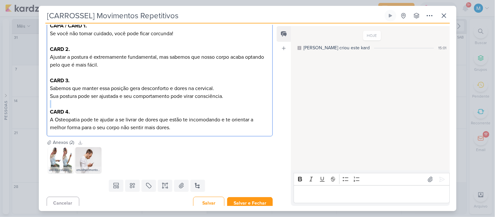
scroll to position [109, 0]
click at [196, 128] on p "A Osteopatia pode te ajudar a se livrar de dores que estão te incomodando e te …" at bounding box center [159, 123] width 219 height 16
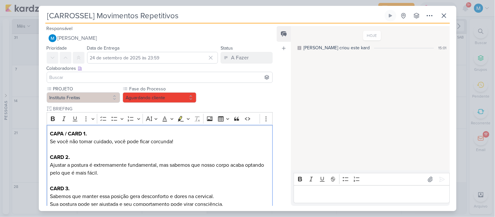
scroll to position [0, 0]
drag, startPoint x: 98, startPoint y: 14, endPoint x: 241, endPoint y: 22, distance: 142.4
click at [241, 22] on div "[CARROSSEL] Movimentos Repetitivos Criado por mim nenhum grupo disponível" at bounding box center [247, 17] width 404 height 14
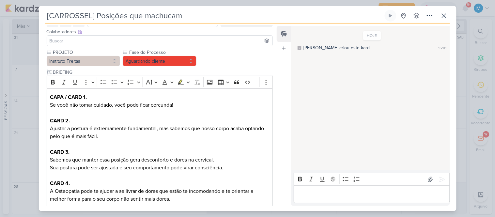
scroll to position [109, 0]
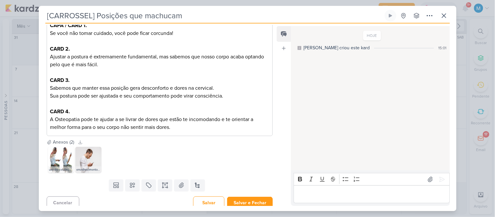
type input "[CARROSSEL] Posições que machucam"
click at [179, 183] on icon at bounding box center [181, 185] width 7 height 7
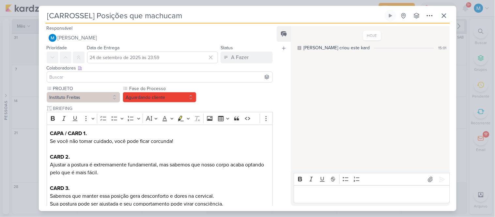
scroll to position [0, 0]
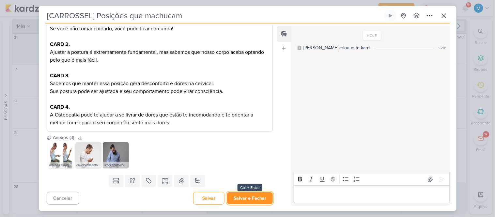
click at [259, 199] on button "Salvar e Fechar" at bounding box center [250, 198] width 46 height 12
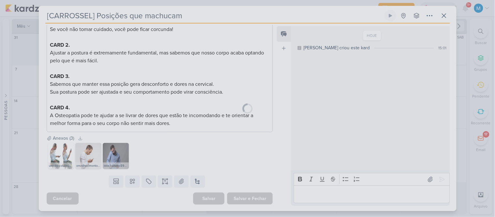
scroll to position [112, 0]
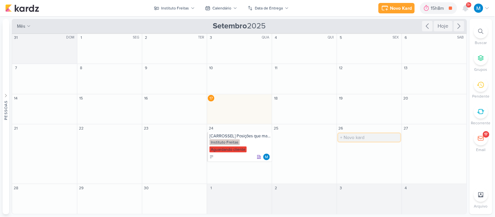
click at [360, 136] on input "text" at bounding box center [369, 137] width 62 height 8
type input "[STORY] Instituto Freitas"
click at [370, 135] on div "[STORY] Instituto Freitas" at bounding box center [369, 135] width 61 height 5
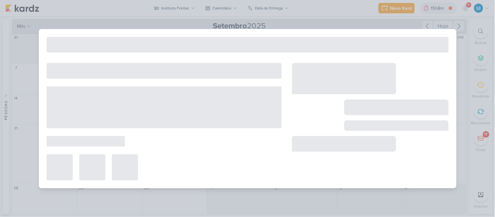
type input "[STORY] Instituto Freitas"
type input "[DATE] 23:59"
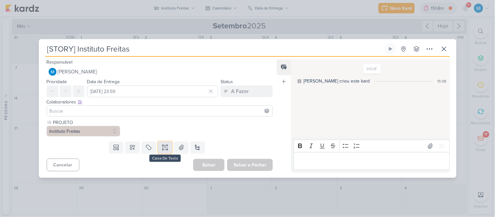
click at [163, 148] on icon at bounding box center [165, 147] width 7 height 7
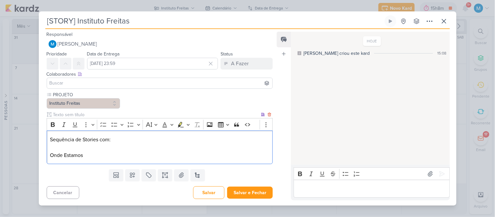
click at [50, 152] on p "Sequência de Stories com: Onde Estamos" at bounding box center [159, 147] width 219 height 23
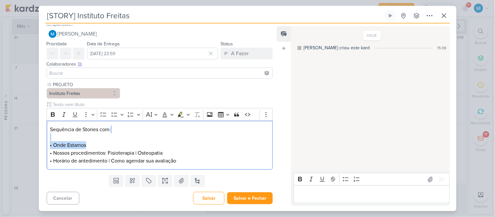
drag, startPoint x: 94, startPoint y: 149, endPoint x: 39, endPoint y: 145, distance: 54.6
click at [39, 145] on div "PROJETO Instituto Freitas" at bounding box center [157, 126] width 237 height 91
click at [210, 165] on p "• Horário de antedimento | Como agendar sua avaliação" at bounding box center [159, 161] width 219 height 8
drag, startPoint x: 93, startPoint y: 149, endPoint x: 41, endPoint y: 148, distance: 51.5
click at [41, 148] on div "PROJETO Instituto Freitas" at bounding box center [157, 126] width 237 height 91
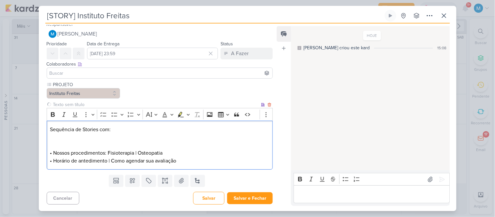
click at [201, 165] on p "• Horário de antedimento | Como agendar sua avaliação" at bounding box center [159, 161] width 219 height 8
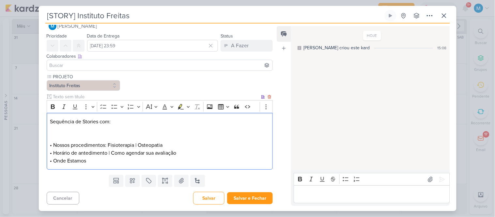
click at [162, 149] on p "Sequência de Stories com: • Nossos procedimentos: Fisioterapia | Osteopatia" at bounding box center [159, 133] width 219 height 31
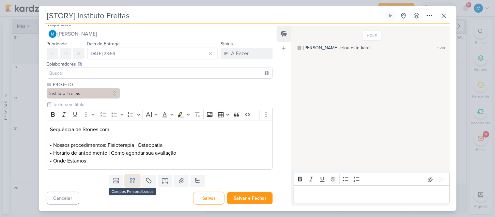
click at [129, 184] on icon at bounding box center [132, 180] width 7 height 7
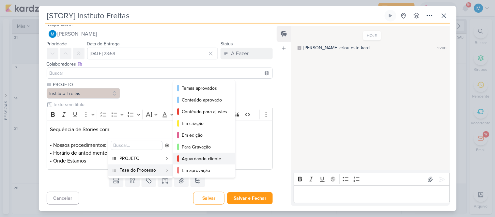
click at [202, 157] on div "Aguardando cliente" at bounding box center [205, 158] width 46 height 7
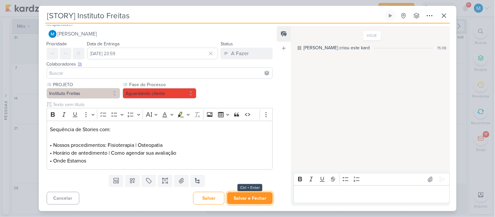
click at [255, 202] on button "Salvar e Fechar" at bounding box center [250, 198] width 46 height 12
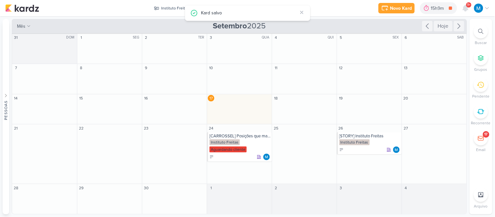
scroll to position [0, 0]
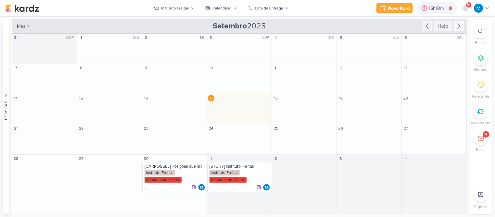
click at [457, 27] on icon at bounding box center [459, 26] width 8 height 8
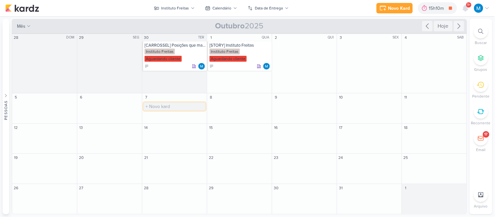
click at [156, 106] on input "text" at bounding box center [174, 106] width 62 height 8
click at [167, 108] on input "text" at bounding box center [174, 106] width 62 height 8
type input "[CARROSSEL] Travou de novo?"
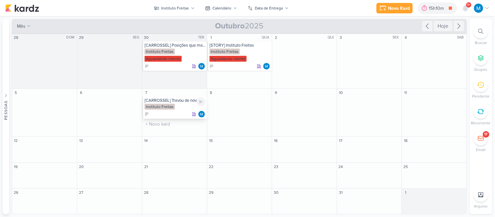
click at [180, 99] on div "[CARROSSEL] Travou de novo?" at bounding box center [174, 100] width 61 height 5
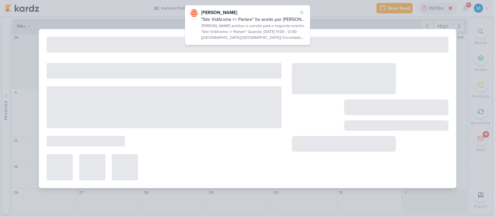
type input "[CARROSSEL] Travou de novo?"
type input "7 de outubro de 2025 às 23:59"
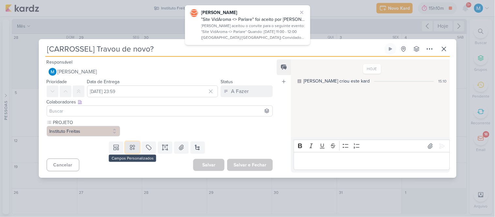
click at [132, 144] on icon at bounding box center [132, 147] width 7 height 7
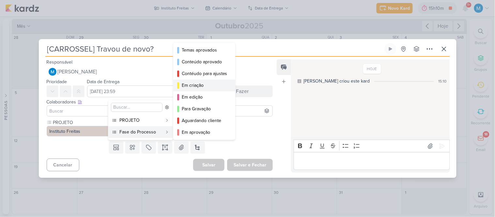
click at [202, 87] on div "Em criação" at bounding box center [205, 85] width 46 height 7
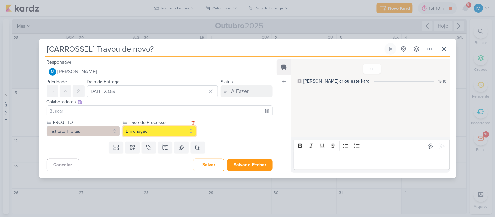
click at [162, 133] on button "Em criação" at bounding box center [160, 131] width 74 height 10
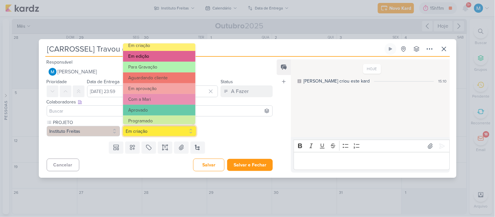
scroll to position [63, 0]
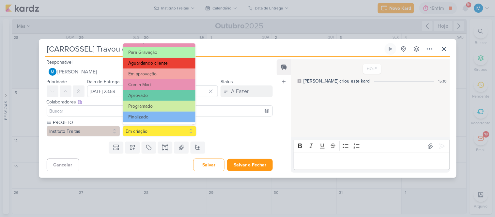
click at [164, 63] on button "Aguardando cliente" at bounding box center [159, 63] width 72 height 11
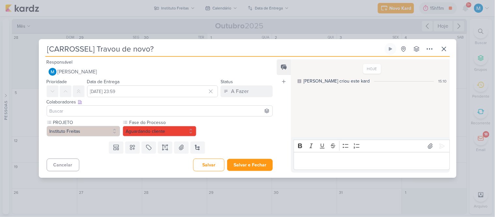
click at [264, 127] on div "PROJETO Instituto Freitas Fase do Processo" at bounding box center [160, 127] width 226 height 17
click at [162, 151] on button at bounding box center [165, 148] width 14 height 12
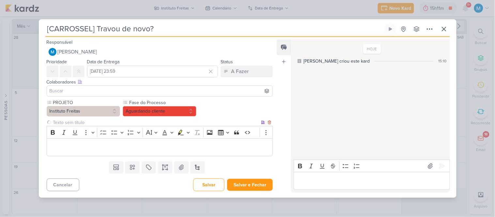
click at [74, 121] on input "text" at bounding box center [156, 122] width 208 height 7
type input "BRIEFING"
click at [82, 144] on p "Editor editing area: main" at bounding box center [159, 147] width 219 height 8
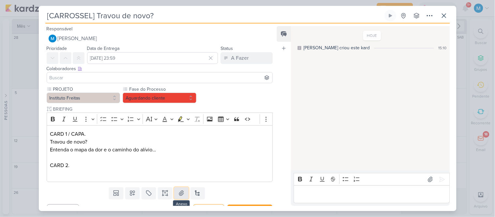
click at [179, 190] on icon at bounding box center [181, 193] width 7 height 7
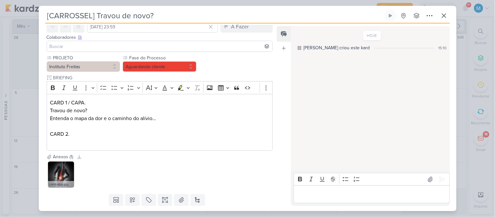
scroll to position [51, 0]
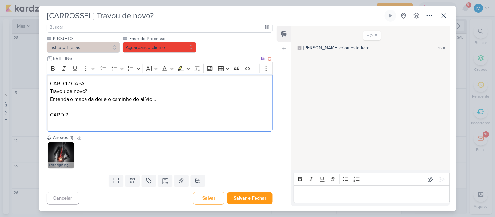
click at [72, 122] on p "Editor editing area: main" at bounding box center [159, 123] width 219 height 8
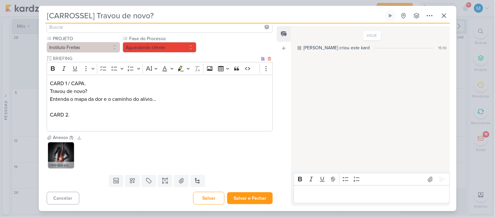
click at [60, 119] on p "Editor editing area: main" at bounding box center [159, 123] width 219 height 8
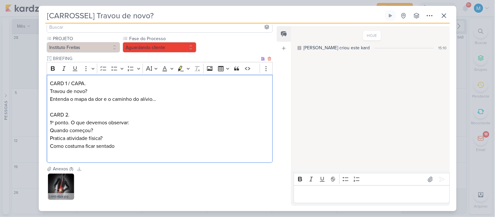
click at [119, 139] on p "Quando começou? Pratica atividade física?" at bounding box center [159, 135] width 219 height 16
click at [109, 136] on p "Quando começou? Pratica atividade física ou sedentário?" at bounding box center [159, 135] width 219 height 16
drag, startPoint x: 70, startPoint y: 121, endPoint x: 154, endPoint y: 121, distance: 83.8
click at [154, 121] on p "1º ponto. O que devemos observar:" at bounding box center [159, 123] width 219 height 8
click at [146, 146] on p "Como costuma ficar sentado" at bounding box center [159, 150] width 219 height 16
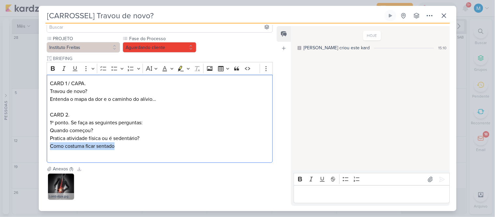
drag, startPoint x: 127, startPoint y: 145, endPoint x: 44, endPoint y: 144, distance: 82.8
click at [44, 144] on div "PROJETO Instituto Freitas Fase do Processo" at bounding box center [157, 100] width 237 height 130
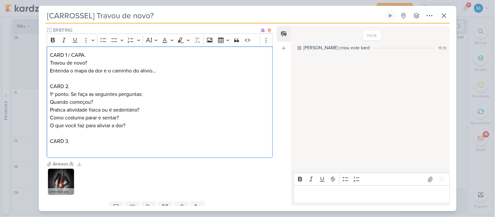
scroll to position [87, 0]
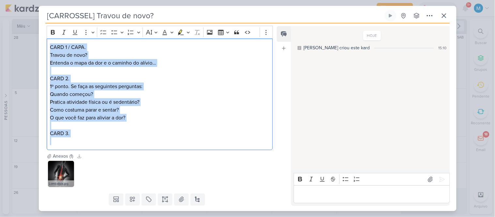
drag, startPoint x: 50, startPoint y: 45, endPoint x: 138, endPoint y: 137, distance: 127.1
click at [138, 138] on div "CARD 1 / CAPA. Travou de novo? Entenda o mapa da dor e o caminho do alívio… CAR…" at bounding box center [160, 94] width 226 height 112
copy div "CARD 1 / CAPA. Travou de novo? Entenda o mapa da dor e o caminho do alívio… CAR…"
click at [67, 99] on p "Quando começou? Pratica atividade física ou é sedentário?" at bounding box center [159, 98] width 219 height 16
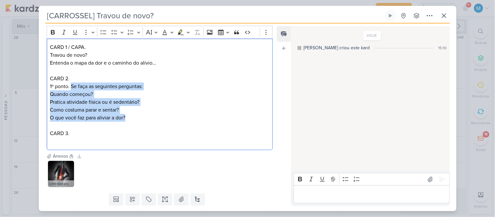
drag, startPoint x: 72, startPoint y: 85, endPoint x: 132, endPoint y: 119, distance: 69.4
click at [132, 119] on div "CARD 1 / CAPA. Travou de novo? Entenda o mapa da dor e o caminho do alívio… CAR…" at bounding box center [160, 94] width 226 height 112
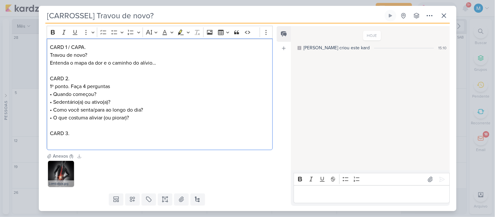
scroll to position [105, 0]
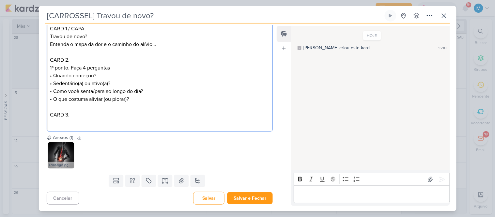
click at [78, 119] on p "Editor editing area: main" at bounding box center [159, 123] width 219 height 8
click at [82, 121] on p "Editor editing area: main" at bounding box center [159, 123] width 219 height 8
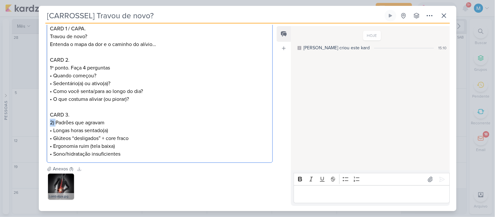
drag, startPoint x: 56, startPoint y: 122, endPoint x: 45, endPoint y: 121, distance: 11.4
click at [45, 121] on div "PROJETO Instituto Freitas Fase do Processo" at bounding box center [157, 72] width 237 height 185
click at [156, 156] on p "Padrões que agravam • Longas horas sentado(a) • Glúteos “desligados” + core fra…" at bounding box center [159, 138] width 219 height 39
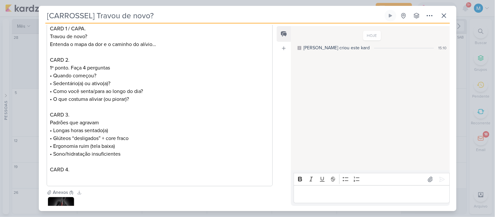
click at [65, 175] on p "Editor editing area: main" at bounding box center [159, 177] width 219 height 8
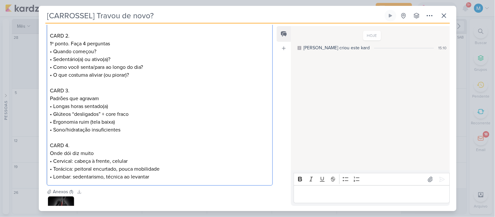
scroll to position [178, 0]
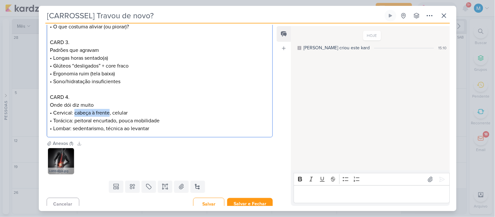
drag, startPoint x: 75, startPoint y: 113, endPoint x: 109, endPoint y: 110, distance: 33.7
click at [109, 110] on p "Onde dói diz muito • Cervical: cabeça à frente, celular • Torácica: peitoral en…" at bounding box center [159, 116] width 219 height 31
click at [149, 112] on p "Onde dói diz muito • Cervical: erro postural, celular • Torácica: peitoral encu…" at bounding box center [159, 116] width 219 height 31
click at [179, 121] on p "Onde dói diz muito • Cervical: erro postural, celular, leitura, jogos • Torácic…" at bounding box center [159, 116] width 219 height 31
drag, startPoint x: 106, startPoint y: 127, endPoint x: 131, endPoint y: 127, distance: 24.8
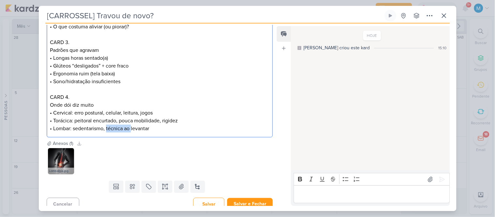
click at [131, 127] on p "Onde dói diz muito • Cervical: erro postural, celular, leitura, jogos • Torácic…" at bounding box center [159, 116] width 219 height 31
click at [130, 127] on p "Onde dói diz muito • Cervical: erro postural, celular, leitura, jogos • Torácic…" at bounding box center [159, 116] width 219 height 31
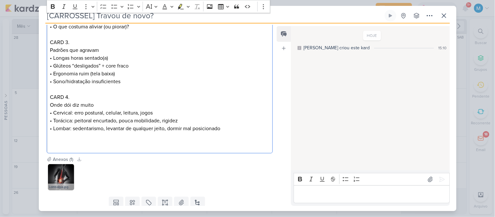
click at [62, 141] on p "Editor editing area: main" at bounding box center [159, 144] width 219 height 8
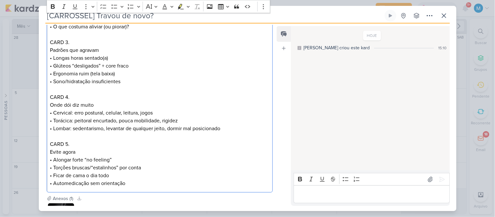
click at [79, 153] on p "Evite agora • Alongar forte “no feeling” • Torções bruscas/“estalinhos” por con…" at bounding box center [159, 167] width 219 height 39
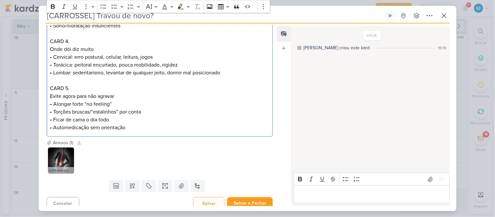
scroll to position [239, 0]
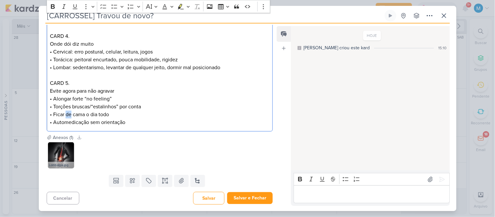
drag, startPoint x: 72, startPoint y: 113, endPoint x: 67, endPoint y: 113, distance: 5.6
click at [67, 113] on p "Evite agora para não agravar • Alongar forte “no feeling” • Torções bruscas/“es…" at bounding box center [159, 106] width 219 height 39
click at [85, 113] on p "Evite agora para não agravar • Alongar forte “no feeling” • Torções bruscas/“es…" at bounding box center [159, 106] width 219 height 39
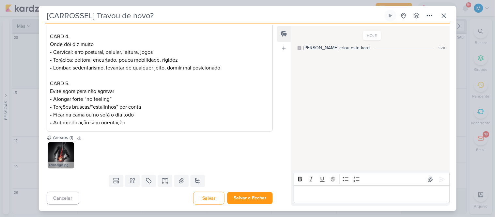
click at [138, 122] on p "Evite agora para não agravar • Alongar forte “no feeling” • Torções bruscas/“es…" at bounding box center [159, 106] width 219 height 39
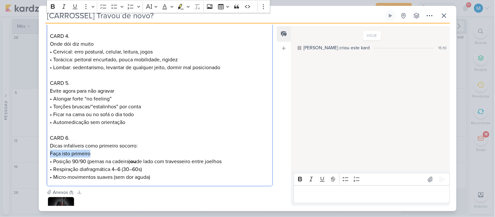
drag, startPoint x: 103, startPoint y: 154, endPoint x: 43, endPoint y: 151, distance: 60.4
click at [43, 151] on div "PROJETO Instituto Freitas Fase do Processo" at bounding box center [157, 18] width 237 height 342
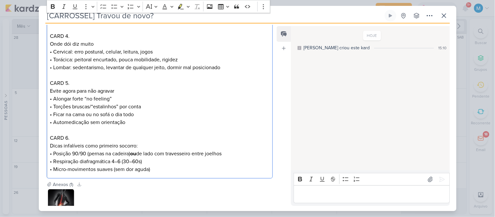
click at [165, 168] on p "Dicas infalíveis como primeiro socorro: • Posição 90/90 (pernas na cadeira) ou …" at bounding box center [159, 157] width 219 height 31
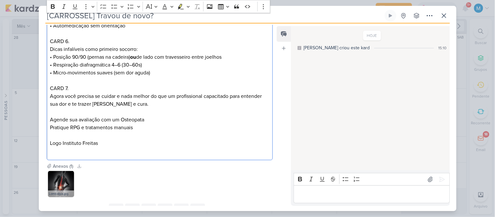
scroll to position [357, 0]
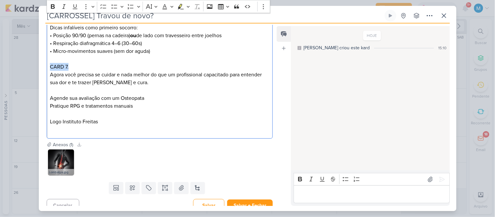
drag, startPoint x: 70, startPoint y: 68, endPoint x: 37, endPoint y: 66, distance: 32.7
click at [37, 66] on div "[CARROSSEL] Travou de novo? Criado por mim" at bounding box center [247, 108] width 495 height 217
click at [52, 5] on icon "Editor toolbar" at bounding box center [53, 6] width 4 height 5
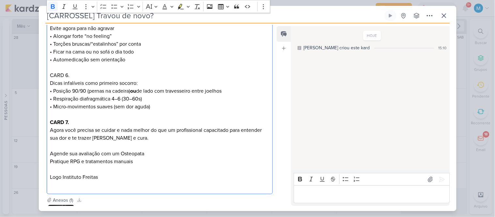
scroll to position [284, 0]
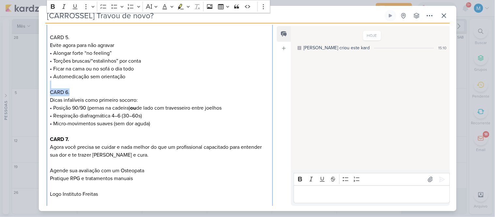
drag, startPoint x: 74, startPoint y: 92, endPoint x: 35, endPoint y: 81, distance: 41.4
click at [34, 88] on div "[CARROSSEL] Travou de novo? Criado por mim" at bounding box center [247, 108] width 495 height 217
click at [52, 5] on icon "Editor toolbar" at bounding box center [53, 6] width 7 height 7
drag, startPoint x: 73, startPoint y: 38, endPoint x: 46, endPoint y: 37, distance: 26.8
click at [46, 37] on div "PROJETO Instituto Freitas Fase do Processo" at bounding box center [157, 7] width 237 height 412
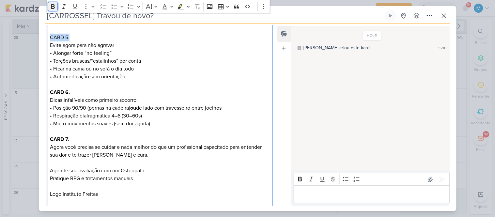
click at [54, 5] on icon "Editor toolbar" at bounding box center [53, 6] width 4 height 5
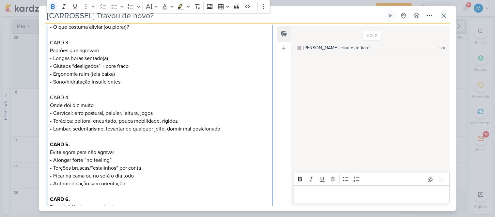
scroll to position [175, 0]
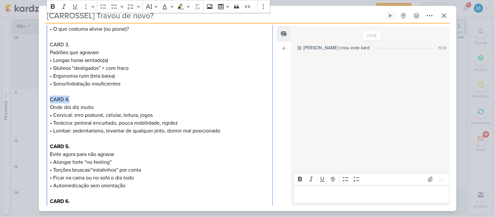
drag, startPoint x: 74, startPoint y: 100, endPoint x: 38, endPoint y: 94, distance: 36.7
click at [37, 95] on div "[CARROSSEL] Travou de novo? Criado por mim" at bounding box center [247, 108] width 495 height 217
click at [51, 5] on icon "Editor toolbar" at bounding box center [53, 6] width 7 height 7
drag, startPoint x: 70, startPoint y: 46, endPoint x: 48, endPoint y: 47, distance: 22.2
click at [48, 48] on div "CARD 1 / CAPA. Travou de novo? Entenda o mapa da dor e o caminho do alívio… CAR…" at bounding box center [160, 135] width 226 height 370
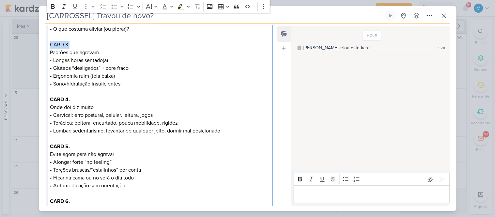
drag, startPoint x: 70, startPoint y: 44, endPoint x: 48, endPoint y: 40, distance: 22.5
click at [48, 40] on div "CARD 1 / CAPA. Travou de novo? Entenda o mapa da dor e o caminho do alívio… CAR…" at bounding box center [160, 135] width 226 height 370
click at [52, 8] on icon "Editor toolbar" at bounding box center [53, 6] width 7 height 7
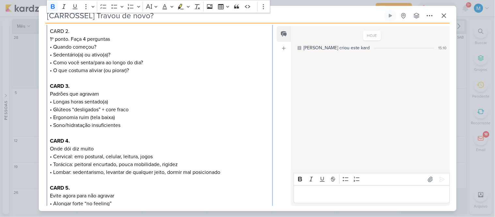
scroll to position [103, 0]
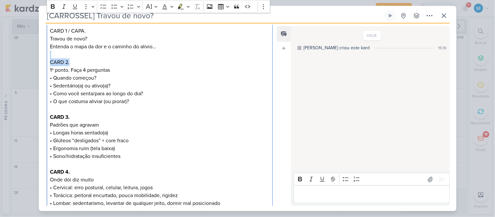
drag, startPoint x: 70, startPoint y: 62, endPoint x: 41, endPoint y: 56, distance: 28.9
click at [41, 56] on div "PROJETO Instituto Freitas Fase do Processo" at bounding box center [157, 189] width 237 height 412
click at [52, 7] on icon "Editor toolbar" at bounding box center [53, 6] width 4 height 5
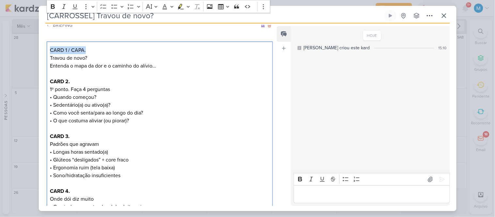
drag, startPoint x: 92, startPoint y: 31, endPoint x: 48, endPoint y: 27, distance: 44.1
click at [48, 27] on div "PROJETO Instituto Freitas Fase do Processo" at bounding box center [160, 207] width 226 height 410
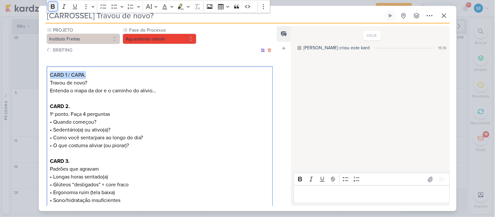
click at [53, 7] on icon "Editor toolbar" at bounding box center [53, 6] width 7 height 7
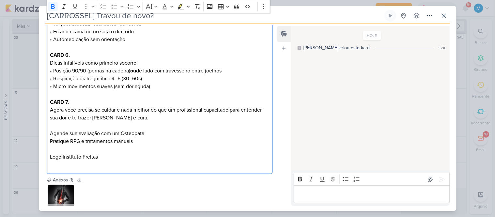
scroll to position [364, 0]
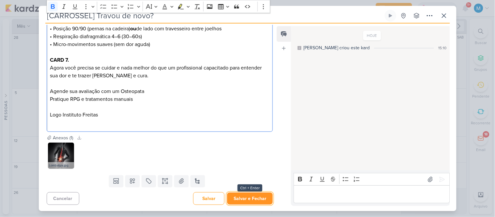
click at [258, 197] on button "Salvar e Fechar" at bounding box center [250, 198] width 46 height 12
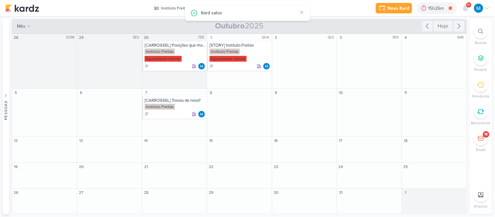
scroll to position [0, 0]
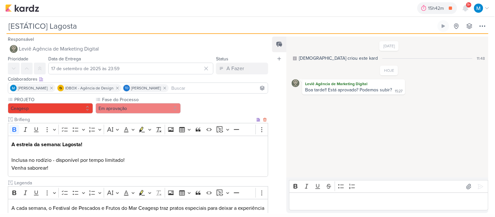
scroll to position [148, 0]
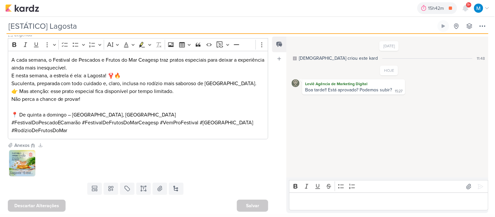
click at [21, 165] on img at bounding box center [22, 163] width 26 height 26
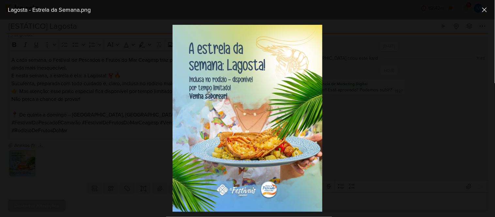
click at [391, 136] on div at bounding box center [247, 118] width 495 height 197
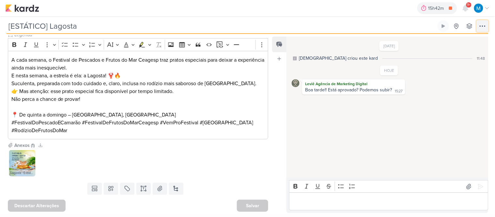
click at [481, 26] on icon at bounding box center [482, 26] width 5 height 1
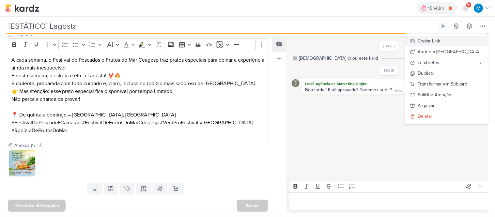
click at [440, 42] on div "Copiar Link" at bounding box center [429, 40] width 22 height 7
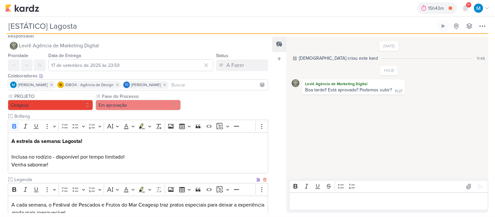
scroll to position [0, 0]
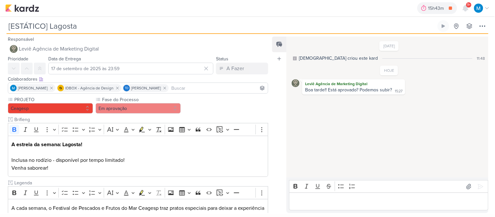
click at [198, 86] on input at bounding box center [218, 88] width 97 height 8
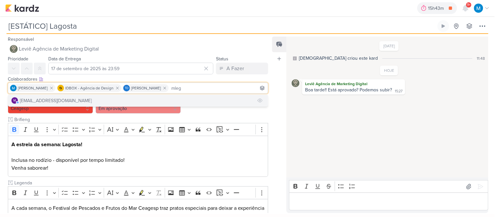
type input "mleg"
click at [123, 99] on button "m [EMAIL_ADDRESS][DOMAIN_NAME]" at bounding box center [138, 101] width 260 height 12
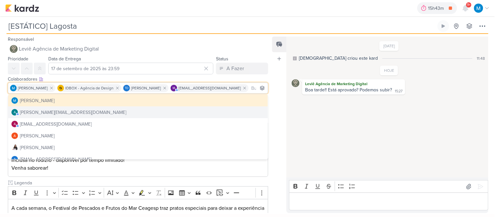
click at [279, 108] on div "Feed Atrelar email Solte o email para atrelar ao kard" at bounding box center [279, 125] width 14 height 176
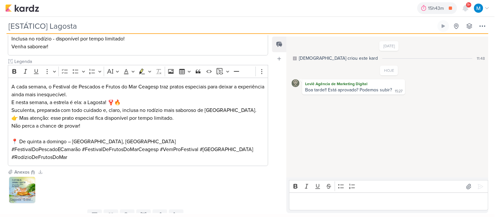
scroll to position [149, 0]
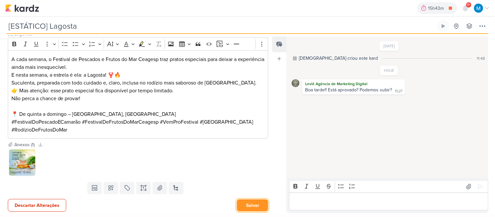
click at [248, 203] on button "Salvar" at bounding box center [252, 205] width 31 height 12
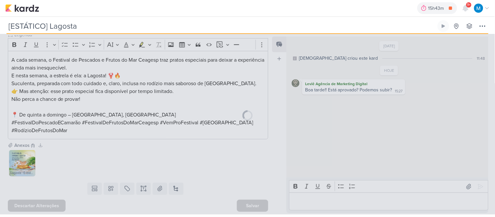
scroll to position [148, 0]
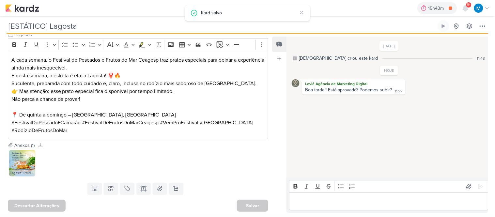
click at [343, 200] on p "Editor editing area: main" at bounding box center [388, 202] width 192 height 8
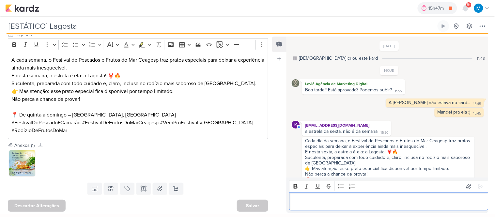
scroll to position [26, 0]
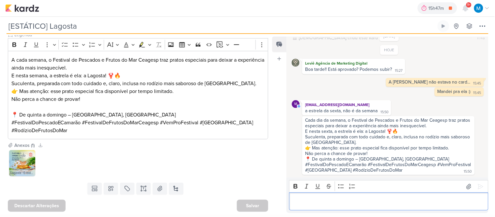
click at [27, 163] on img at bounding box center [22, 163] width 26 height 26
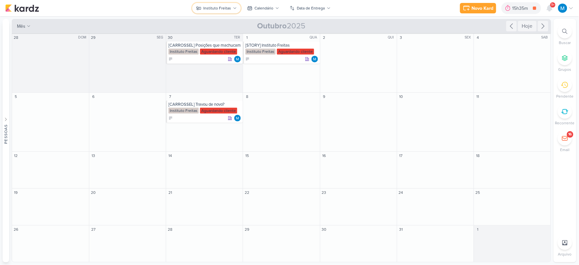
click at [233, 8] on icon at bounding box center [235, 8] width 4 height 4
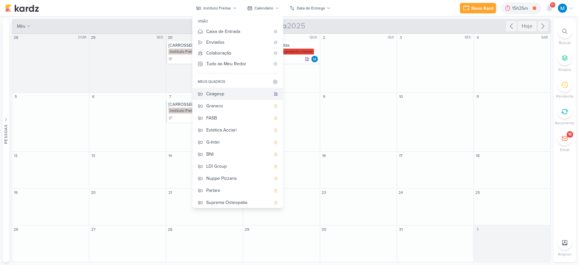
click at [229, 93] on div "Ceagesp" at bounding box center [238, 93] width 65 height 7
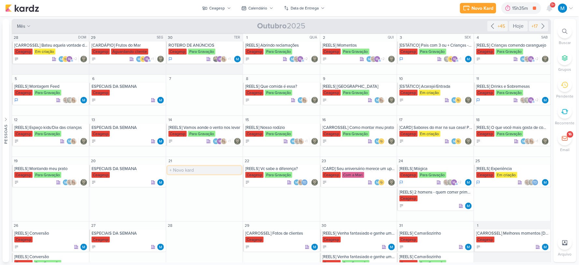
click at [186, 170] on input "text" at bounding box center [205, 170] width 74 height 8
type input "[STORY] Carta de vinhos"
click at [52, 171] on div "[REELS] Montando meu prato" at bounding box center [50, 168] width 73 height 5
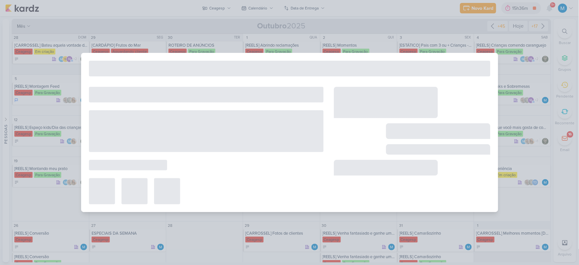
type input "[REELS] Montando meu prato"
type input "[DATE] 23:59"
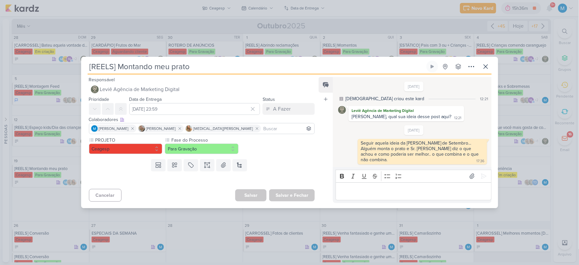
click at [262, 129] on input at bounding box center [287, 129] width 51 height 8
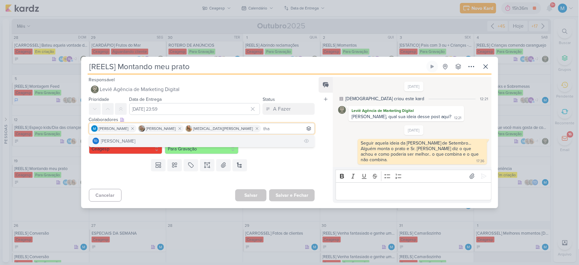
type input "tha"
click at [242, 142] on button "Td Thais de carvalho" at bounding box center [202, 141] width 226 height 12
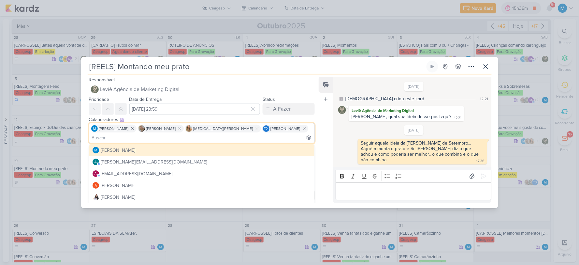
click at [327, 154] on div "Feed Atrelar email Solte o email para atrelar ao kard" at bounding box center [326, 140] width 14 height 126
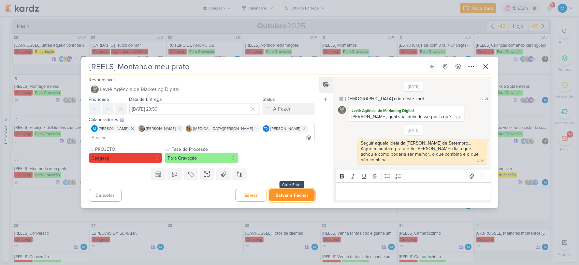
click at [300, 193] on button "Salvar e Fechar" at bounding box center [292, 195] width 46 height 12
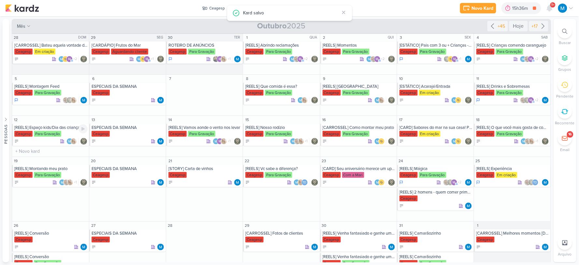
drag, startPoint x: 51, startPoint y: 128, endPoint x: 61, endPoint y: 127, distance: 10.2
click at [51, 128] on div "[REELS] Espaço kids/Dia das crianças" at bounding box center [50, 127] width 73 height 5
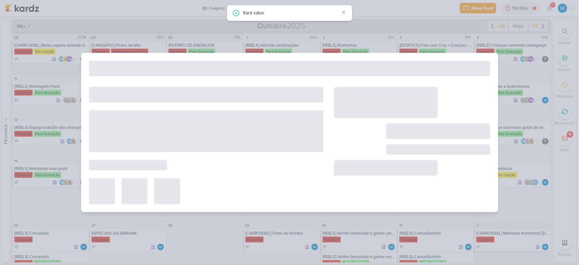
type input "[REELS] Espaço kids/Dia das crianças"
type input "[DATE] 23:59"
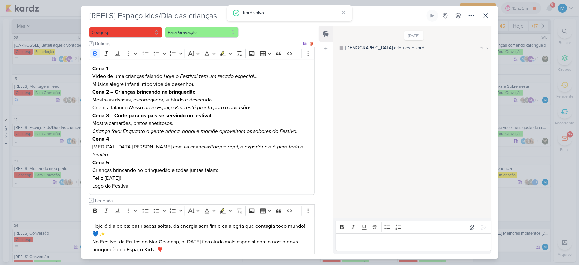
scroll to position [130, 0]
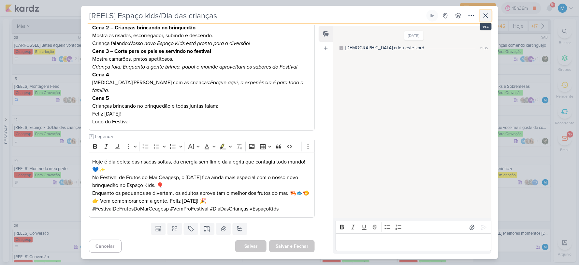
click at [487, 17] on icon at bounding box center [486, 16] width 8 height 8
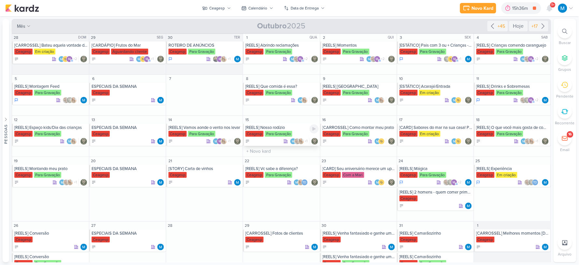
click at [280, 126] on div "[REELS] Nosso rodízio" at bounding box center [282, 127] width 73 height 5
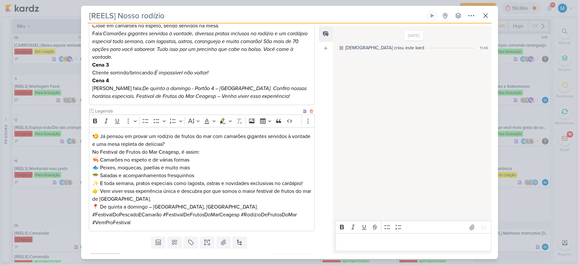
scroll to position [161, 0]
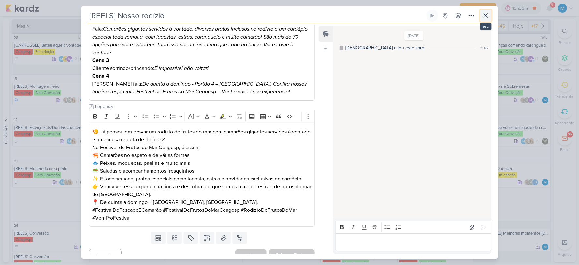
click at [486, 17] on icon at bounding box center [486, 16] width 8 height 8
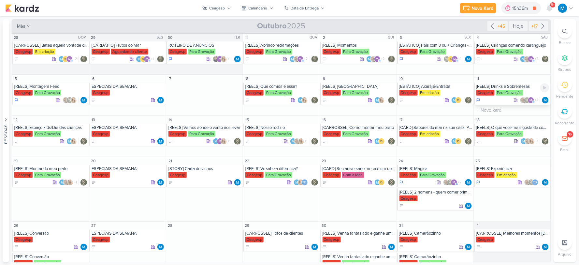
click at [494, 85] on div "[REELS] Drinks e Sobremesas" at bounding box center [513, 86] width 73 height 5
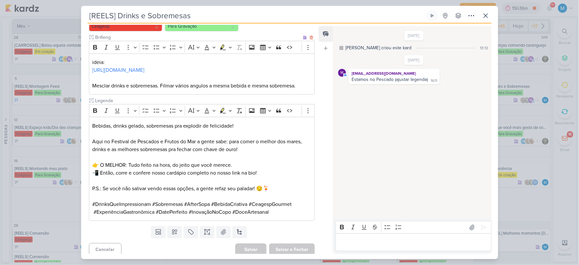
scroll to position [84, 0]
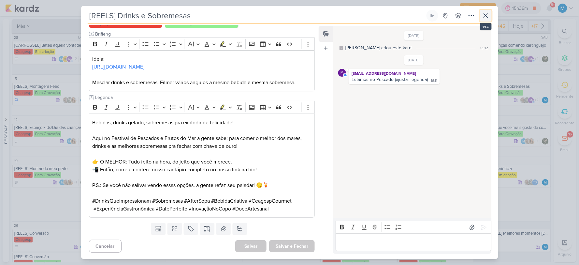
click at [485, 14] on icon at bounding box center [486, 16] width 8 height 8
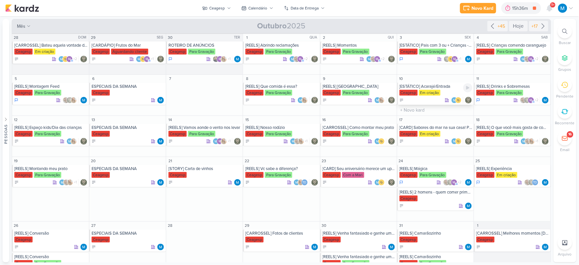
click at [436, 86] on div "[ESTÁTICO] Acarajé/Entrada" at bounding box center [436, 86] width 73 height 5
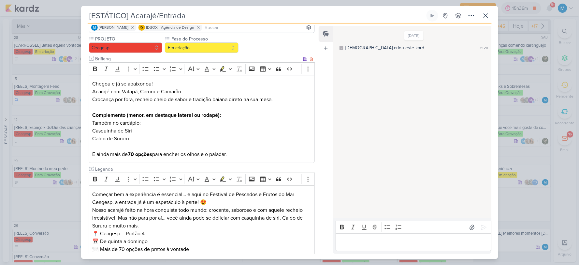
scroll to position [106, 0]
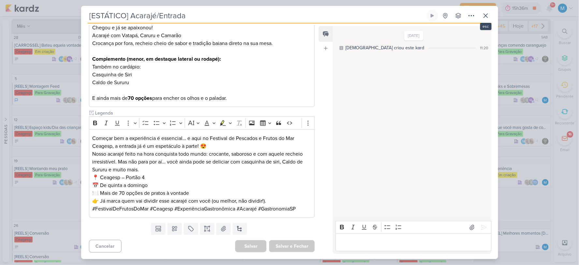
click at [487, 8] on div "[ESTÁTICO] Acarajé/Entrada Criado por Leviê" at bounding box center [289, 132] width 417 height 253
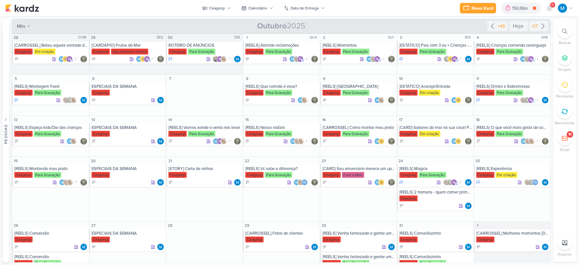
click at [489, 17] on div "Preferências de Quadros Pessoal Organização Granero 1 FASB 1" at bounding box center [289, 140] width 579 height 248
click at [343, 85] on div "[REELS] Prato" at bounding box center [359, 86] width 73 height 5
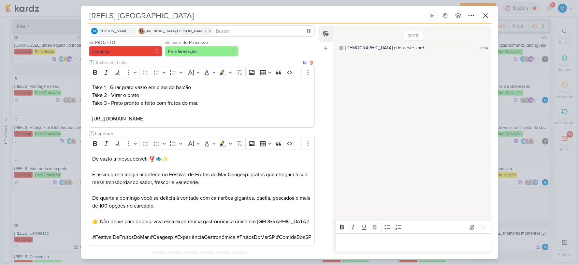
scroll to position [83, 0]
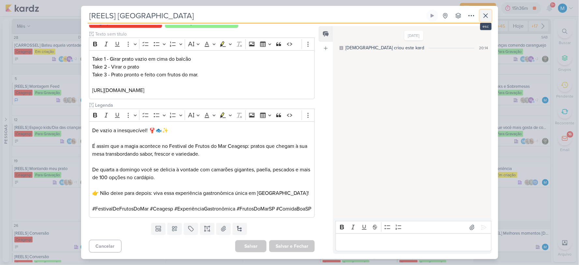
click at [488, 17] on icon at bounding box center [486, 16] width 8 height 8
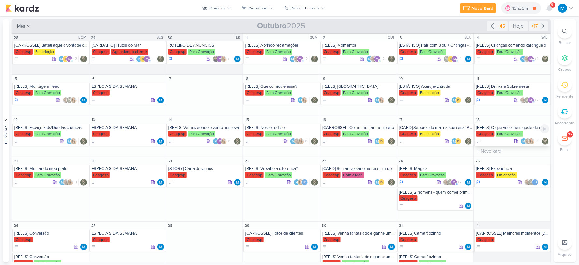
click at [494, 128] on div "[REELS] O que você mais gosta de comer?" at bounding box center [513, 127] width 73 height 5
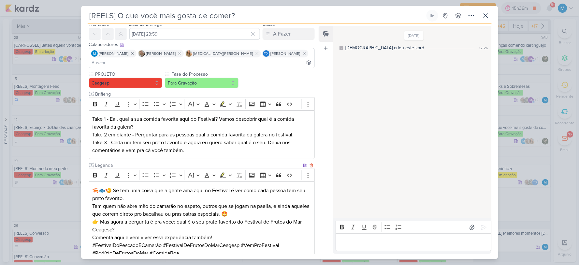
scroll to position [0, 0]
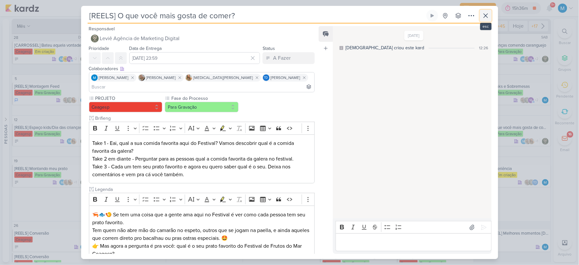
click at [484, 17] on icon at bounding box center [486, 16] width 8 height 8
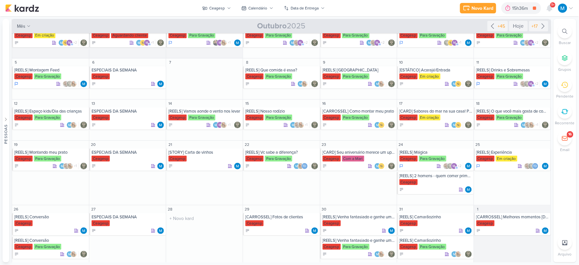
scroll to position [24, 0]
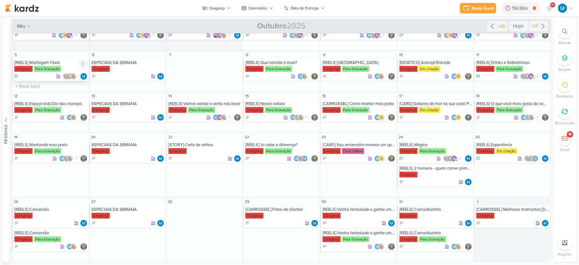
click at [55, 63] on div "[REELS] Montagem Feed" at bounding box center [50, 62] width 73 height 5
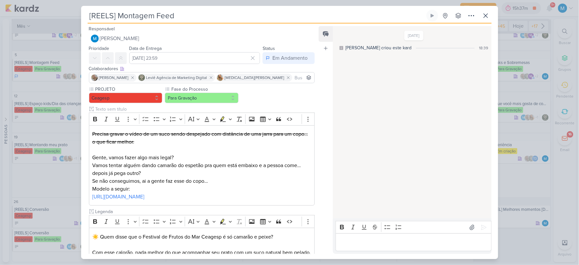
click at [294, 80] on input at bounding box center [304, 78] width 20 height 8
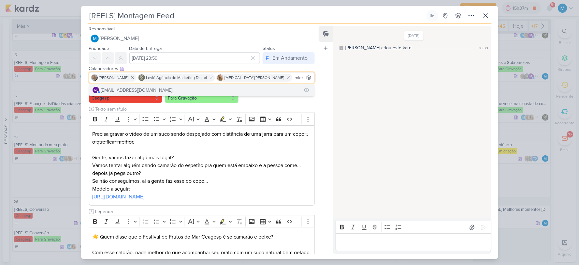
type input "mleg"
click at [246, 90] on button "m mlegnaioli@gmail.com" at bounding box center [202, 90] width 226 height 12
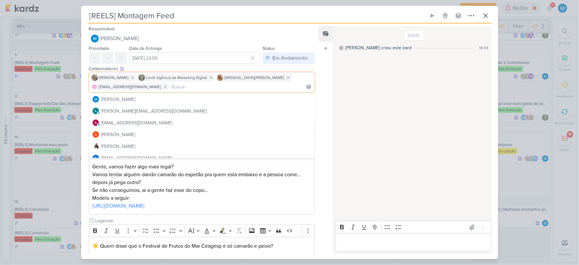
click at [161, 84] on span "[EMAIL_ADDRESS][DOMAIN_NAME]" at bounding box center [130, 87] width 62 height 6
copy div "[EMAIL_ADDRESS][DOMAIN_NAME]"
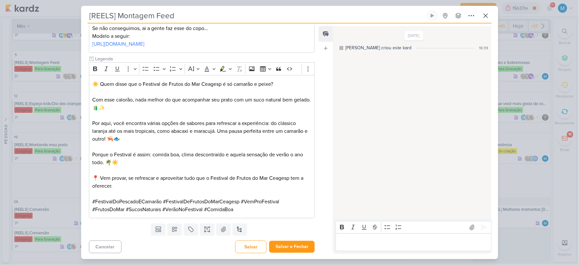
scroll to position [162, 0]
click at [325, 164] on div "Feed Atrelar email Solte o email para atrelar ao kard" at bounding box center [326, 140] width 14 height 228
click at [292, 217] on button "Salvar e Fechar" at bounding box center [292, 246] width 46 height 12
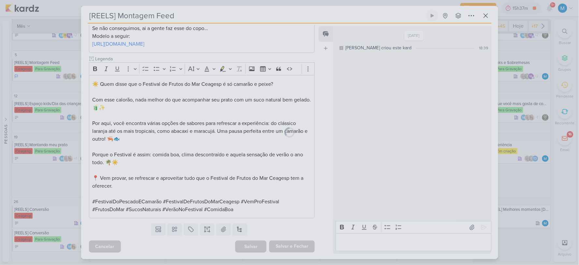
scroll to position [162, 0]
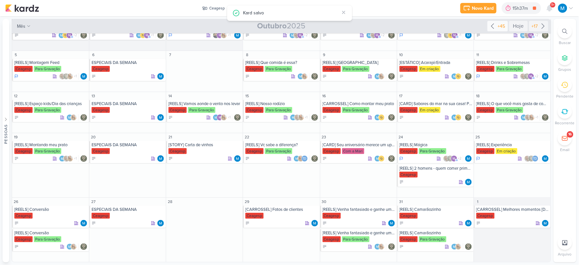
click at [493, 25] on icon at bounding box center [493, 26] width 8 height 8
click at [345, 11] on icon at bounding box center [344, 12] width 3 height 3
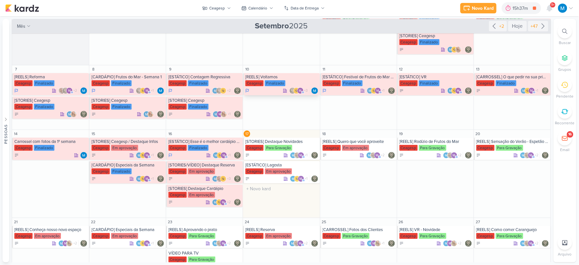
scroll to position [56, 0]
click at [229, 7] on icon at bounding box center [229, 8] width 4 height 4
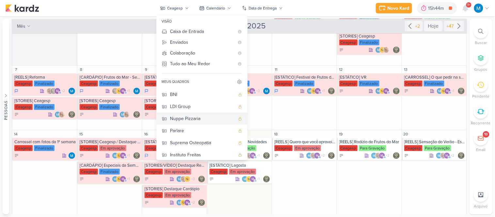
scroll to position [62, 0]
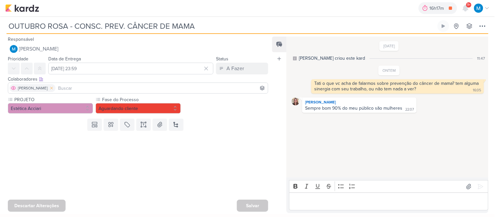
click at [49, 86] on icon at bounding box center [51, 88] width 5 height 5
click at [60, 87] on input at bounding box center [137, 88] width 257 height 8
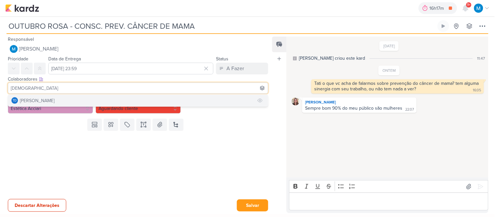
type input "[DEMOGRAPHIC_DATA]"
click at [65, 99] on button "Td Thais de carvalho" at bounding box center [138, 101] width 260 height 12
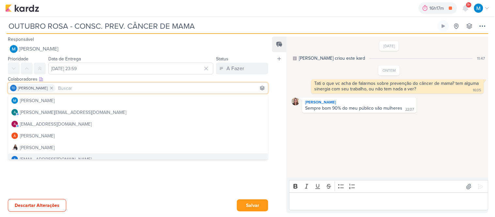
click at [199, 177] on div at bounding box center [135, 164] width 271 height 63
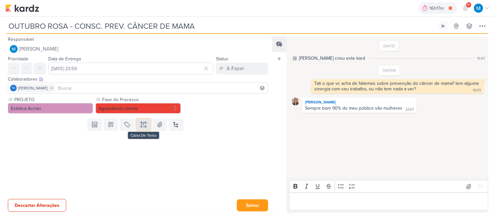
click at [142, 125] on icon at bounding box center [143, 124] width 7 height 7
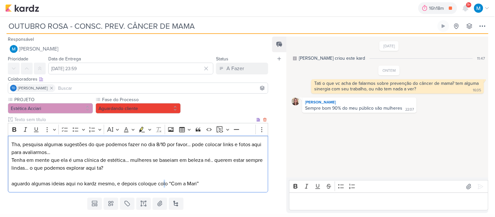
click at [165, 184] on p "Tenha em mente que ela é uma clínica de estética… mulheres se baseiam em beleza…" at bounding box center [137, 171] width 253 height 31
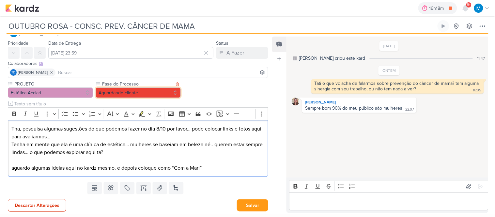
click at [136, 90] on button "Aguardando cliente" at bounding box center [138, 92] width 85 height 10
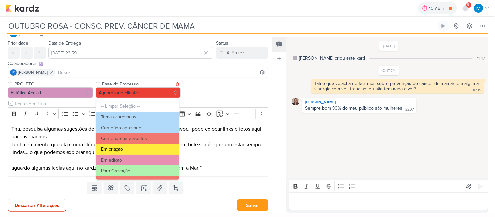
click at [123, 146] on button "Em criação" at bounding box center [137, 149] width 83 height 11
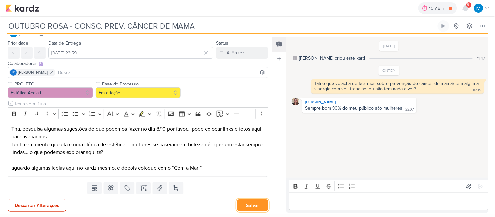
click at [253, 205] on button "Salvar" at bounding box center [252, 205] width 31 height 12
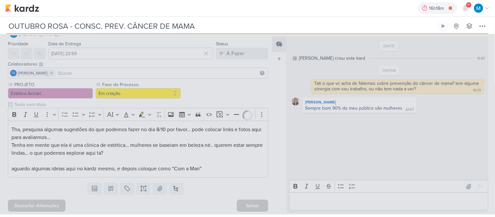
scroll to position [0, 0]
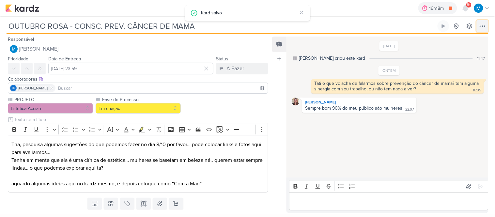
click at [480, 25] on icon at bounding box center [482, 26] width 8 height 8
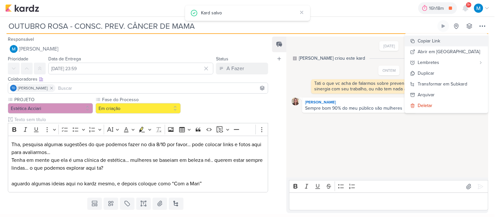
click at [440, 43] on div "Copiar Link" at bounding box center [429, 40] width 22 height 7
